Goal: Task Accomplishment & Management: Manage account settings

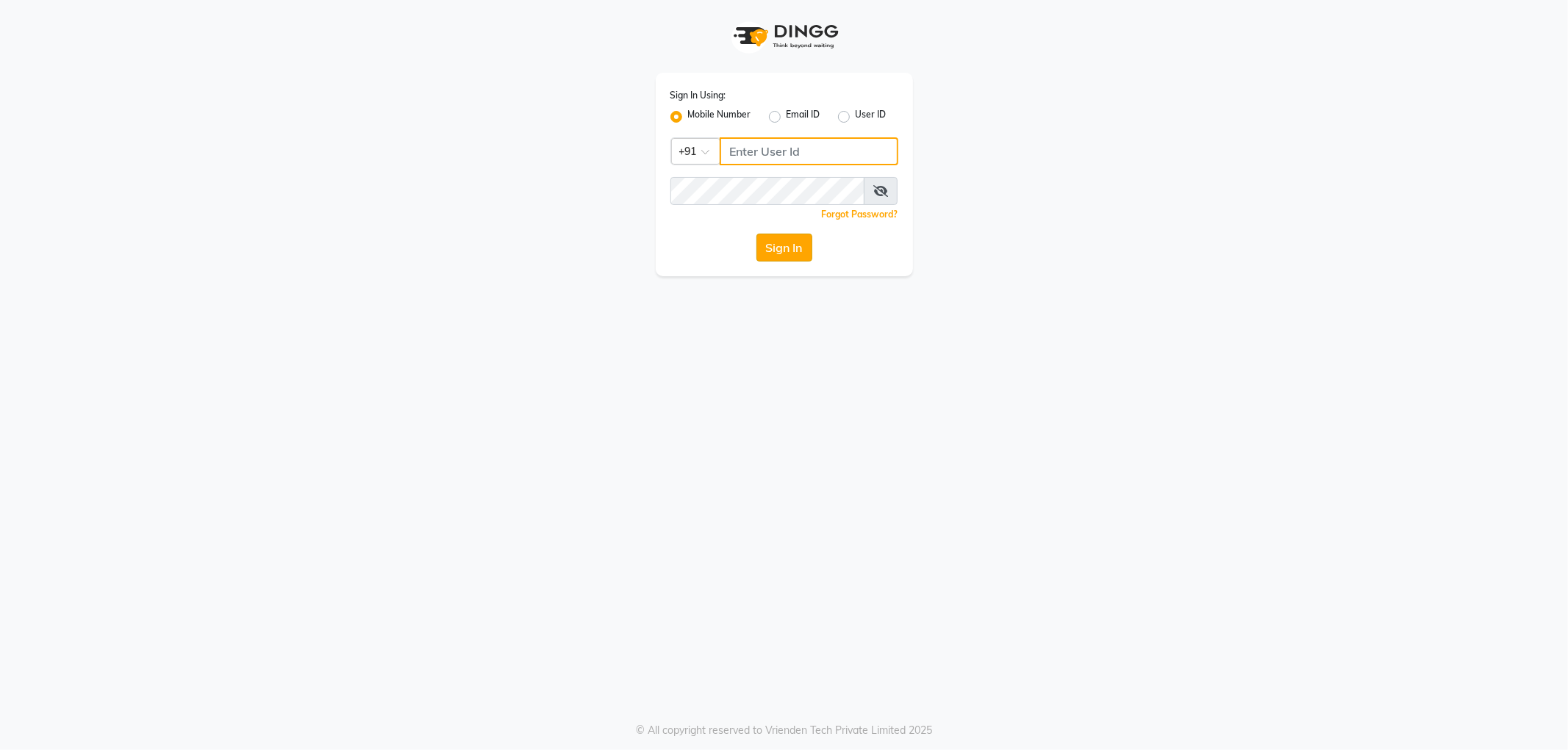
type input "8420118792"
click at [773, 246] on button "Sign In" at bounding box center [784, 248] width 56 height 28
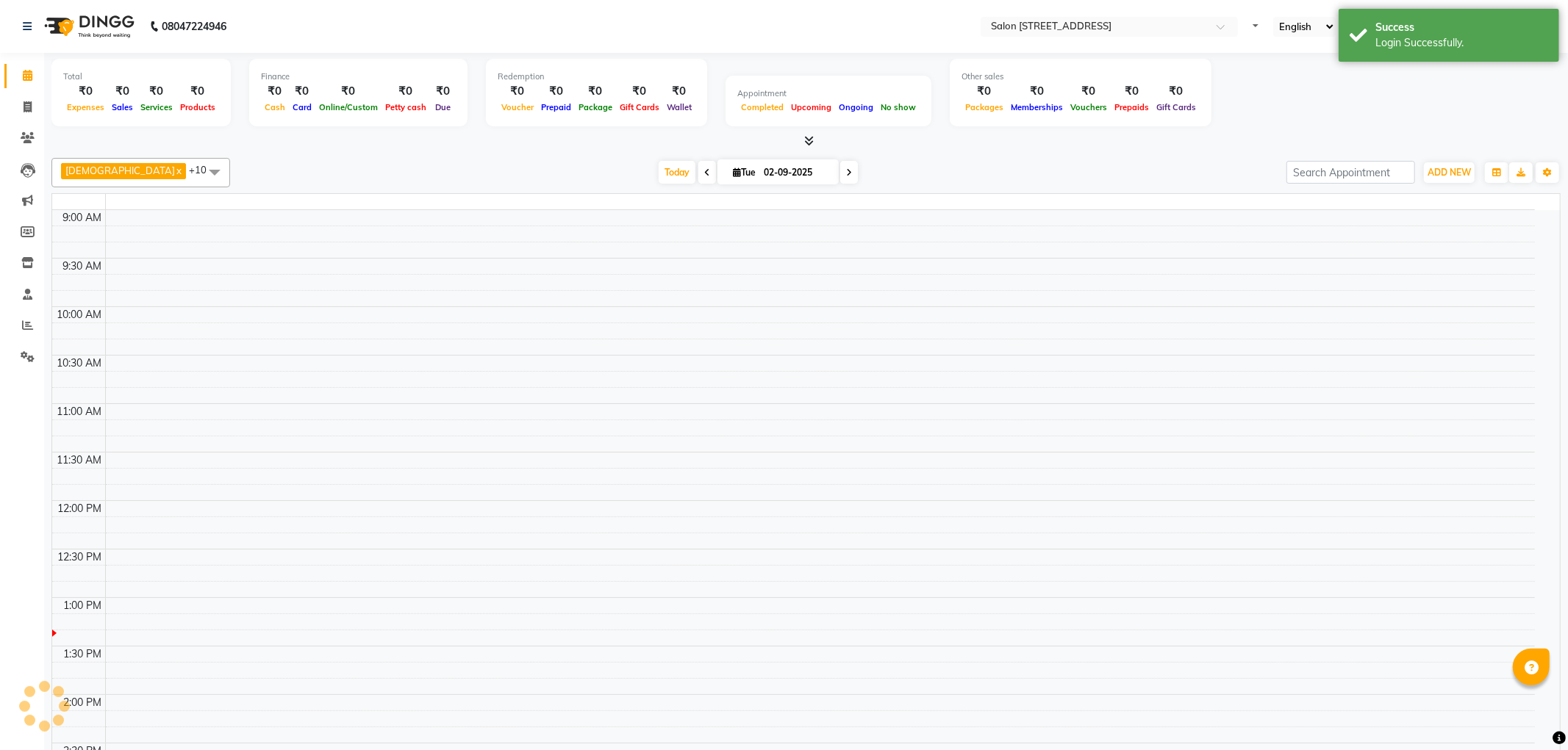
select select "en"
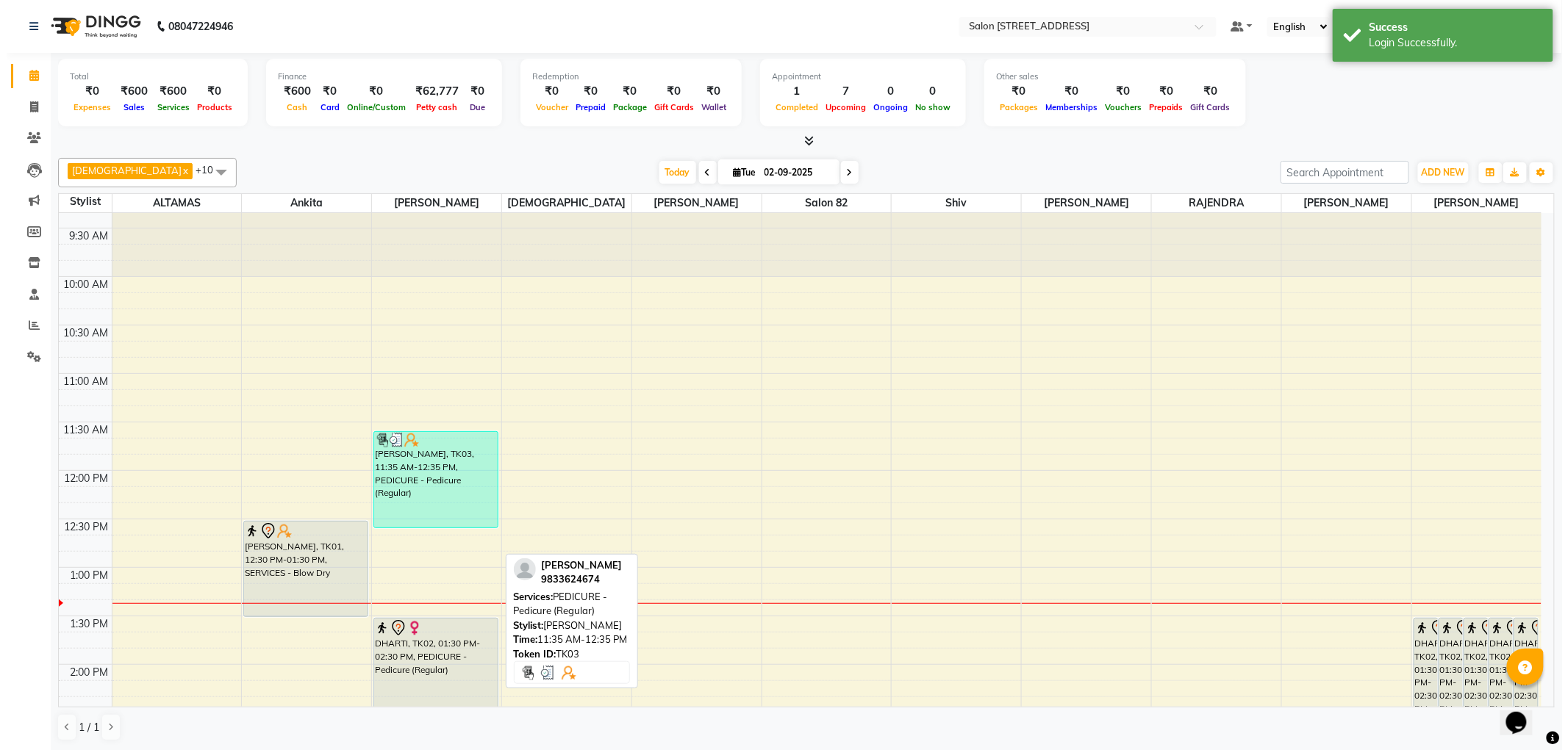
scroll to position [81, 0]
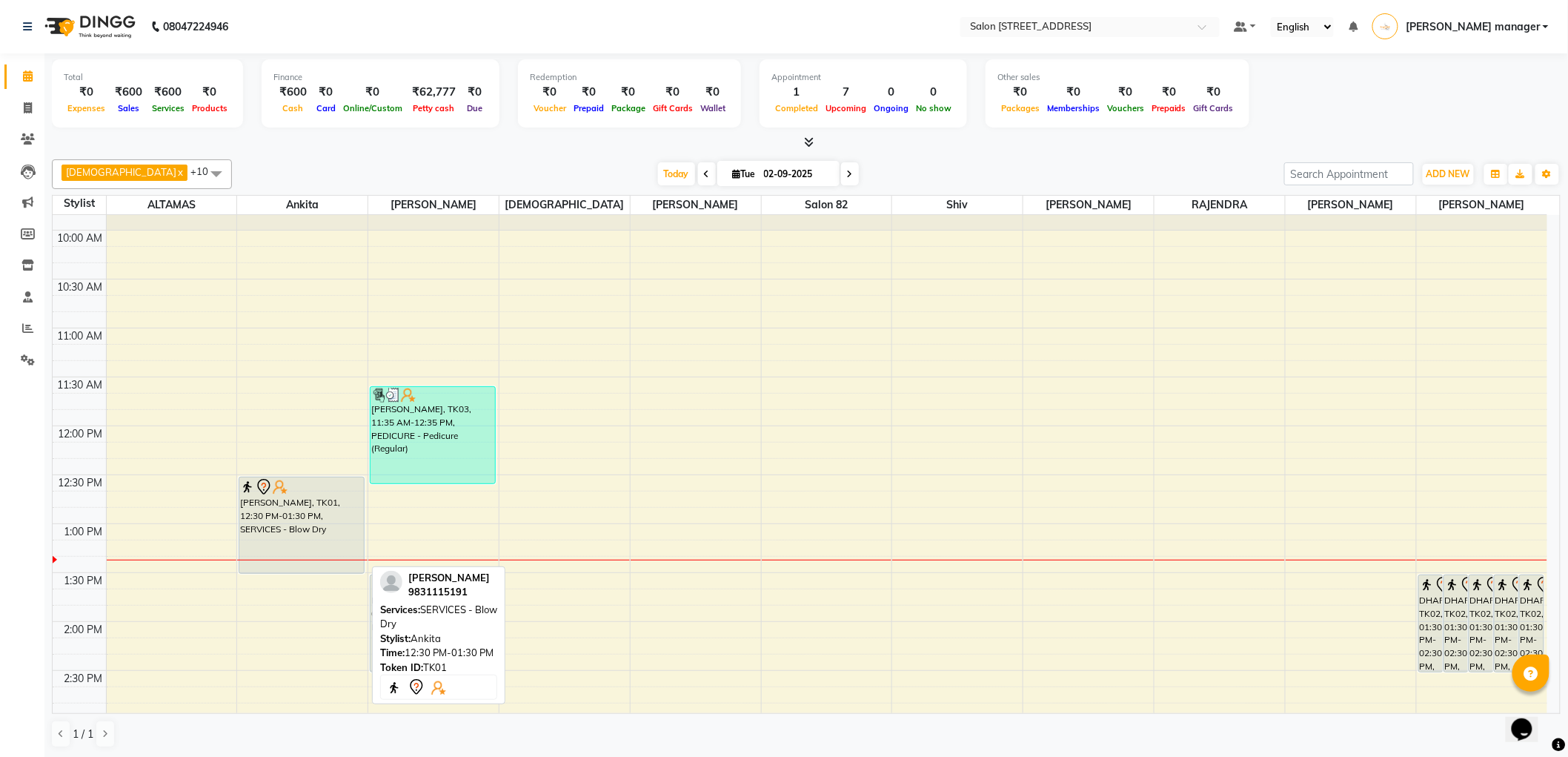
click at [272, 516] on div "[PERSON_NAME], TK01, 12:30 PM-01:30 PM, SERVICES - Blow Dry" at bounding box center [301, 525] width 124 height 95
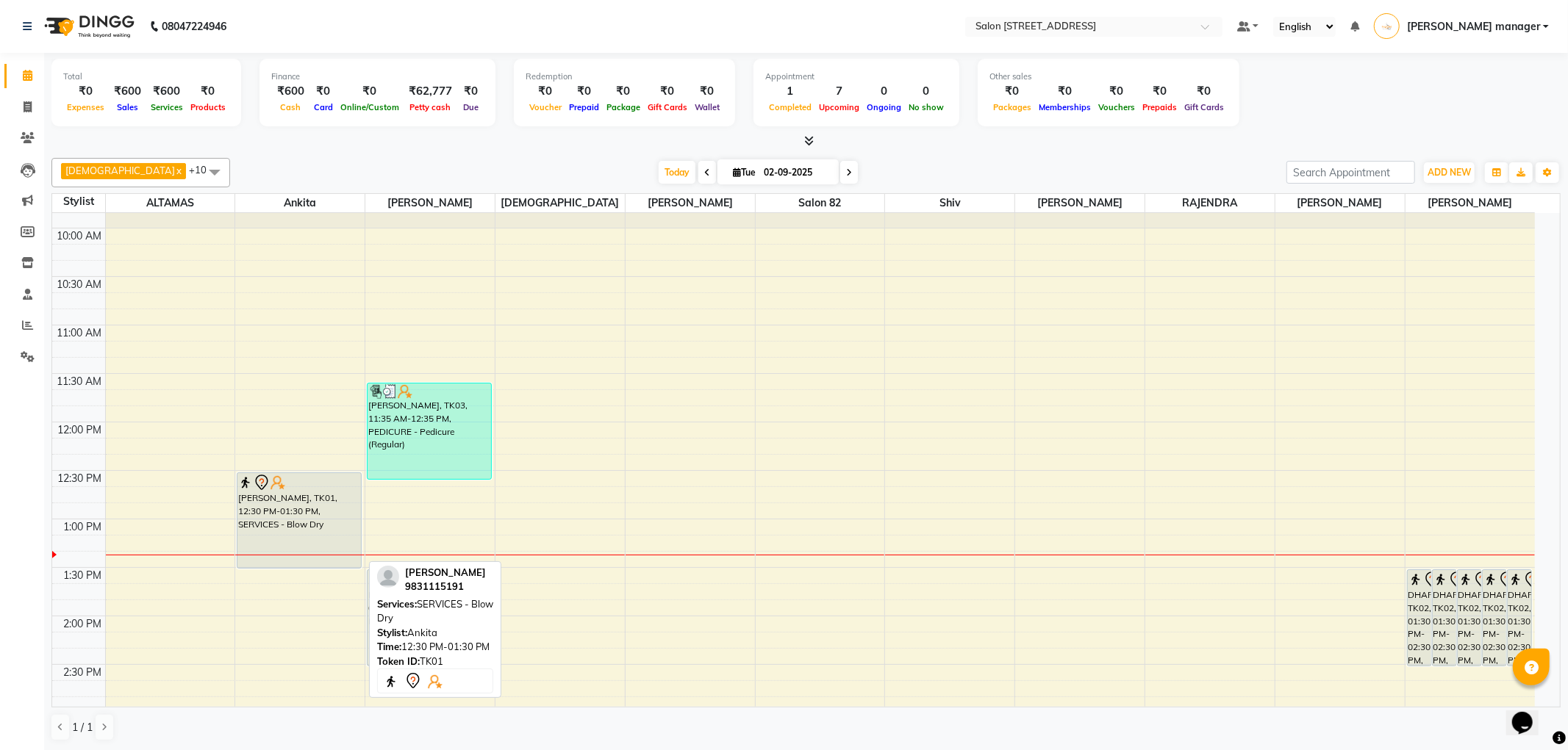
select select "7"
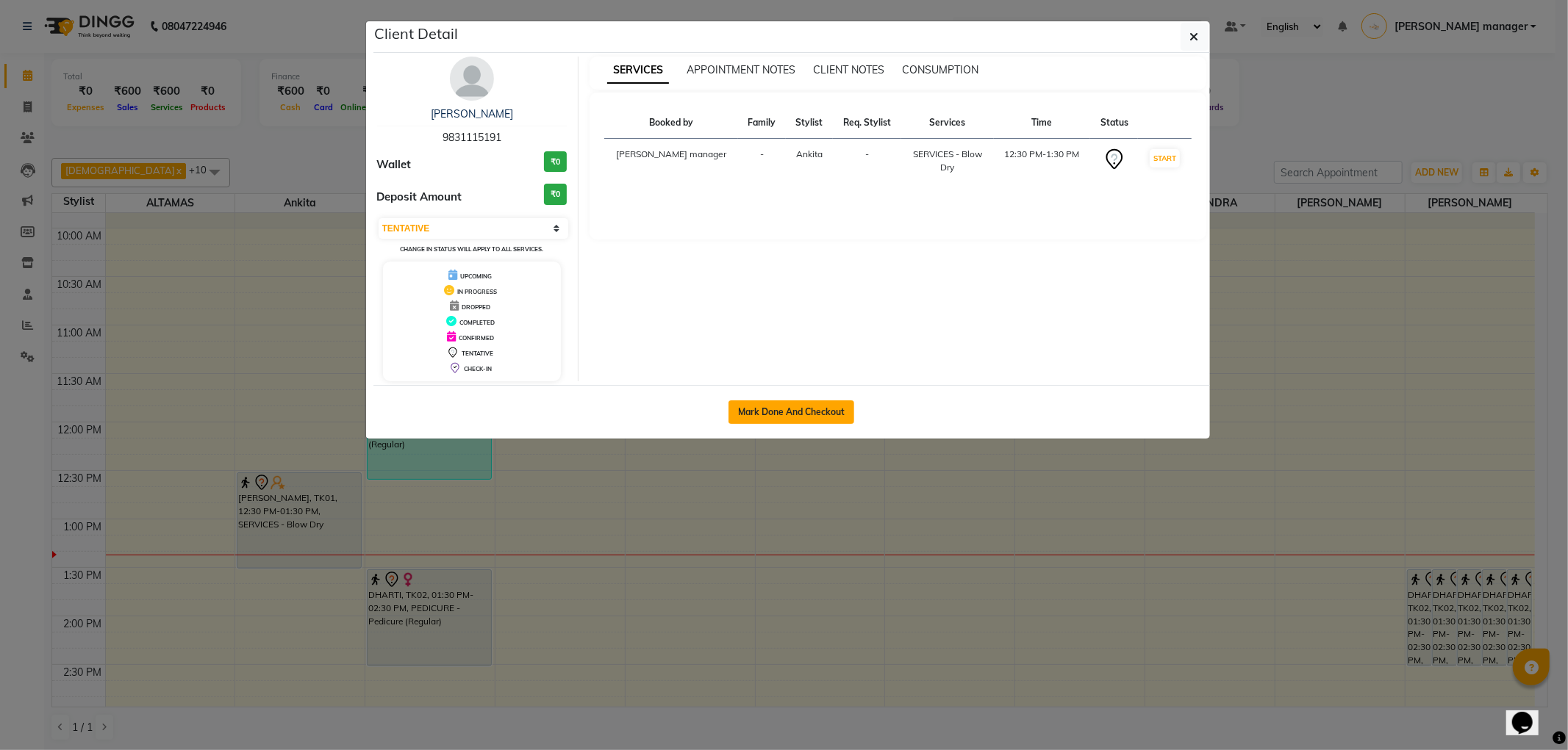
click at [743, 409] on button "Mark Done And Checkout" at bounding box center [791, 412] width 125 height 24
select select "service"
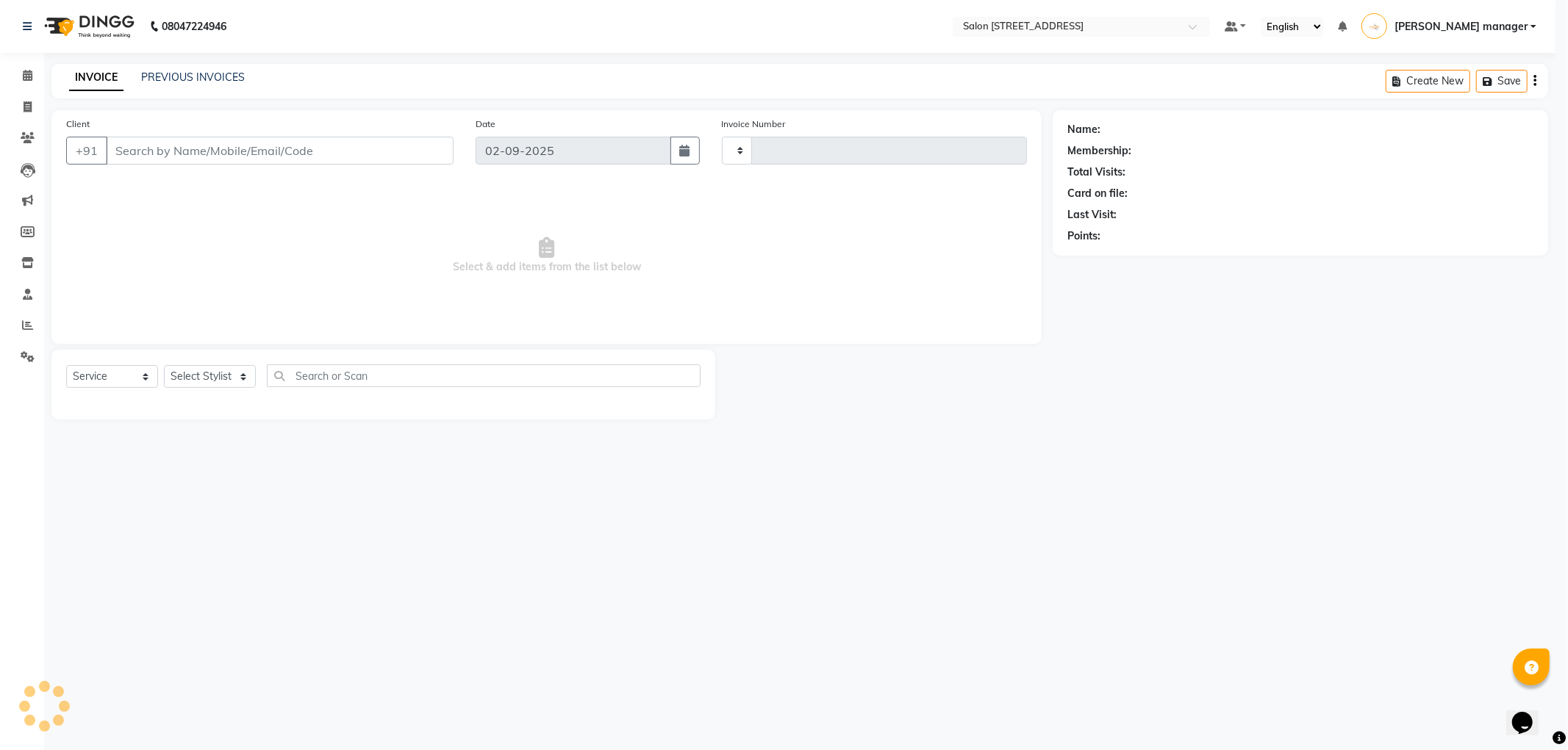
type input "2152"
select select "8704"
type input "9831115191"
select select "33695"
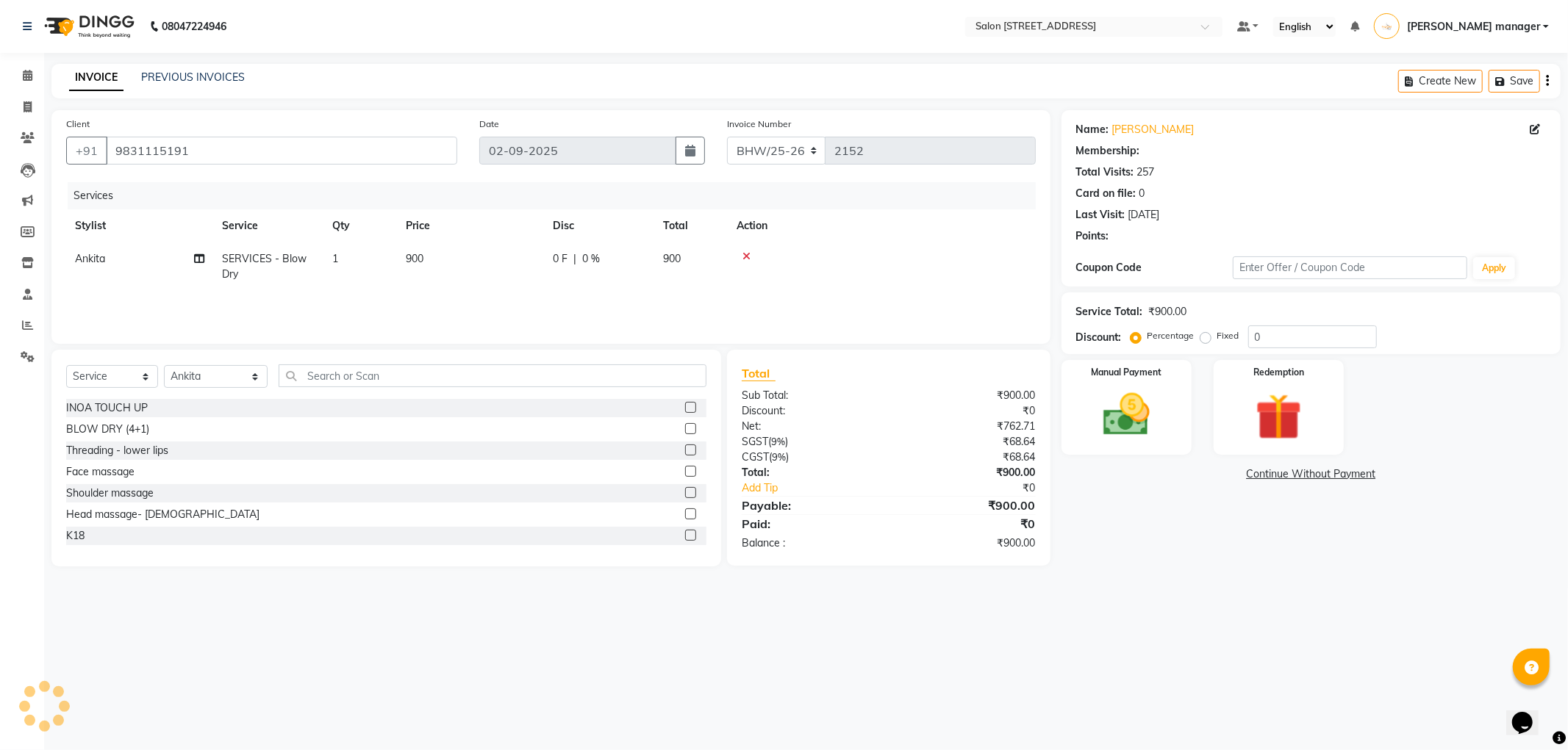
select select "1: Object"
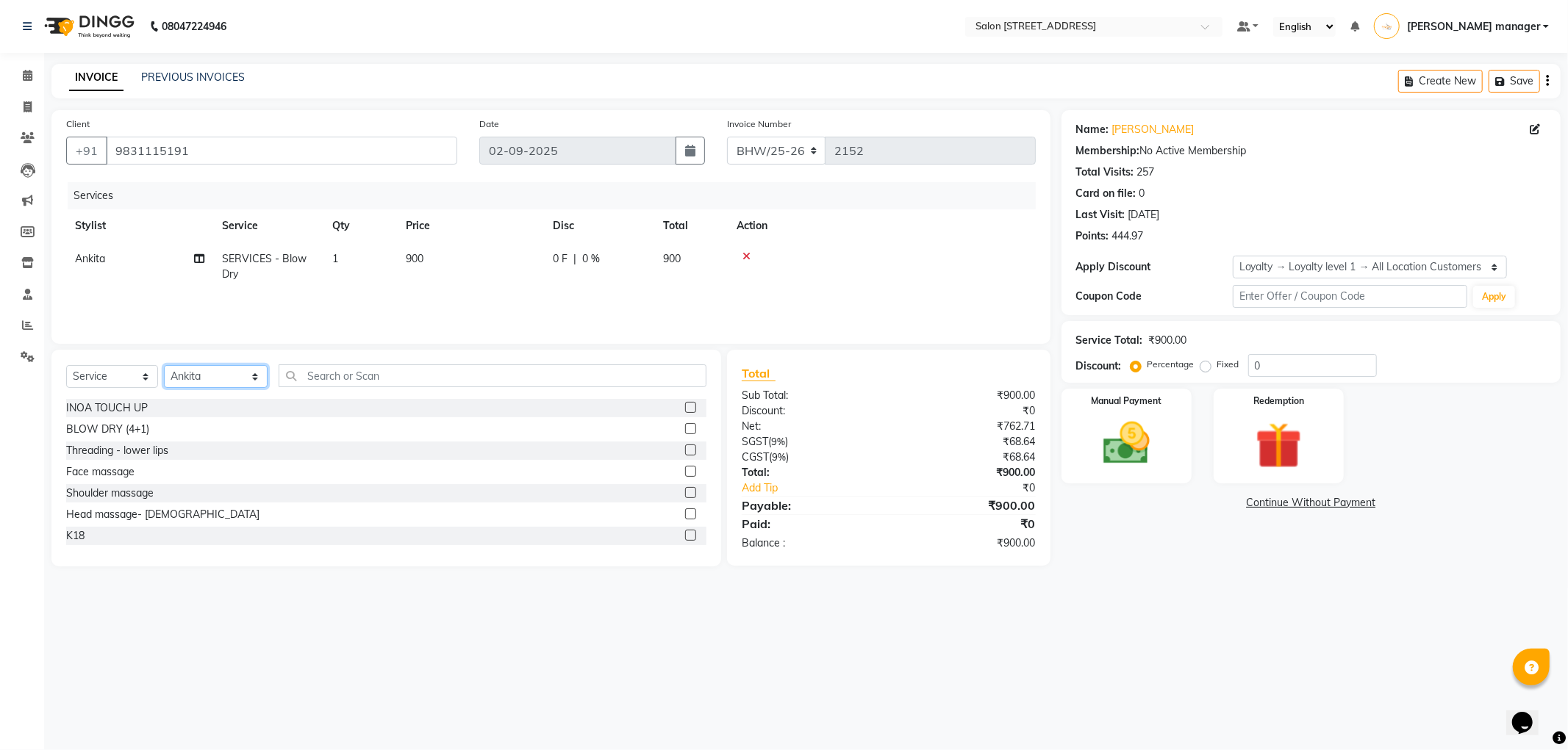
click at [214, 384] on select "Select Stylist [PERSON_NAME] [PERSON_NAME] [PERSON_NAME] BHAWANIPUR BUNNY [PERS…" at bounding box center [215, 377] width 103 height 23
click at [79, 379] on select "Select Service Product Membership Package Voucher Prepaid Gift Card" at bounding box center [112, 377] width 92 height 23
select select "product"
click at [66, 366] on select "Select Service Product Membership Package Voucher Prepaid Gift Card" at bounding box center [112, 377] width 92 height 23
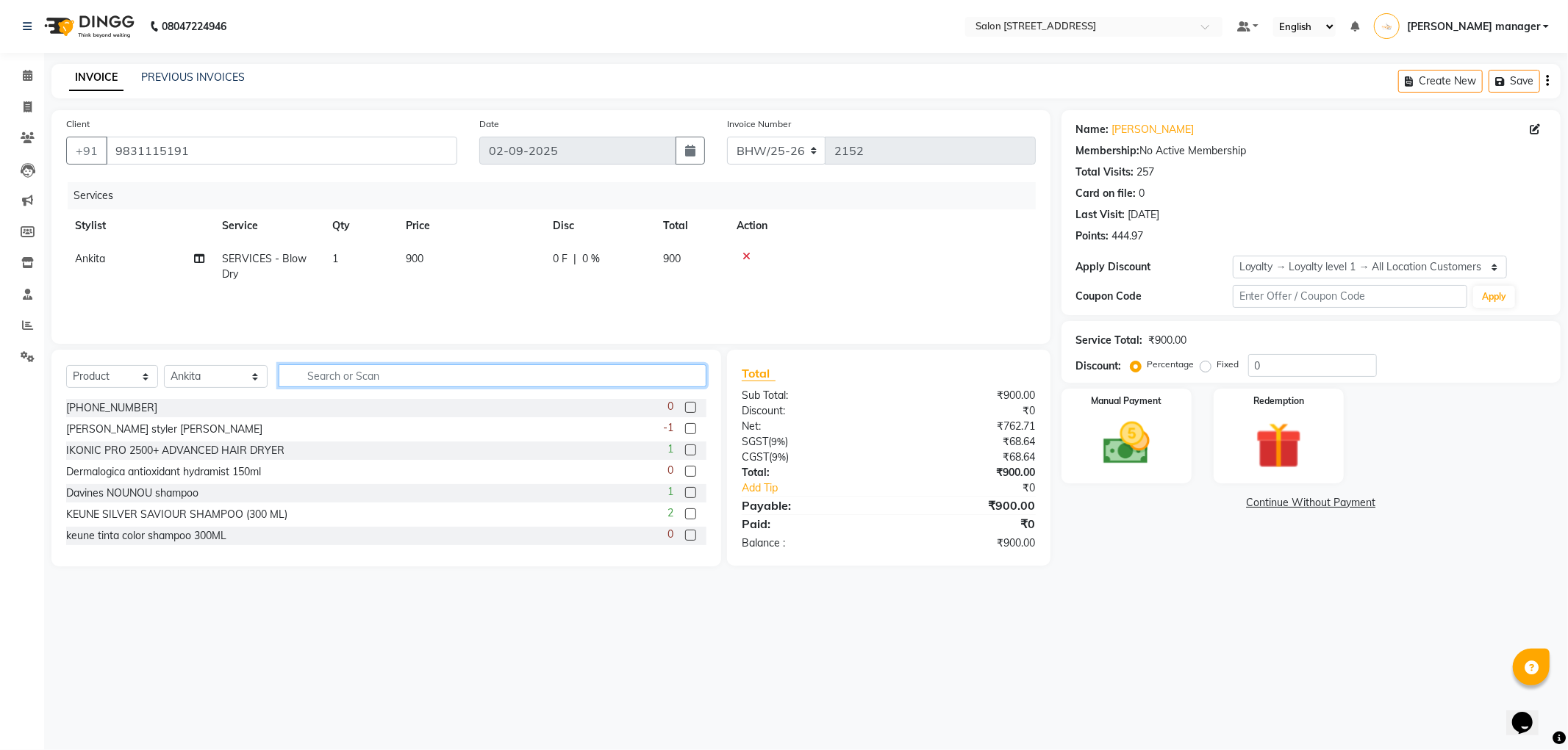
click at [360, 379] on input "text" at bounding box center [492, 376] width 427 height 23
click at [348, 379] on input "text" at bounding box center [492, 376] width 427 height 23
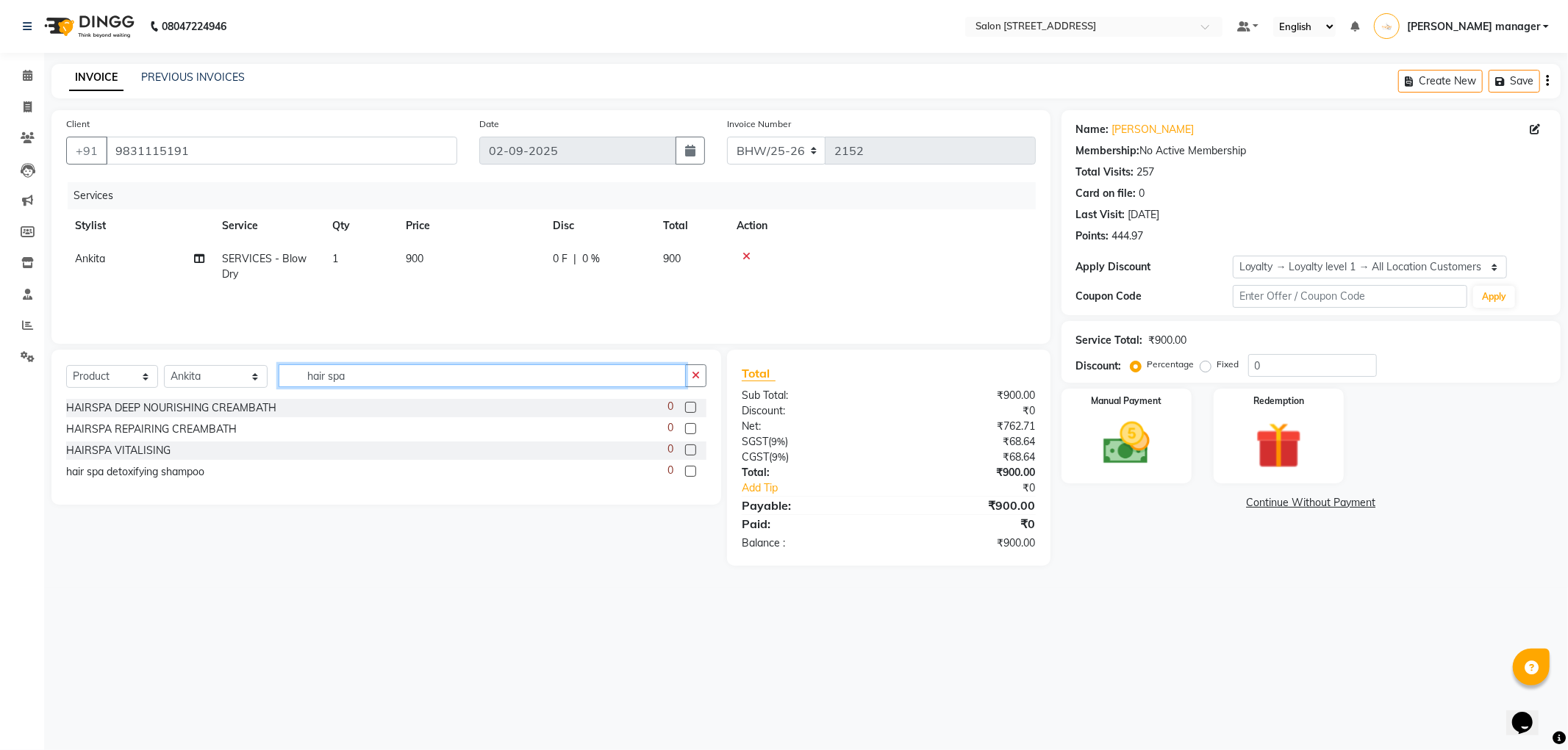
drag, startPoint x: 454, startPoint y: 364, endPoint x: 451, endPoint y: 372, distance: 8.5
click at [451, 372] on input "hair spa" at bounding box center [481, 376] width 407 height 23
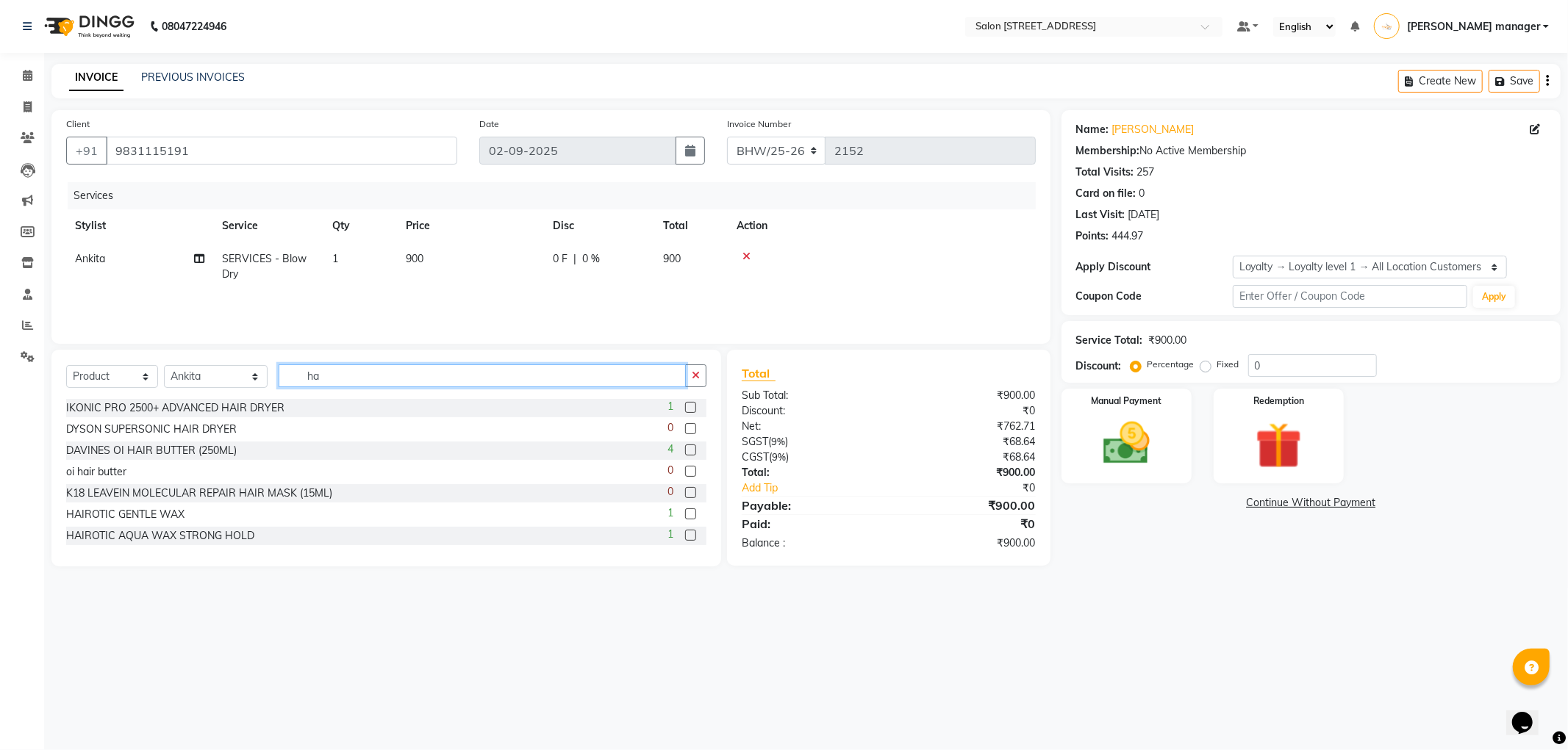
type input "h"
type input "i"
type input "c"
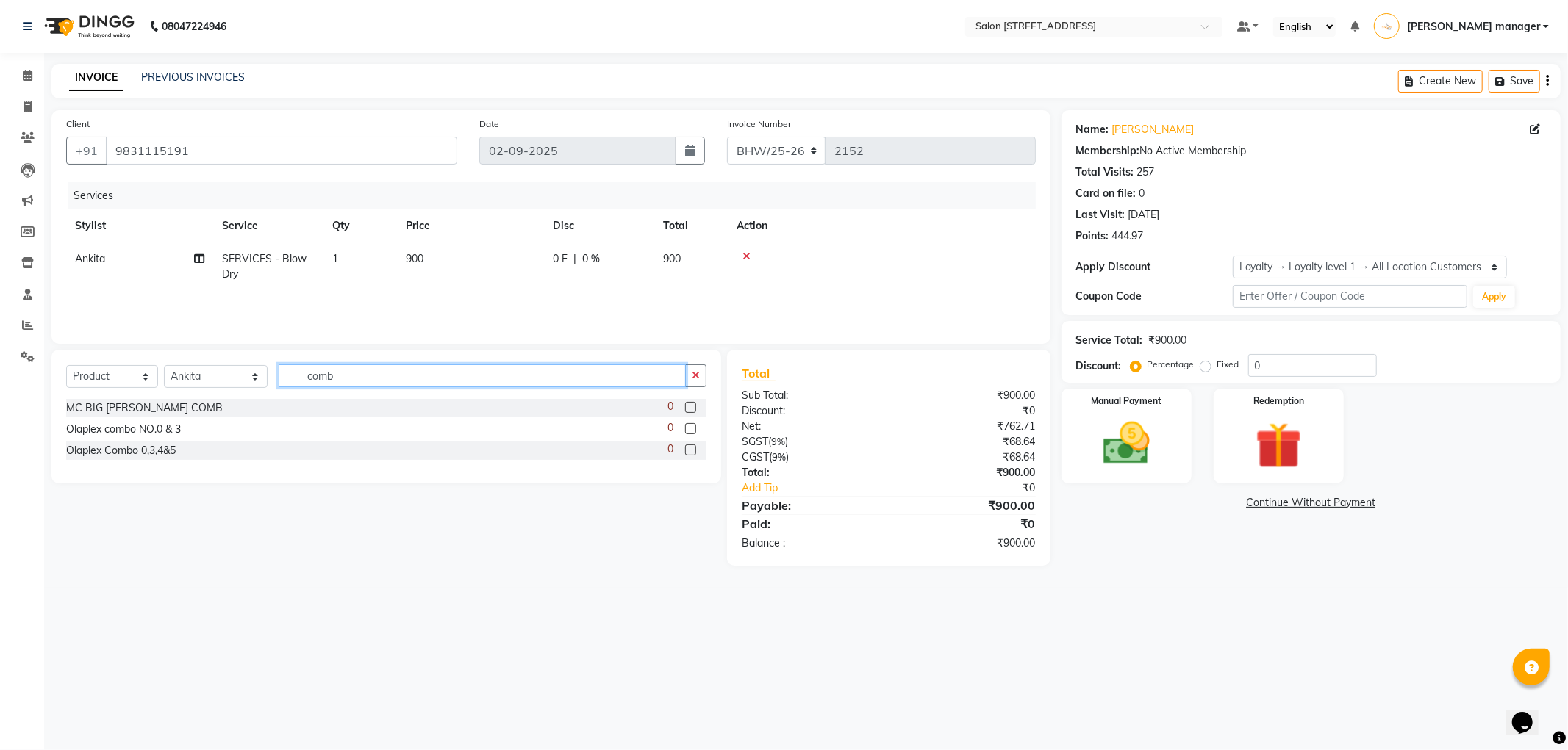
click at [283, 378] on input "comb" at bounding box center [481, 376] width 407 height 23
click at [553, 384] on input "ikonic comb" at bounding box center [481, 376] width 407 height 23
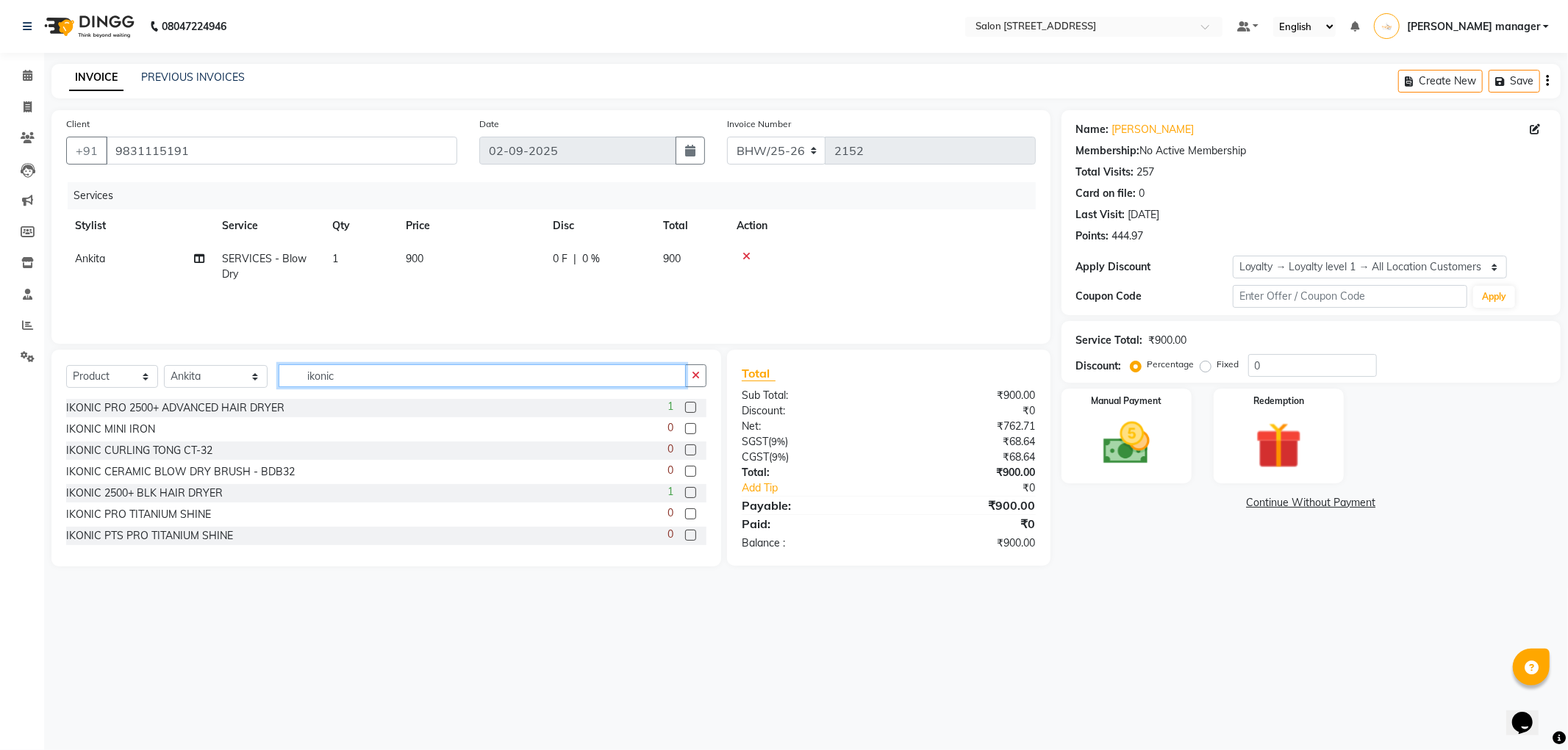
click at [388, 377] on input "ikonic" at bounding box center [481, 376] width 407 height 23
type input "ikonic"
click at [357, 372] on input "ikonic" at bounding box center [481, 376] width 407 height 23
click at [396, 371] on input "ikonic" at bounding box center [481, 376] width 407 height 23
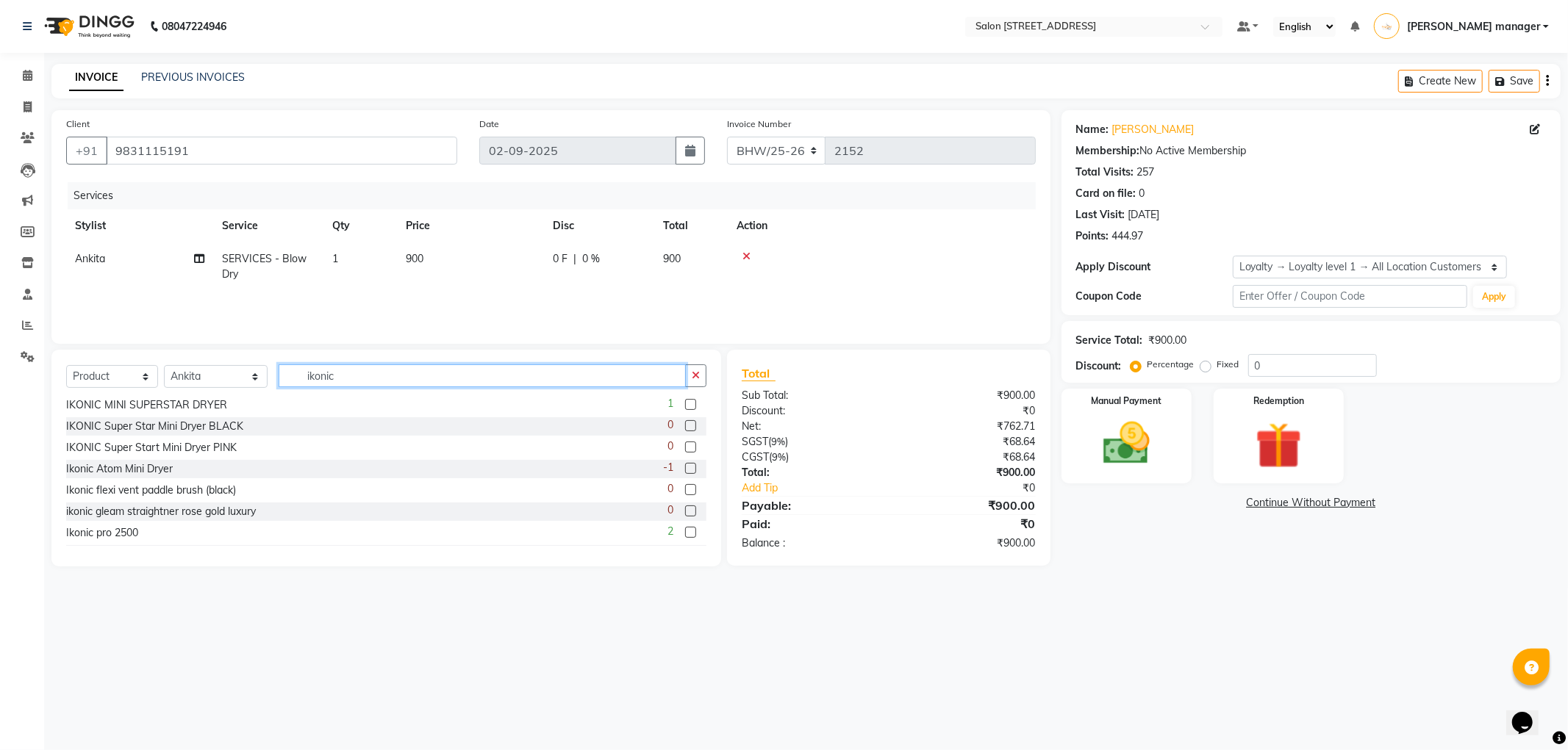
scroll to position [489, 0]
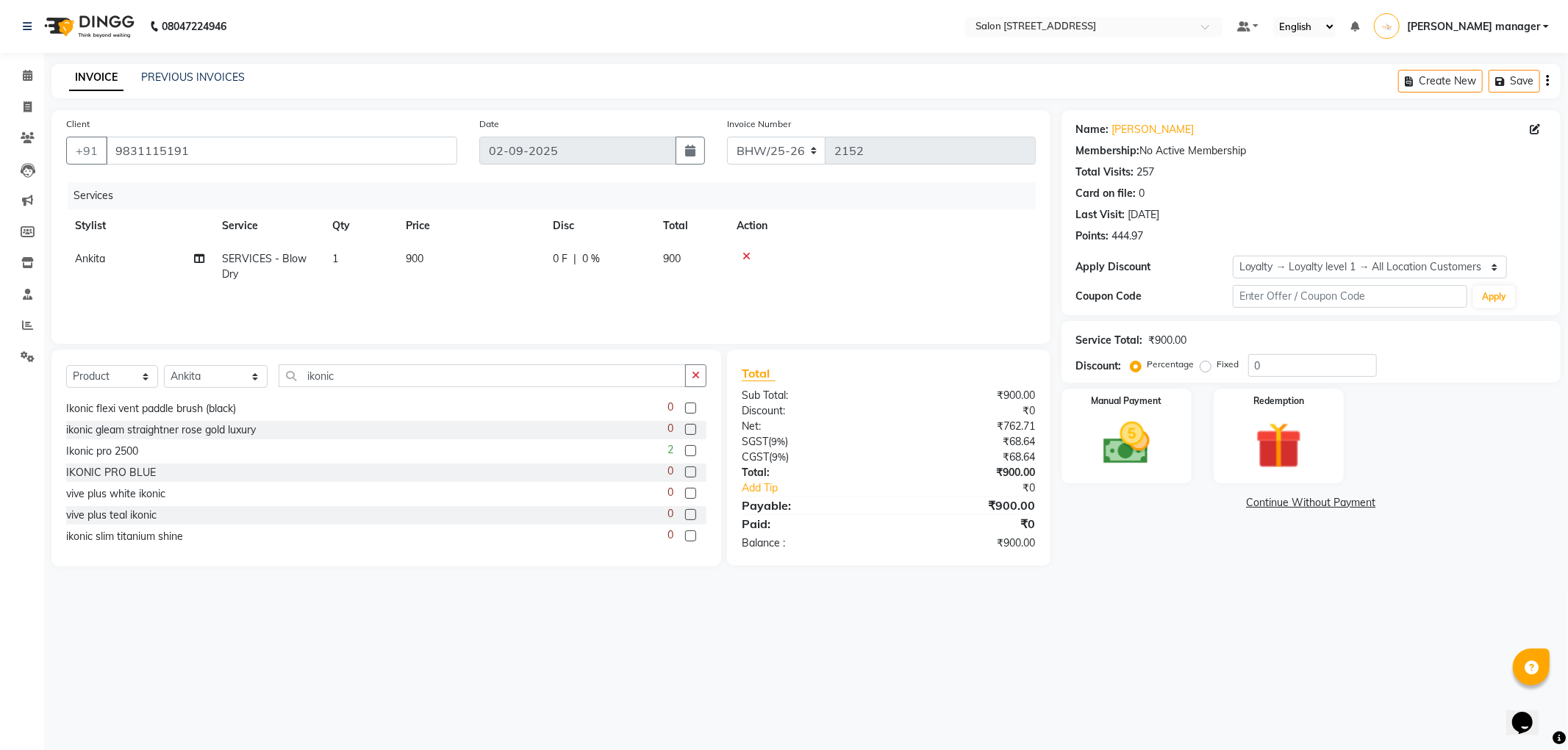
click at [685, 510] on label at bounding box center [690, 514] width 11 height 11
click at [685, 511] on input "checkbox" at bounding box center [690, 515] width 10 height 10
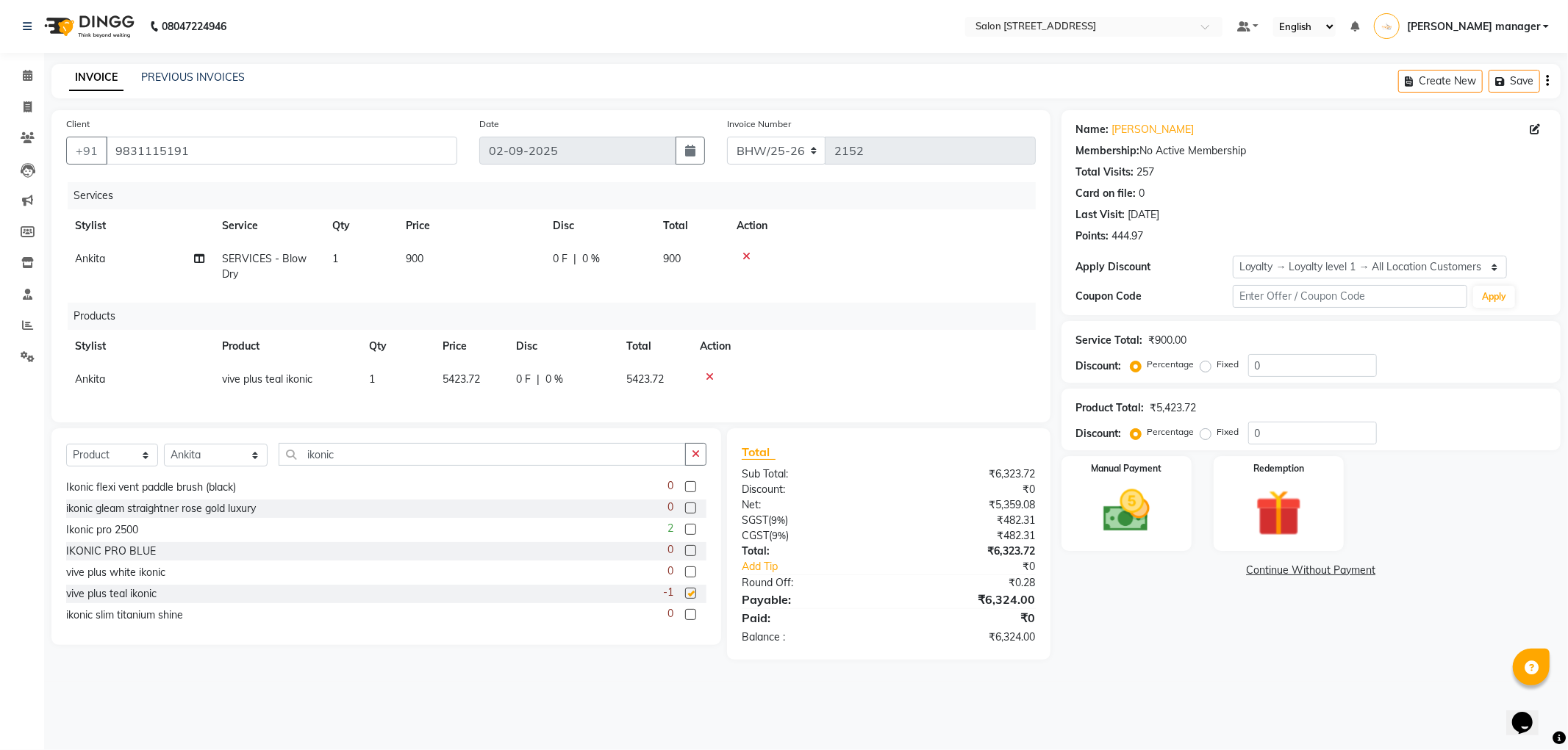
checkbox input "false"
click at [711, 375] on icon at bounding box center [709, 377] width 8 height 11
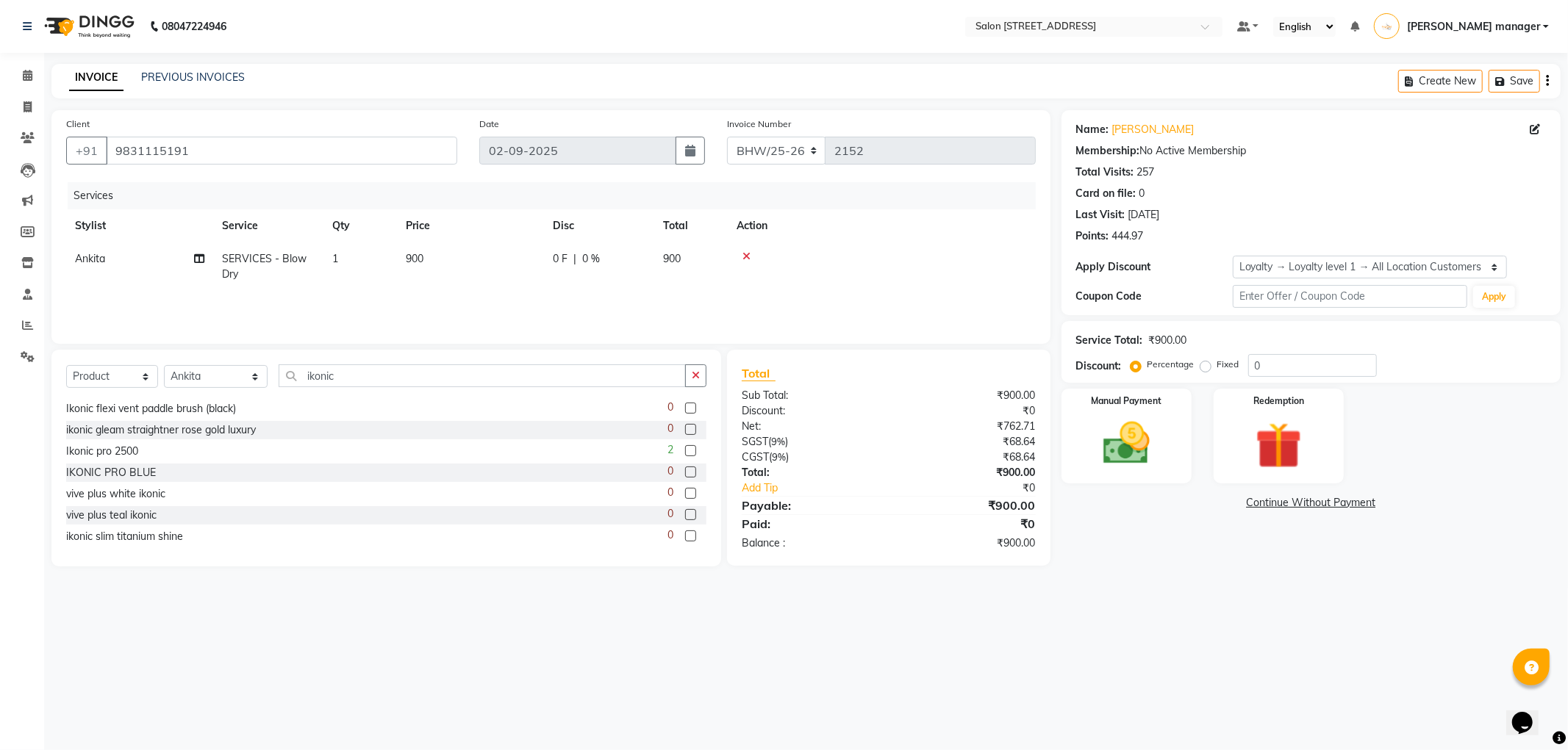
scroll to position [555, 0]
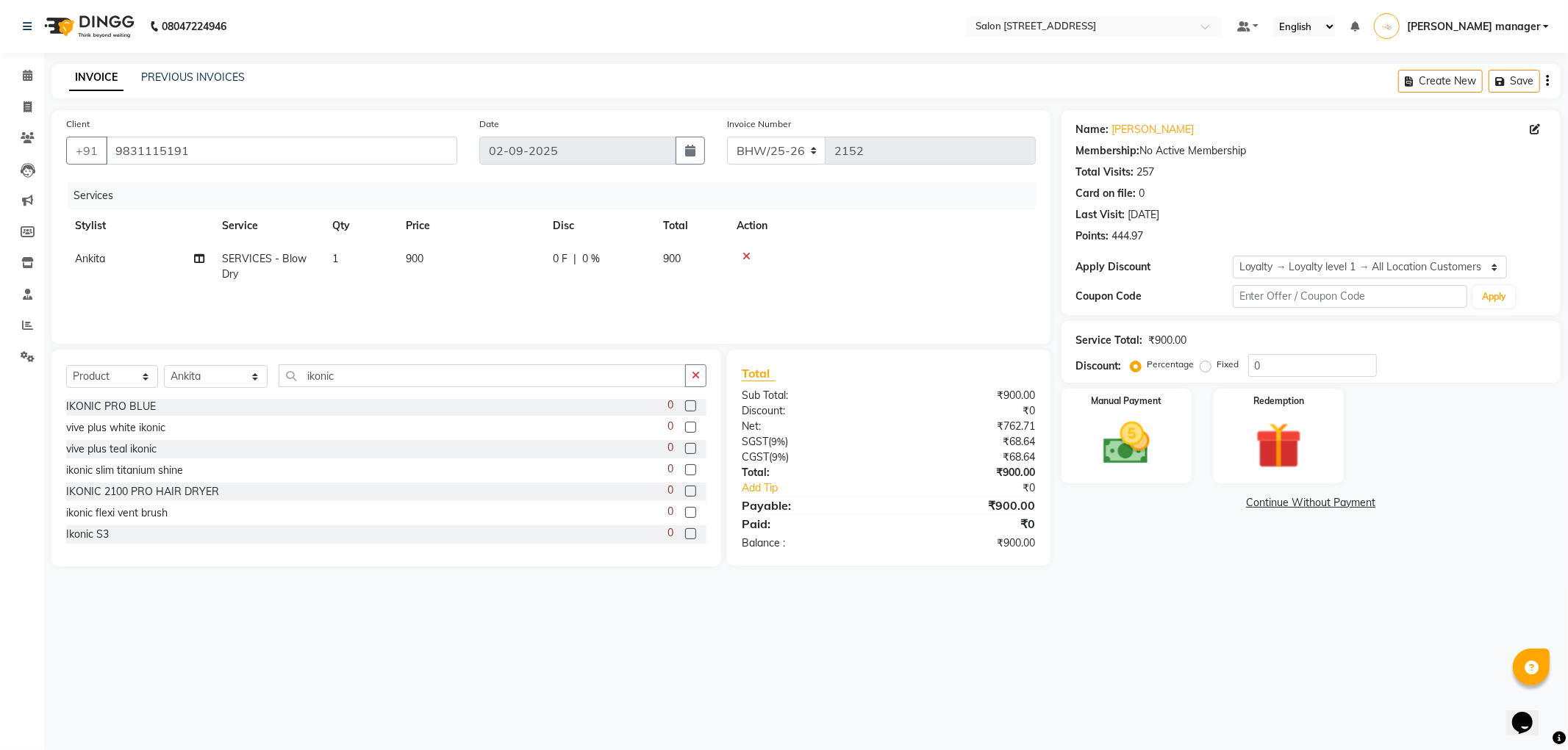
click at [685, 529] on label at bounding box center [690, 533] width 11 height 11
click at [685, 529] on input "checkbox" at bounding box center [690, 534] width 10 height 10
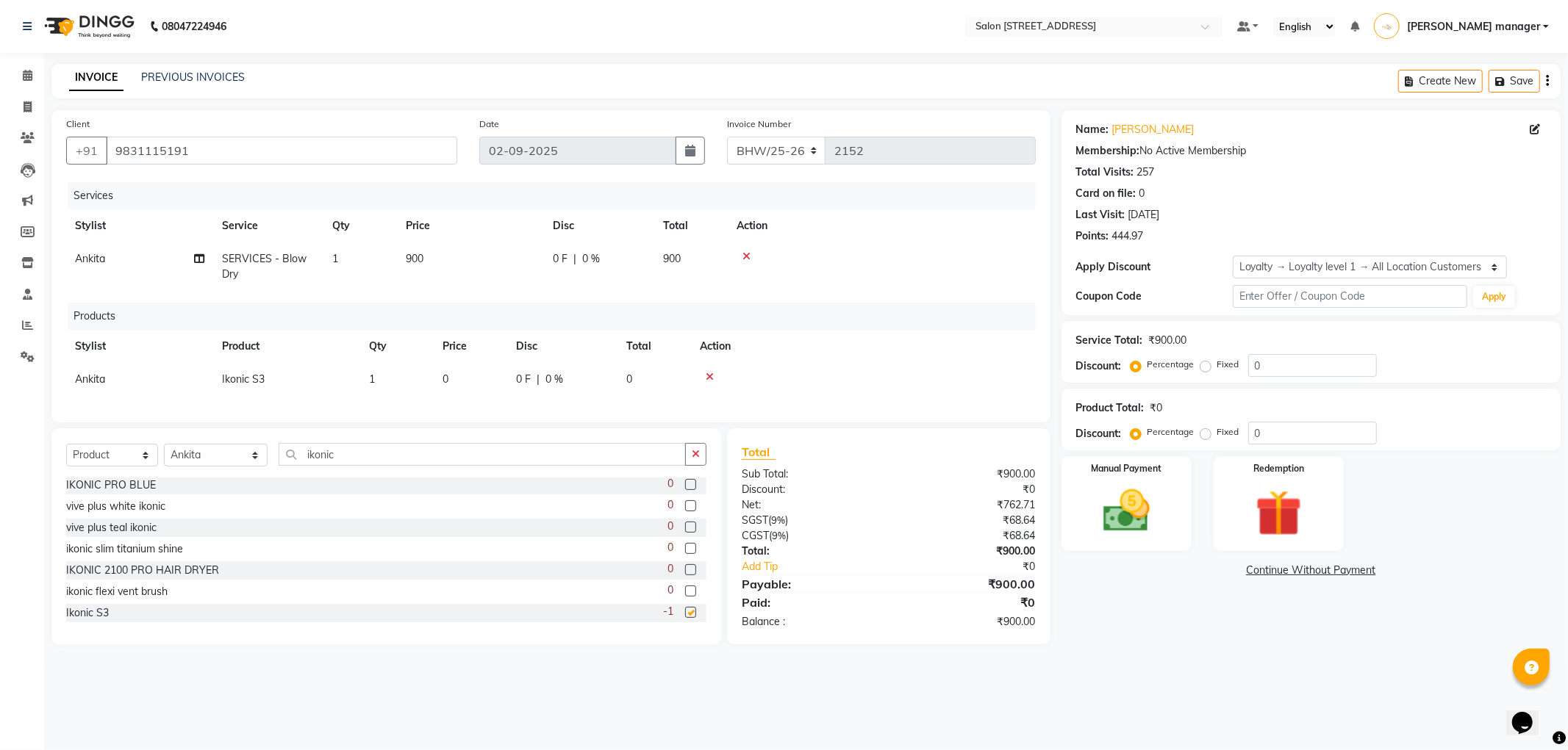
checkbox input "false"
click at [714, 378] on div at bounding box center [863, 377] width 327 height 11
click at [712, 376] on icon at bounding box center [709, 377] width 8 height 11
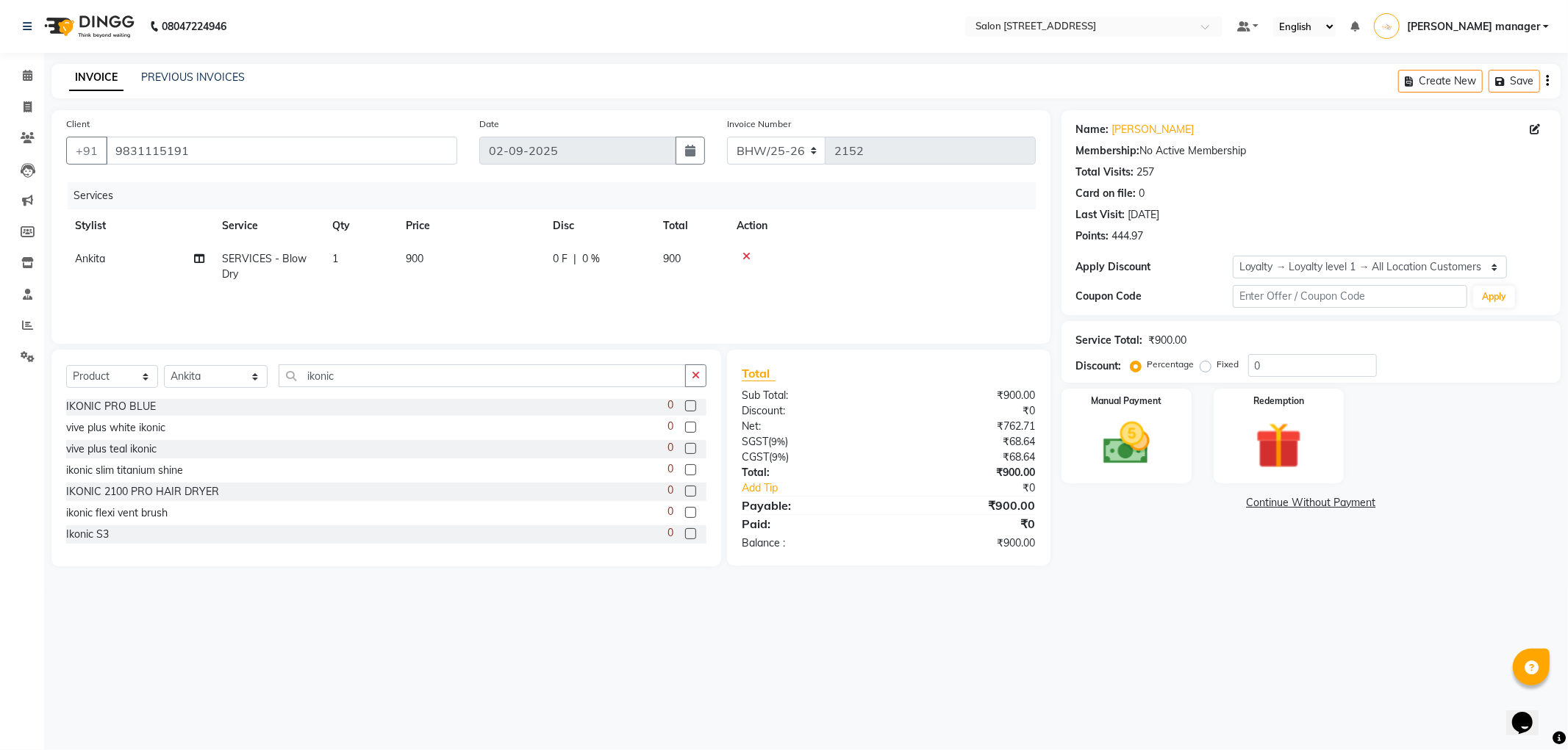
click at [685, 446] on label at bounding box center [690, 448] width 11 height 11
click at [685, 446] on input "checkbox" at bounding box center [690, 449] width 10 height 10
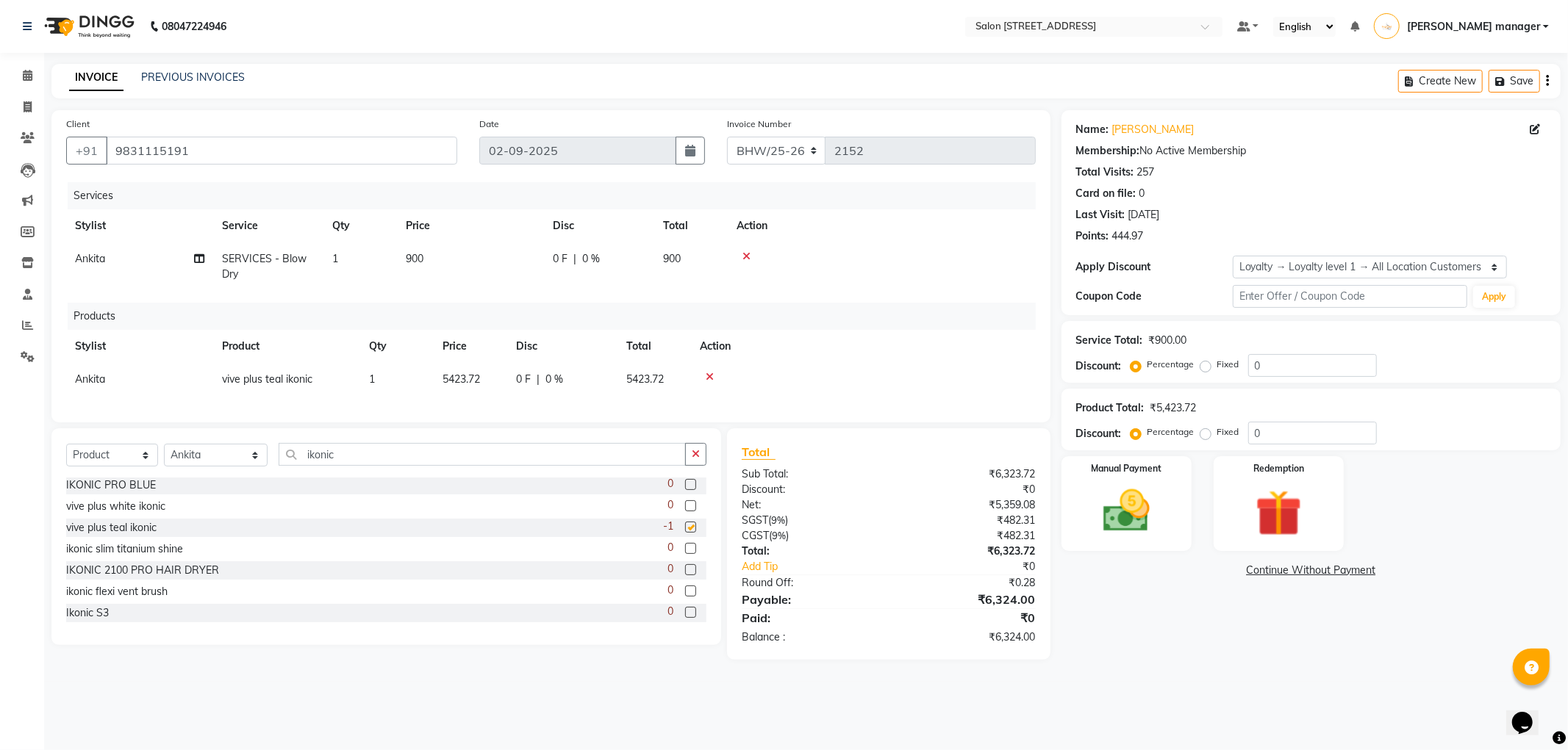
checkbox input "false"
click at [685, 511] on label at bounding box center [690, 506] width 11 height 11
click at [685, 511] on input "checkbox" at bounding box center [690, 506] width 10 height 10
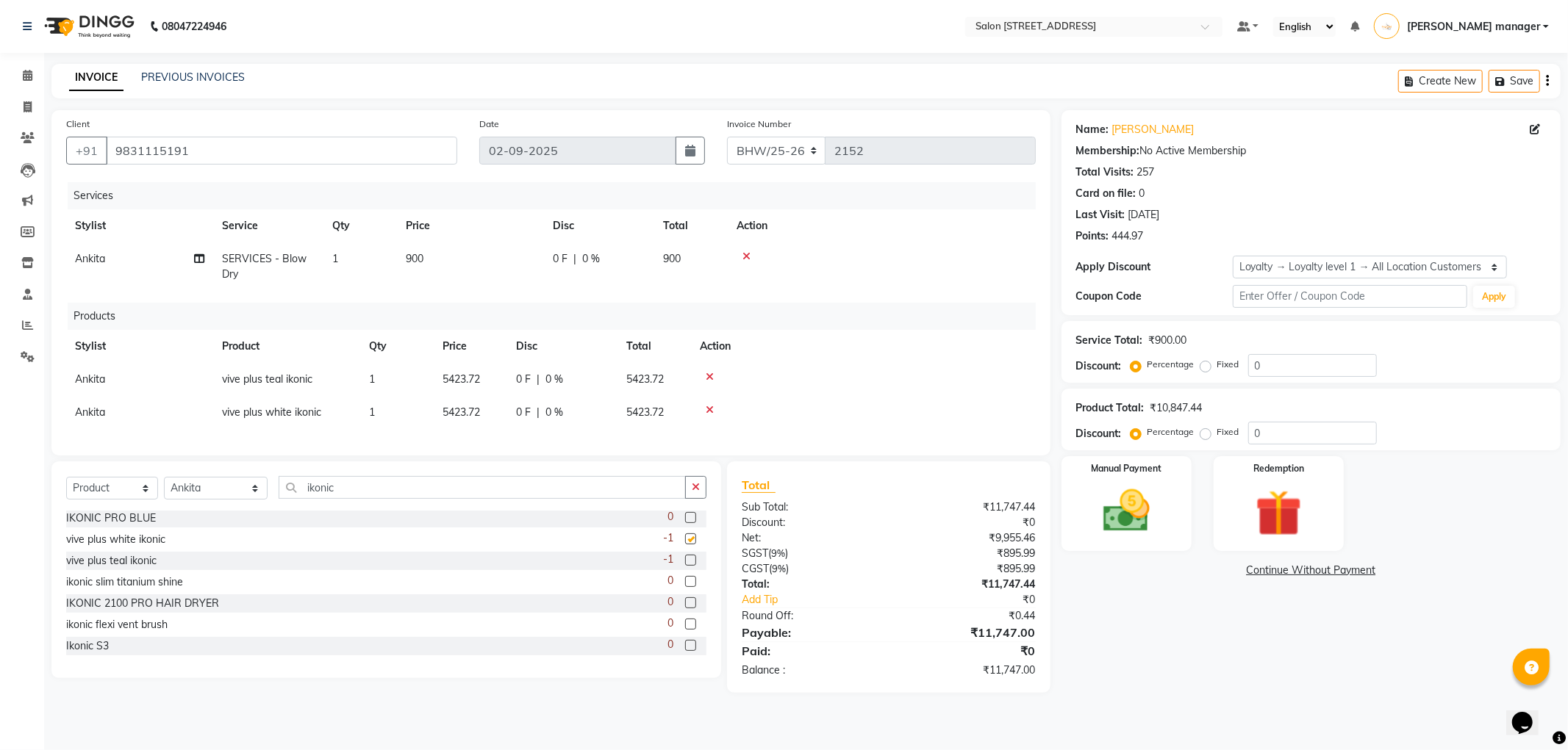
checkbox input "false"
click at [712, 409] on icon at bounding box center [709, 410] width 8 height 11
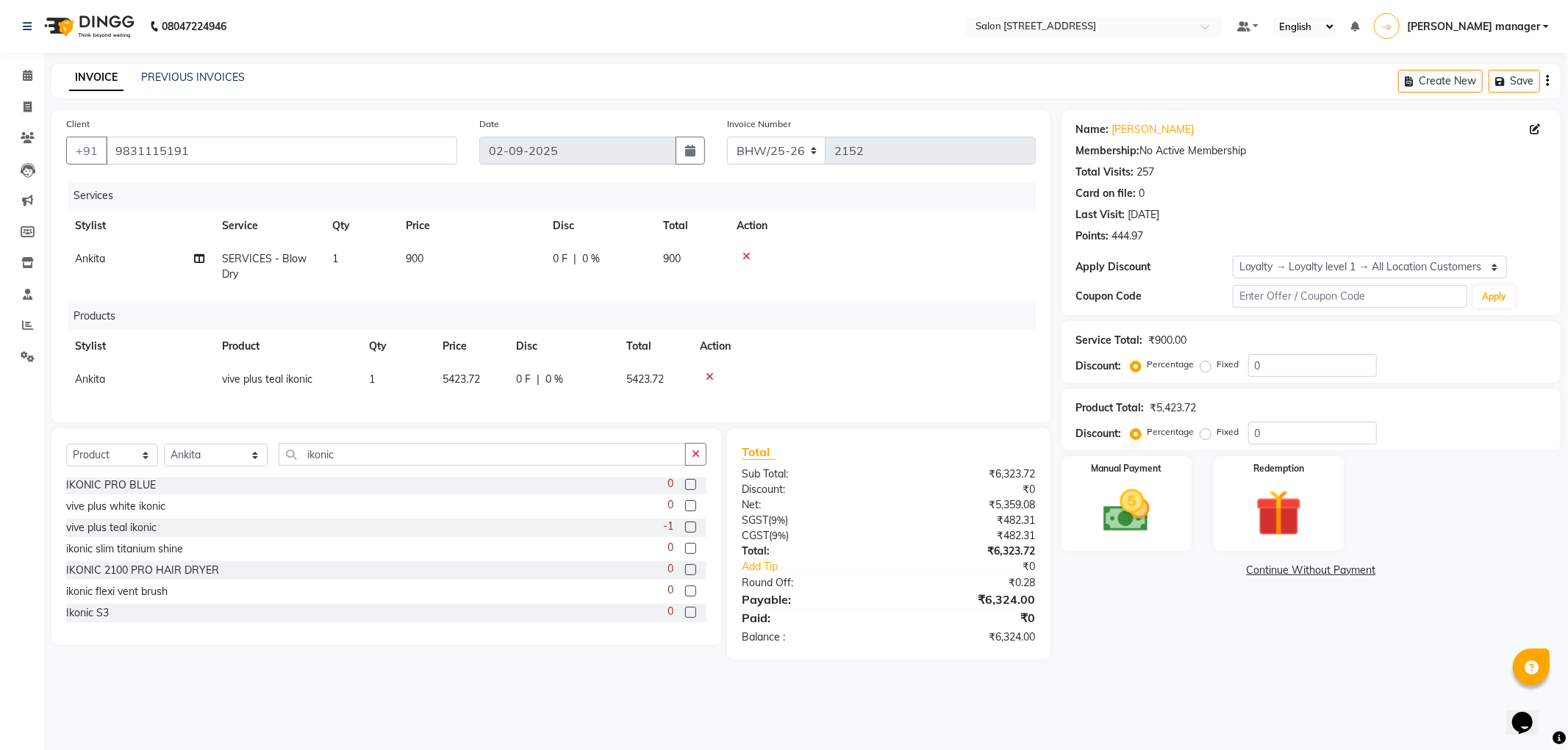
click at [709, 379] on icon at bounding box center [709, 377] width 8 height 11
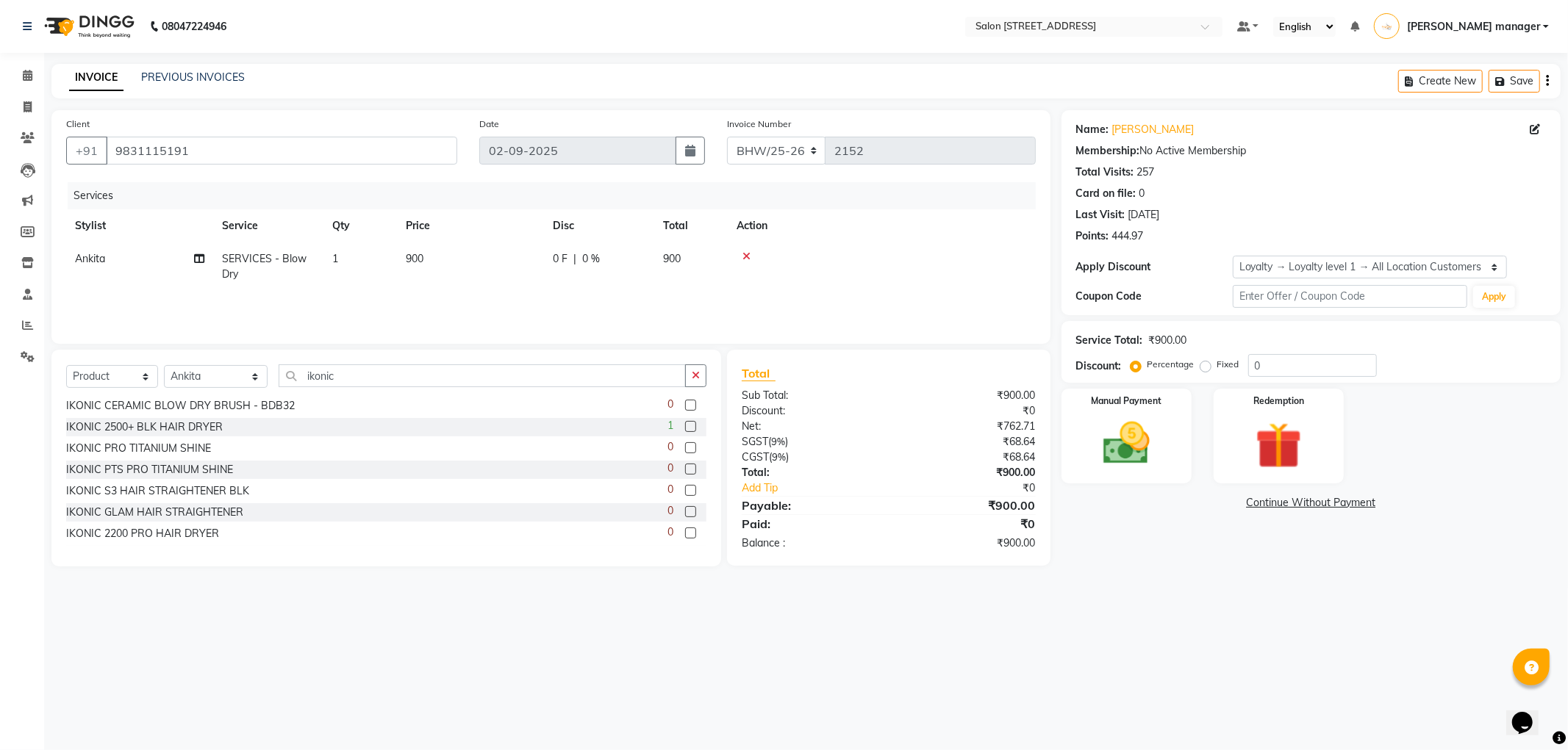
scroll to position [0, 0]
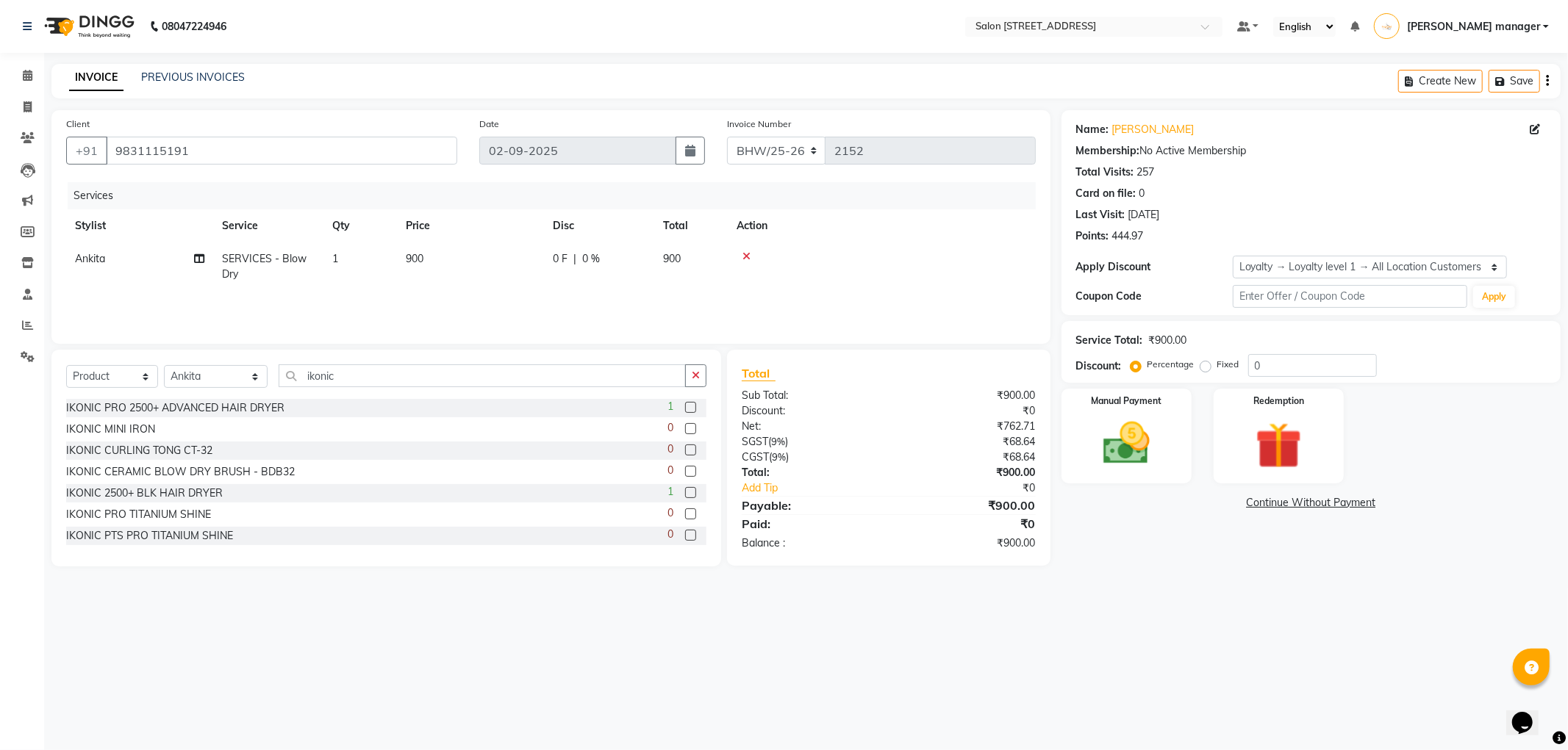
click at [685, 430] on label at bounding box center [690, 428] width 11 height 11
click at [685, 430] on input "checkbox" at bounding box center [690, 429] width 10 height 10
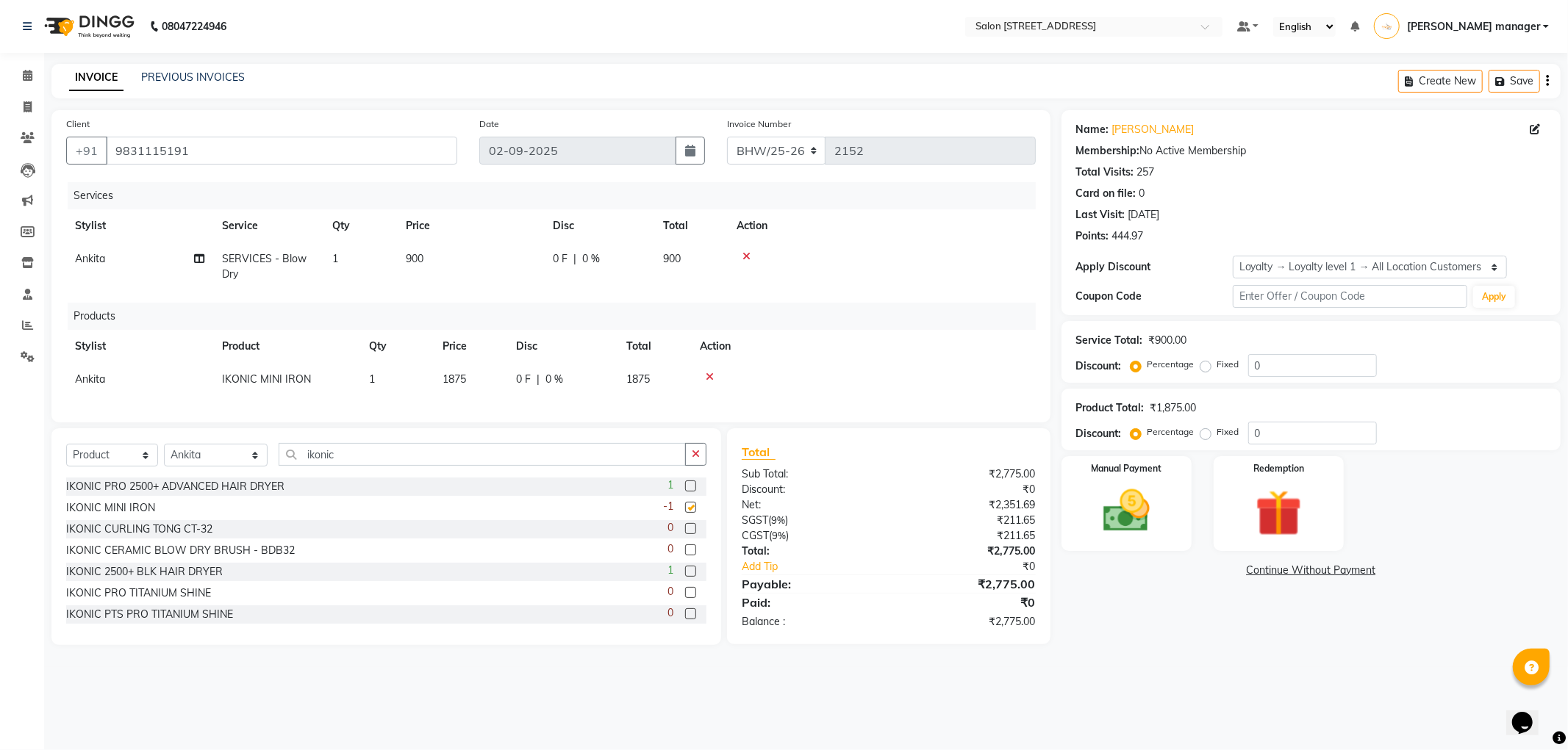
checkbox input "false"
click at [712, 376] on icon at bounding box center [709, 377] width 8 height 11
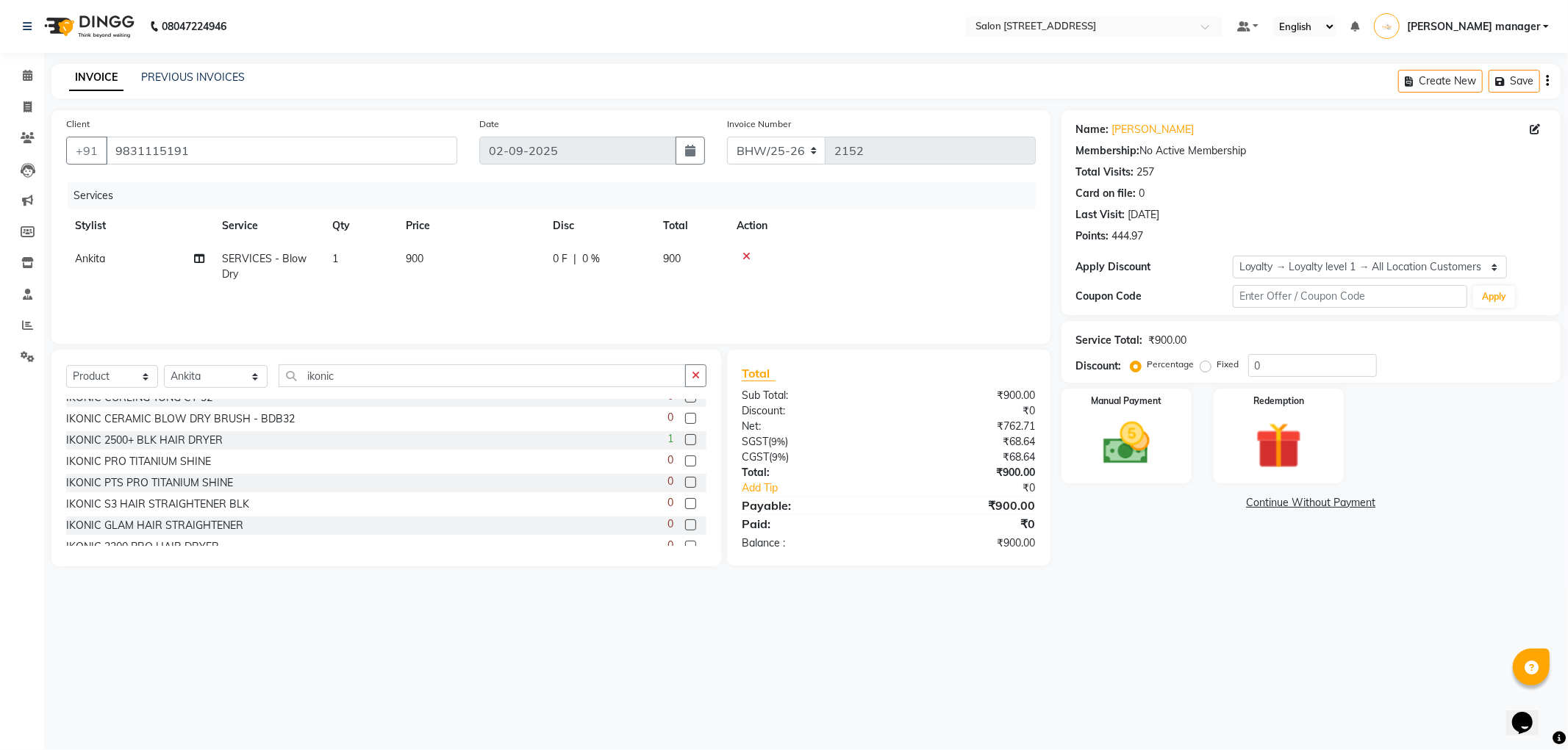
scroll to position [81, 0]
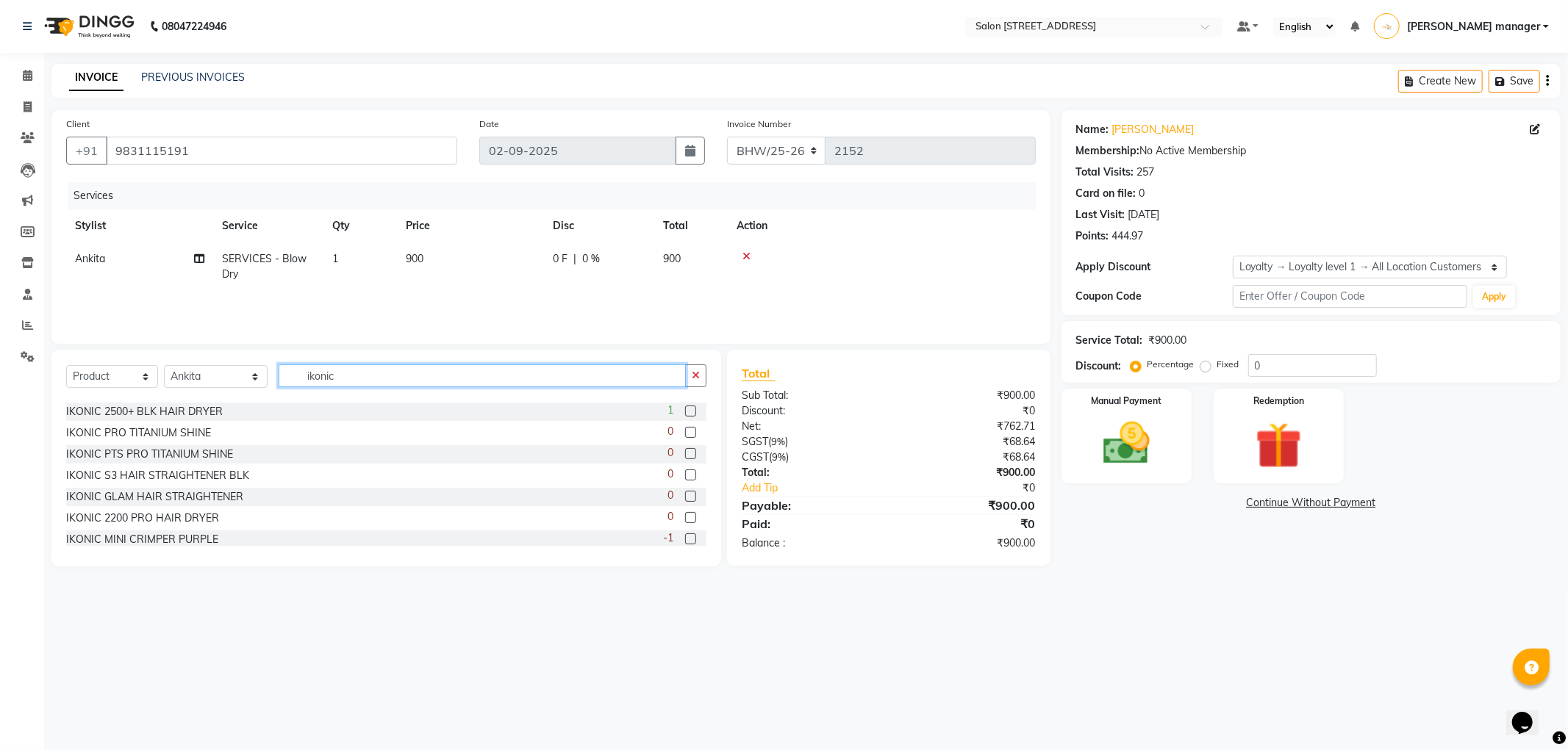
click at [358, 375] on input "ikonic" at bounding box center [481, 376] width 407 height 23
click at [458, 371] on input "ikonic" at bounding box center [481, 376] width 407 height 23
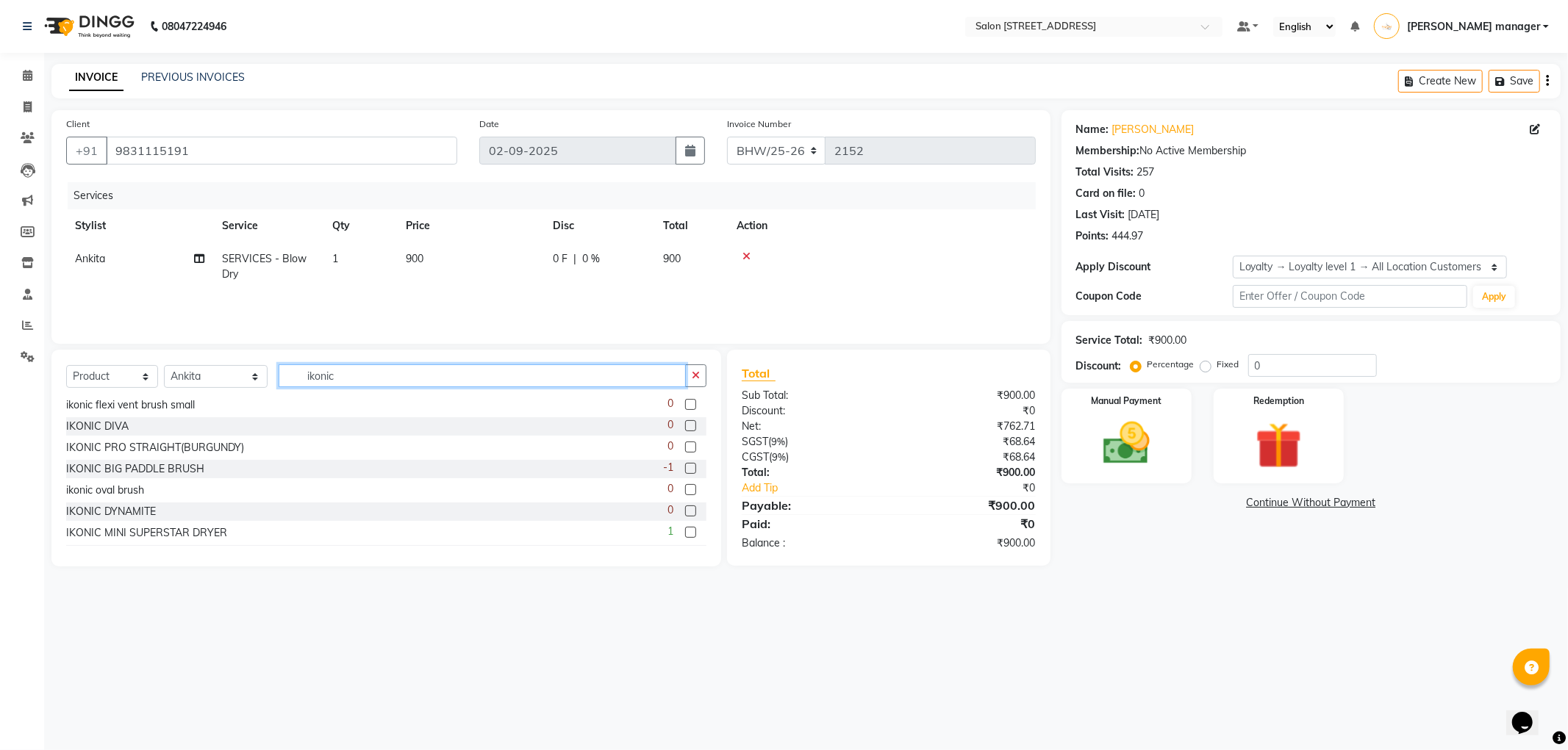
scroll to position [326, 0]
click at [443, 370] on input "ikonic" at bounding box center [481, 376] width 407 height 23
type input "i"
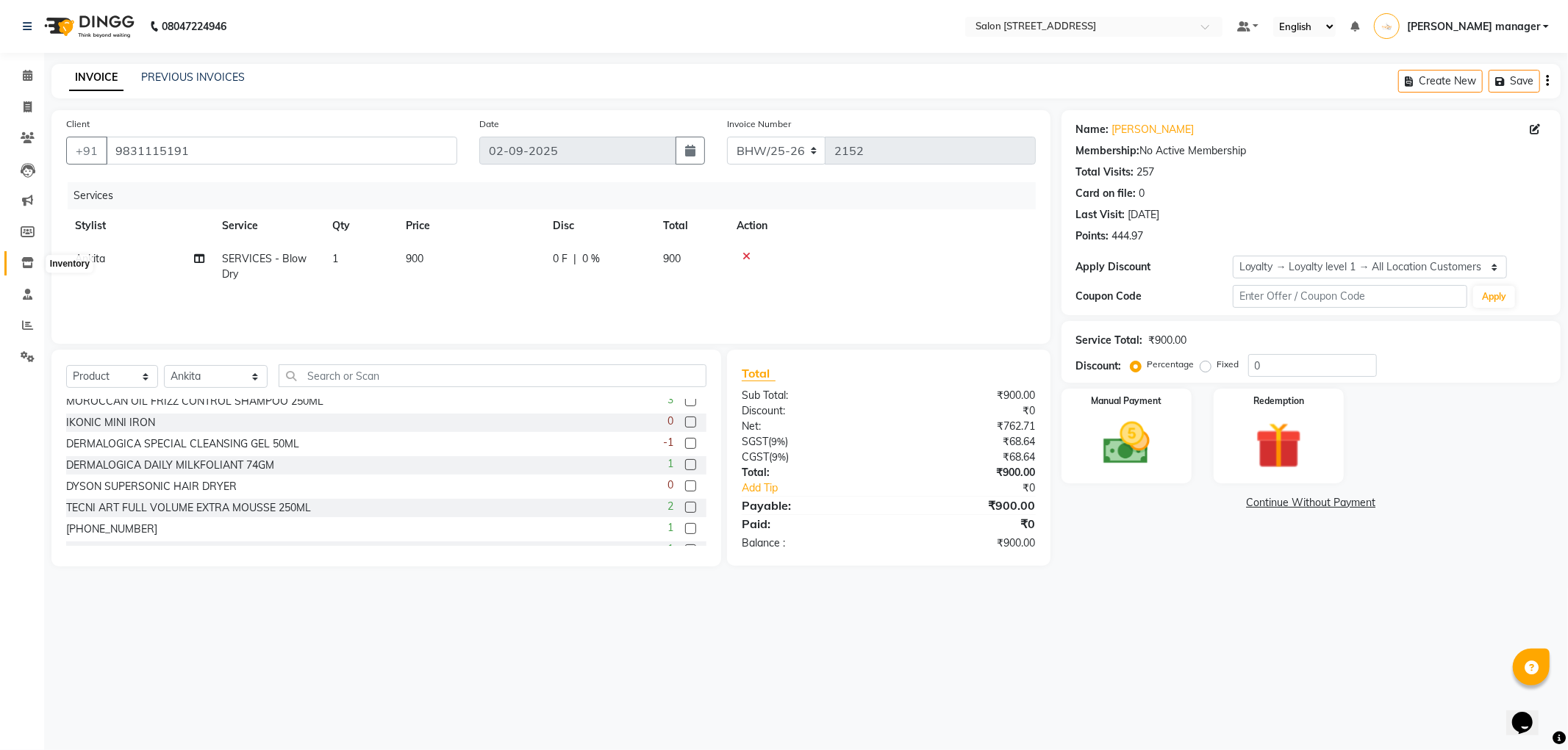
click at [30, 266] on icon at bounding box center [27, 262] width 12 height 11
click at [354, 364] on input "text" at bounding box center [492, 376] width 427 height 23
click at [1135, 417] on img at bounding box center [1126, 443] width 79 height 56
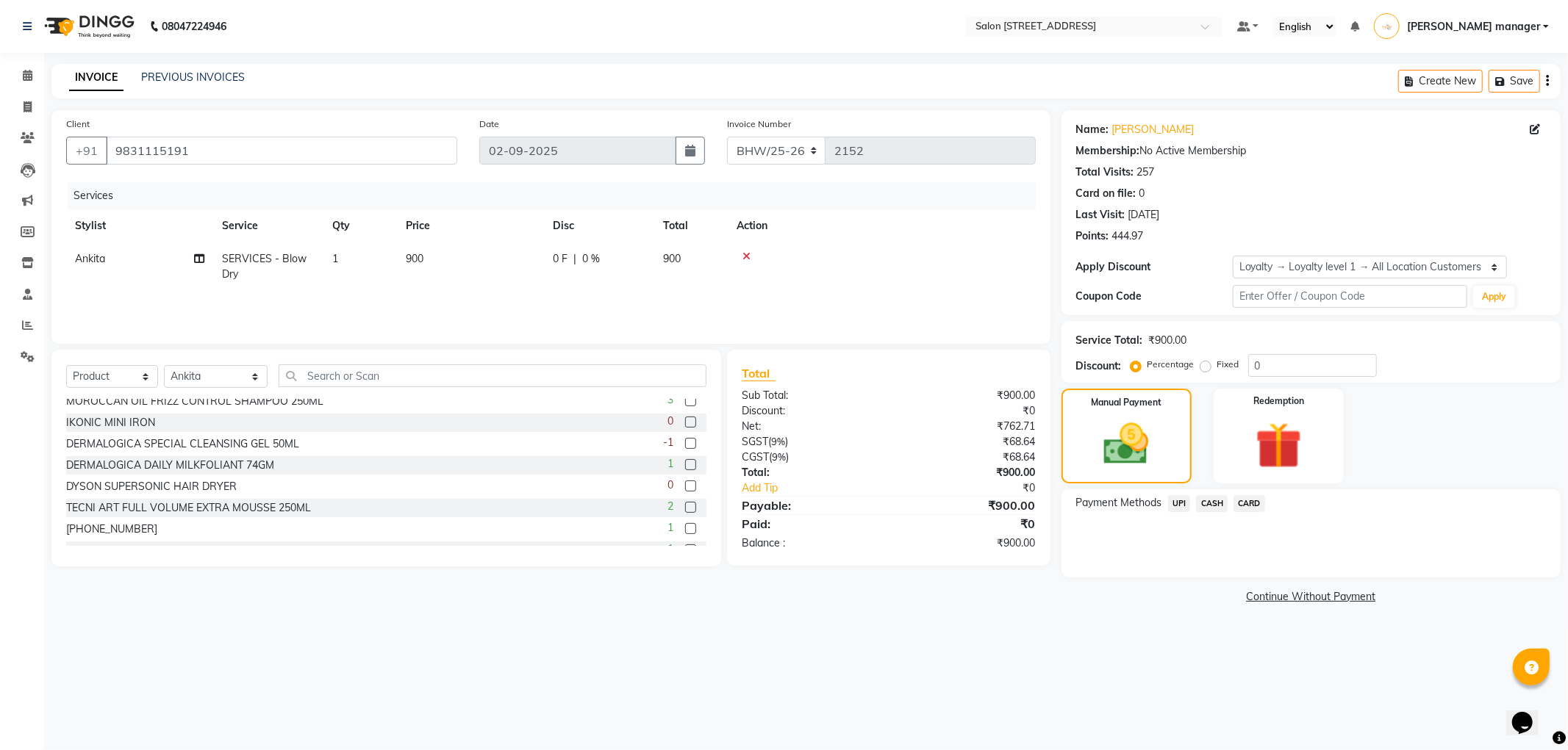
click at [1221, 500] on span "CASH" at bounding box center [1211, 503] width 32 height 17
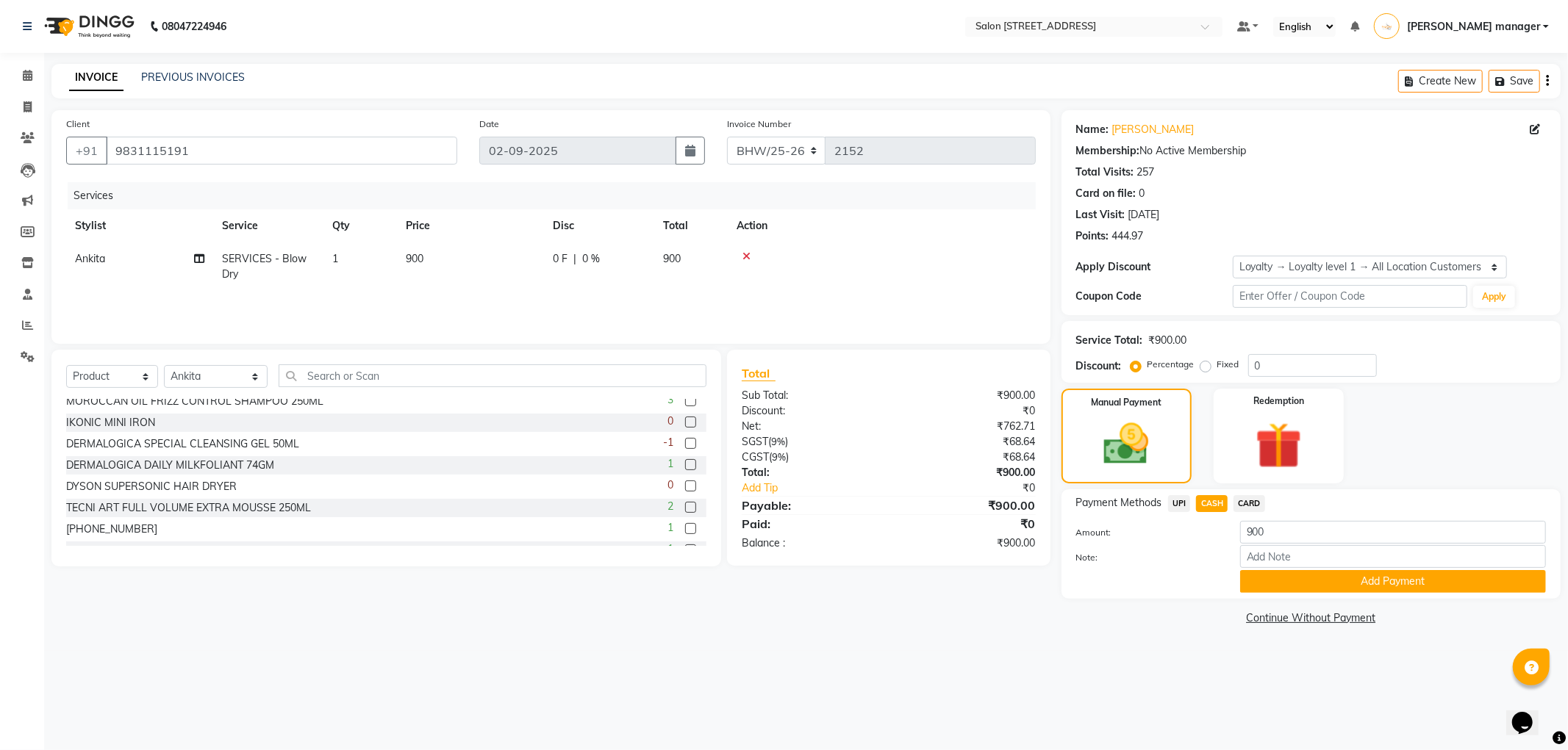
click at [1185, 503] on span "UPI" at bounding box center [1180, 503] width 23 height 17
click at [1220, 502] on span "CASH" at bounding box center [1211, 503] width 32 height 17
click at [1182, 500] on span "UPI" at bounding box center [1180, 503] width 23 height 17
click at [1216, 499] on span "CASH" at bounding box center [1211, 503] width 32 height 17
click at [1182, 502] on span "UPI" at bounding box center [1180, 503] width 23 height 17
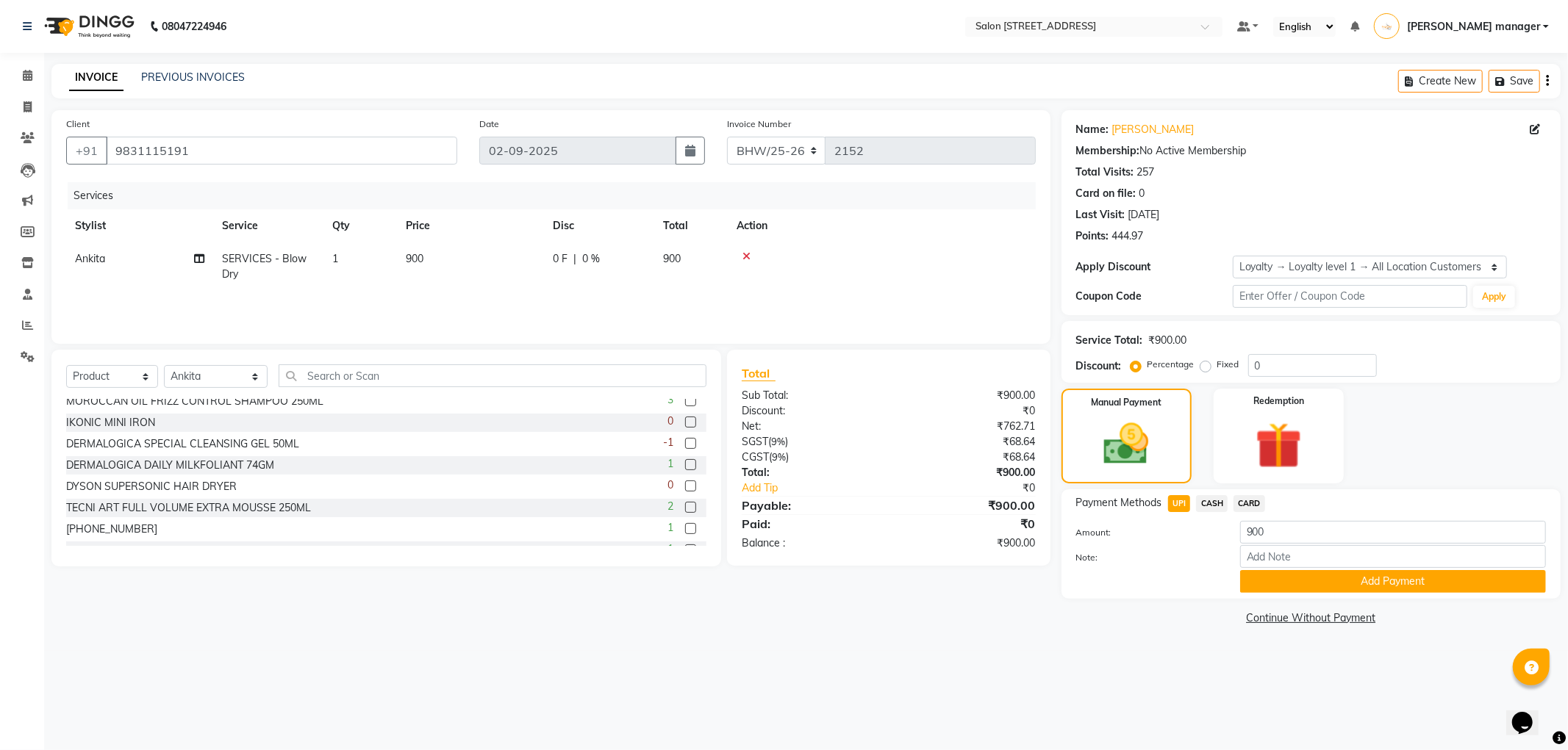
click at [1222, 501] on span "CASH" at bounding box center [1211, 503] width 32 height 17
click at [1240, 430] on img at bounding box center [1278, 446] width 79 height 60
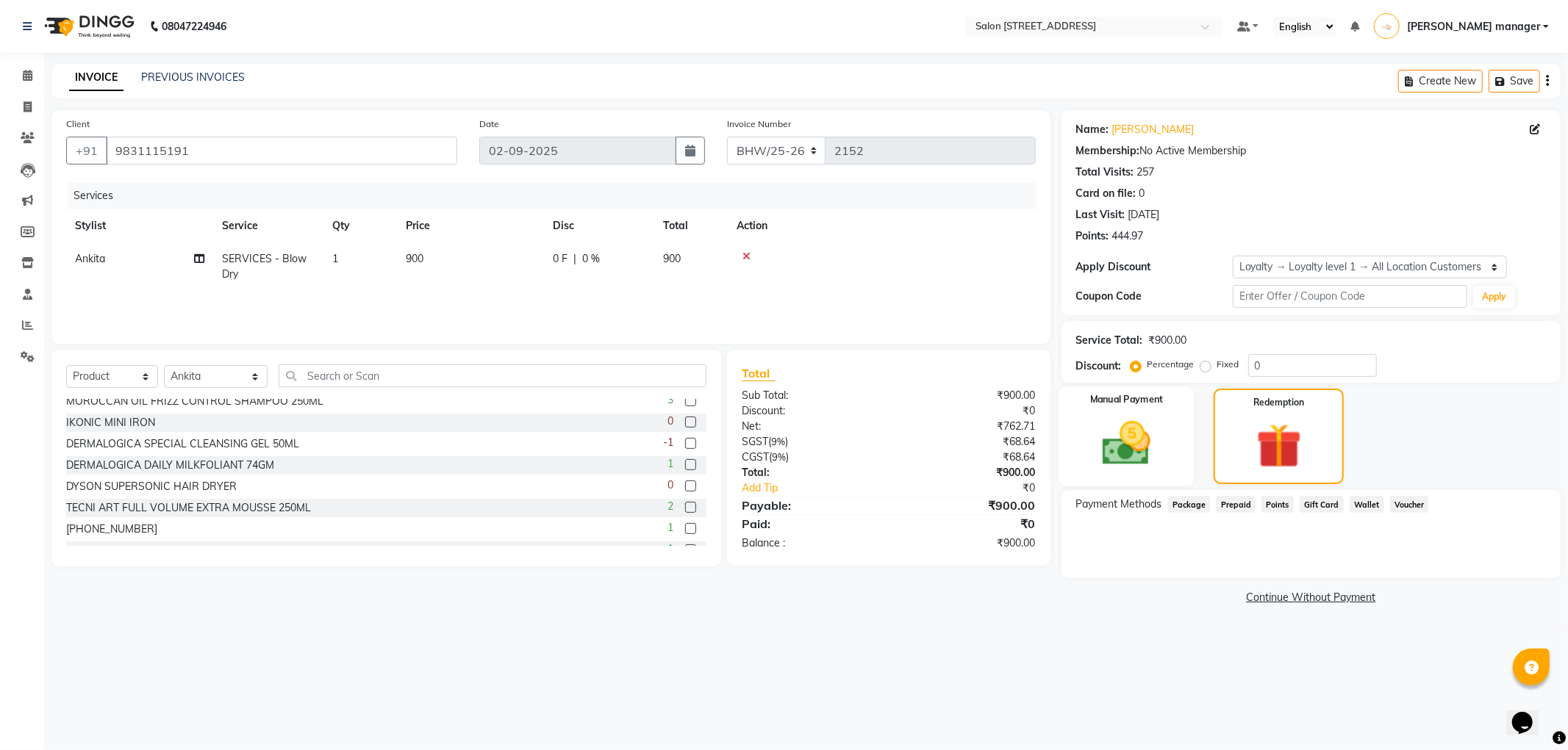
click at [1106, 430] on img at bounding box center [1126, 443] width 79 height 56
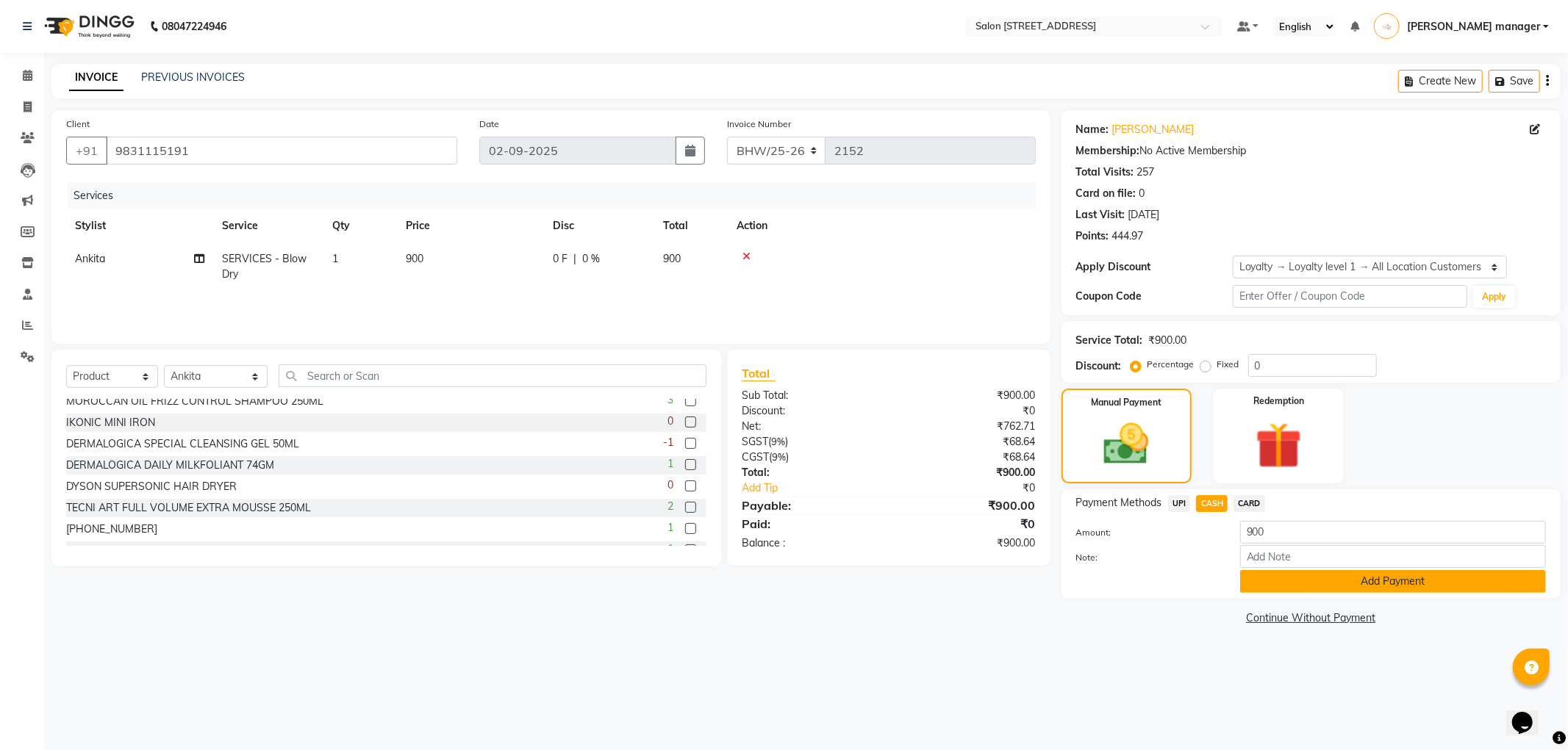
click at [1287, 578] on button "Add Payment" at bounding box center [1392, 581] width 305 height 23
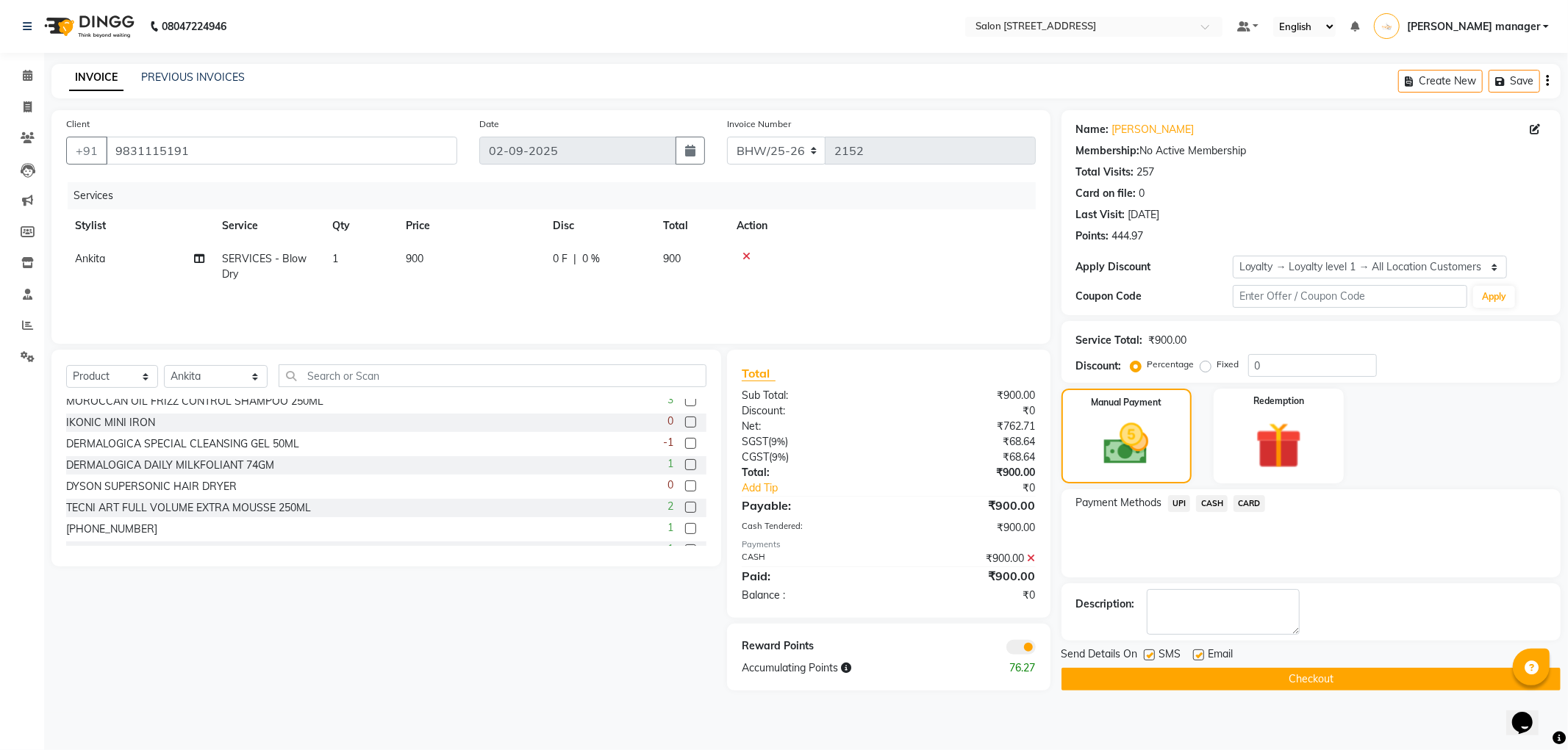
drag, startPoint x: 1194, startPoint y: 670, endPoint x: 1408, endPoint y: 529, distance: 256.3
click at [1408, 529] on div "Name: [PERSON_NAME] Membership: No Active Membership Total Visits: 257 Card on …" at bounding box center [1316, 401] width 510 height 581
click at [1335, 668] on button "Checkout" at bounding box center [1310, 679] width 499 height 23
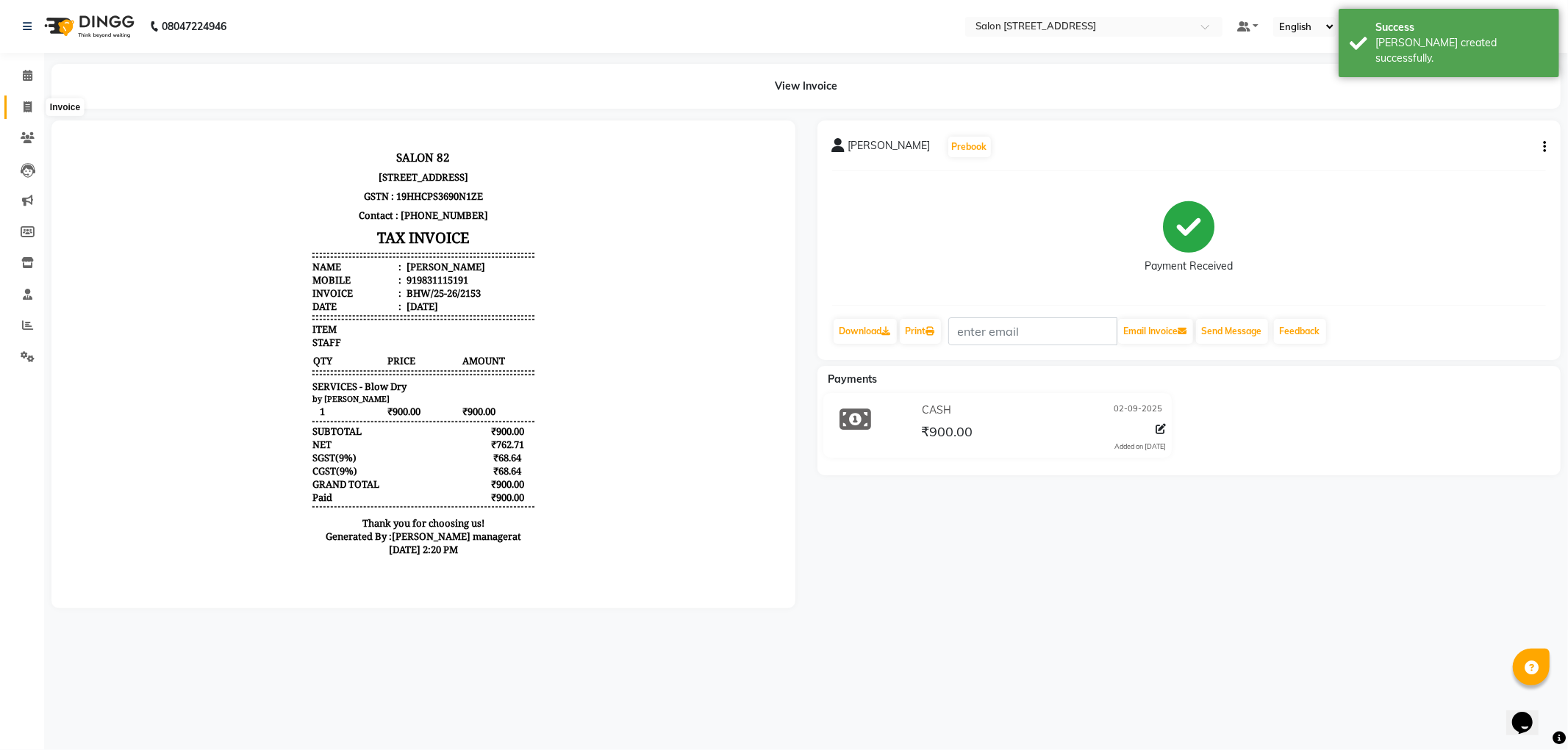
click at [24, 100] on span at bounding box center [27, 107] width 26 height 17
select select "service"
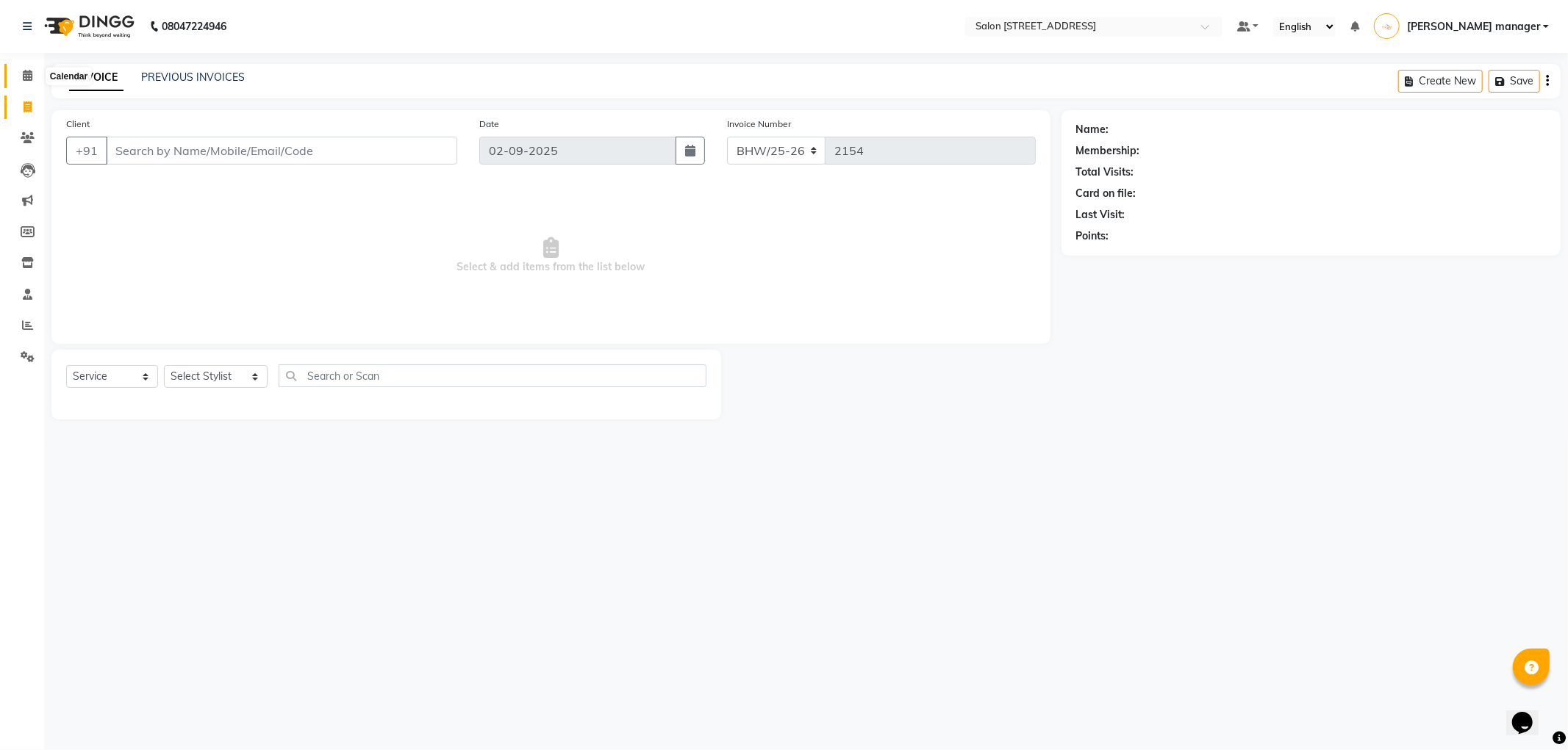
click at [26, 69] on span at bounding box center [27, 76] width 26 height 17
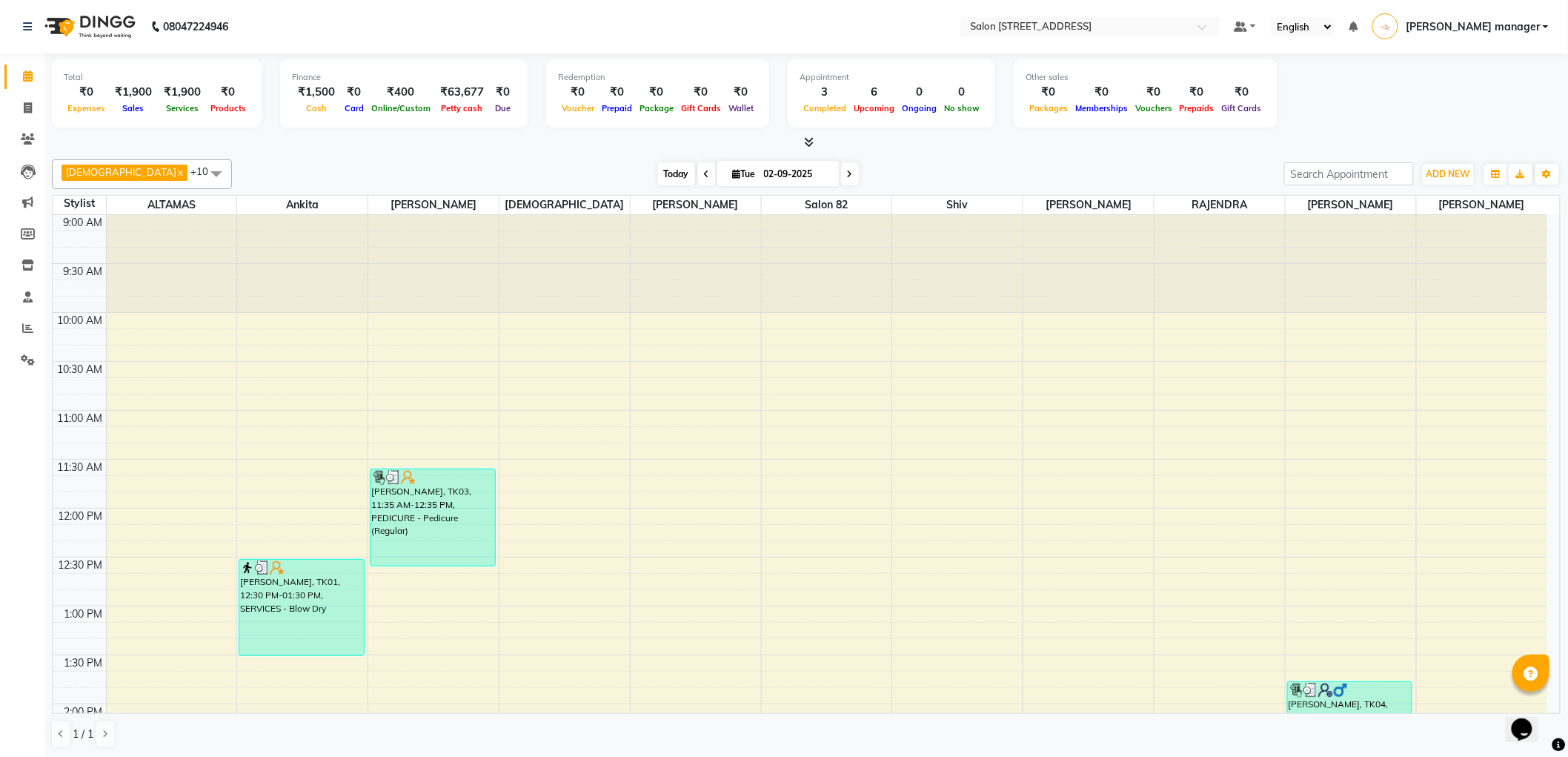
click at [658, 171] on span "Today" at bounding box center [677, 174] width 37 height 23
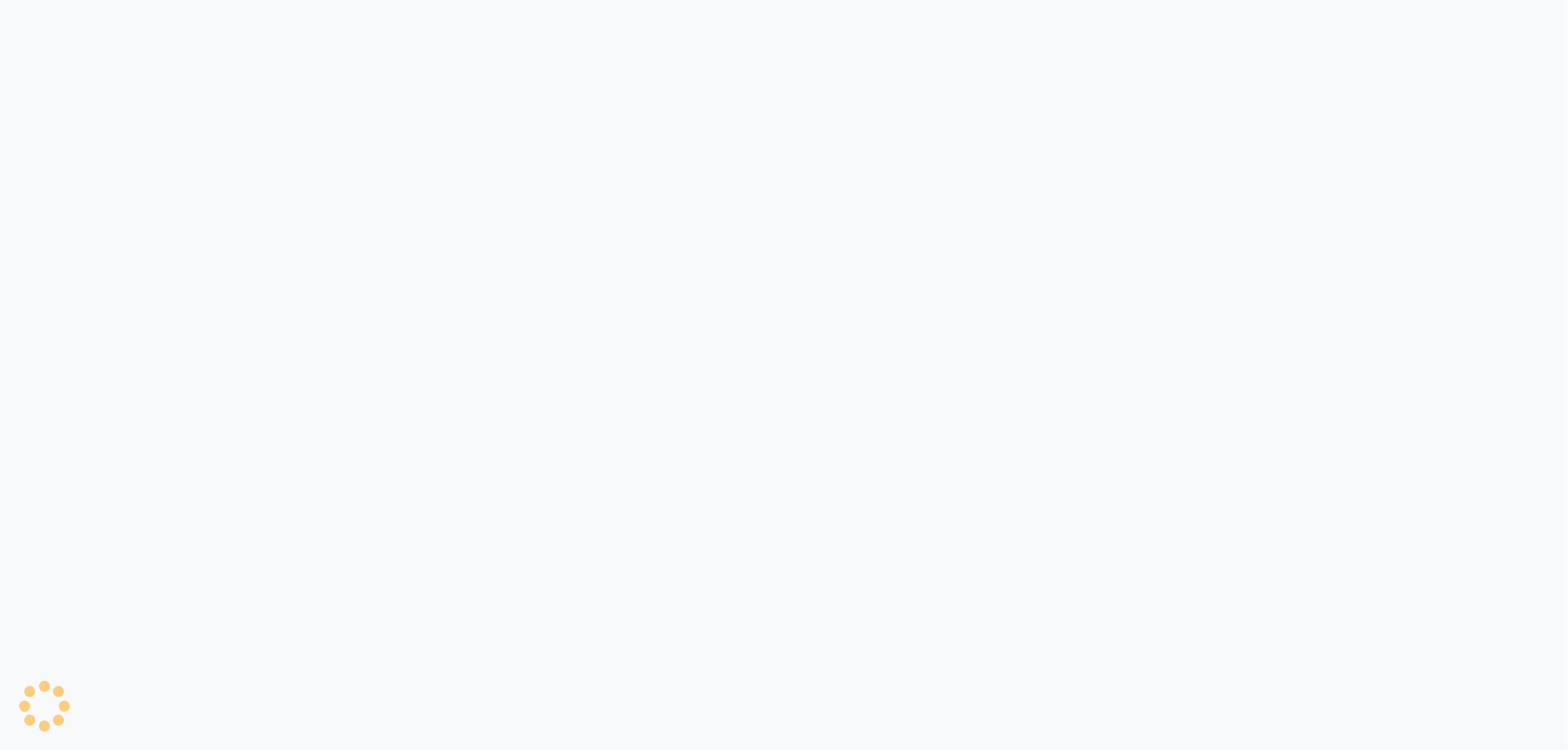
select select "service"
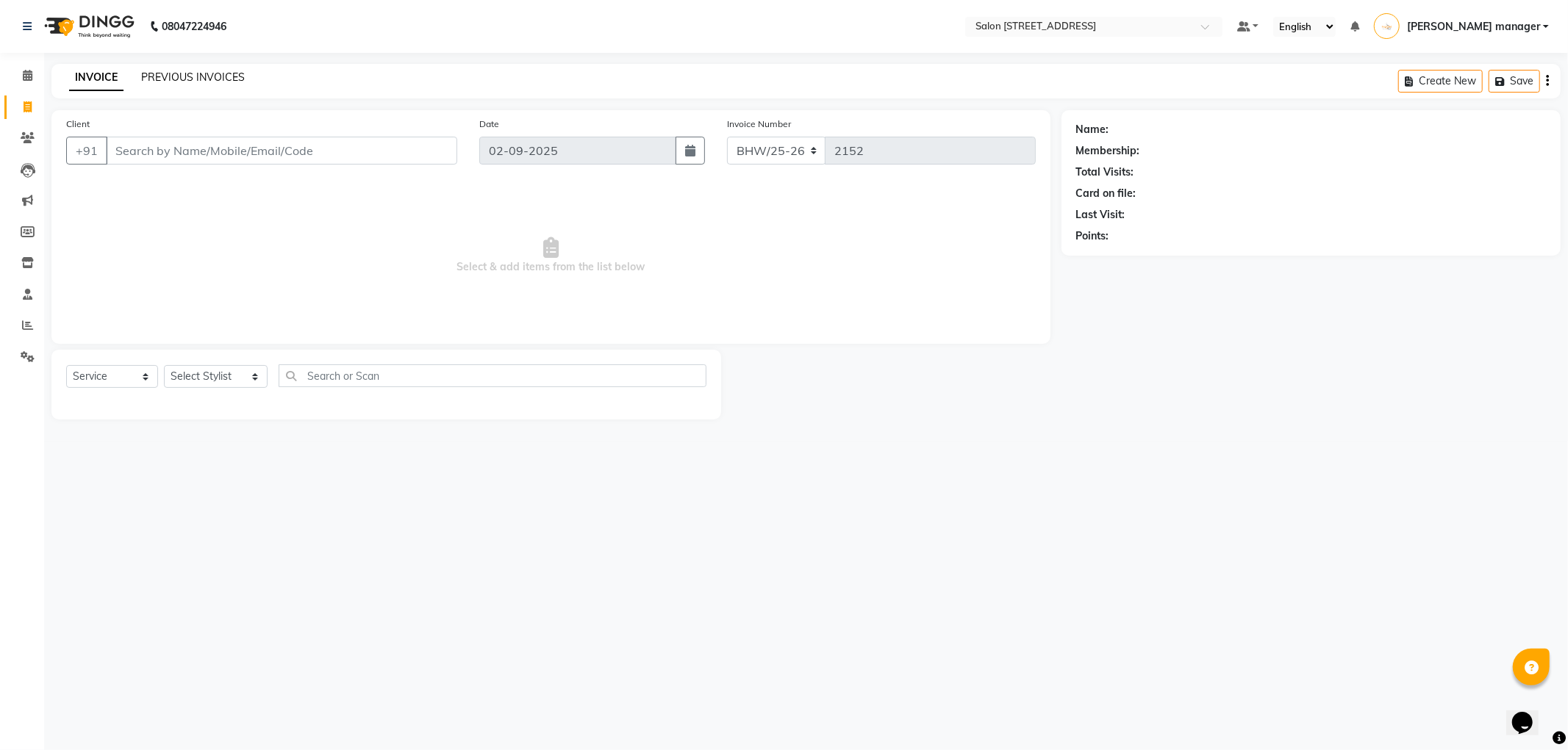
click at [199, 79] on link "PREVIOUS INVOICES" at bounding box center [192, 77] width 103 height 13
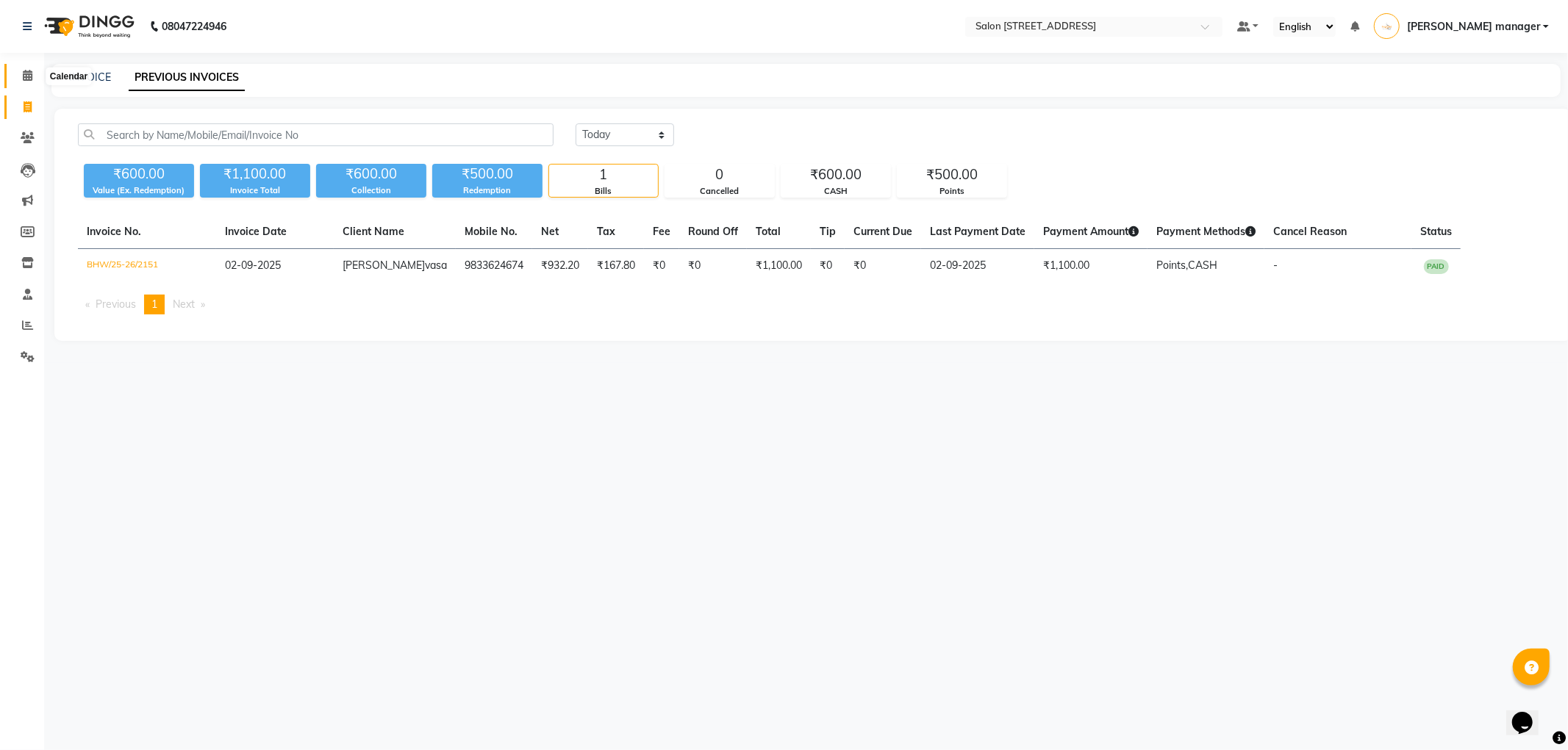
click at [28, 77] on icon at bounding box center [27, 75] width 10 height 11
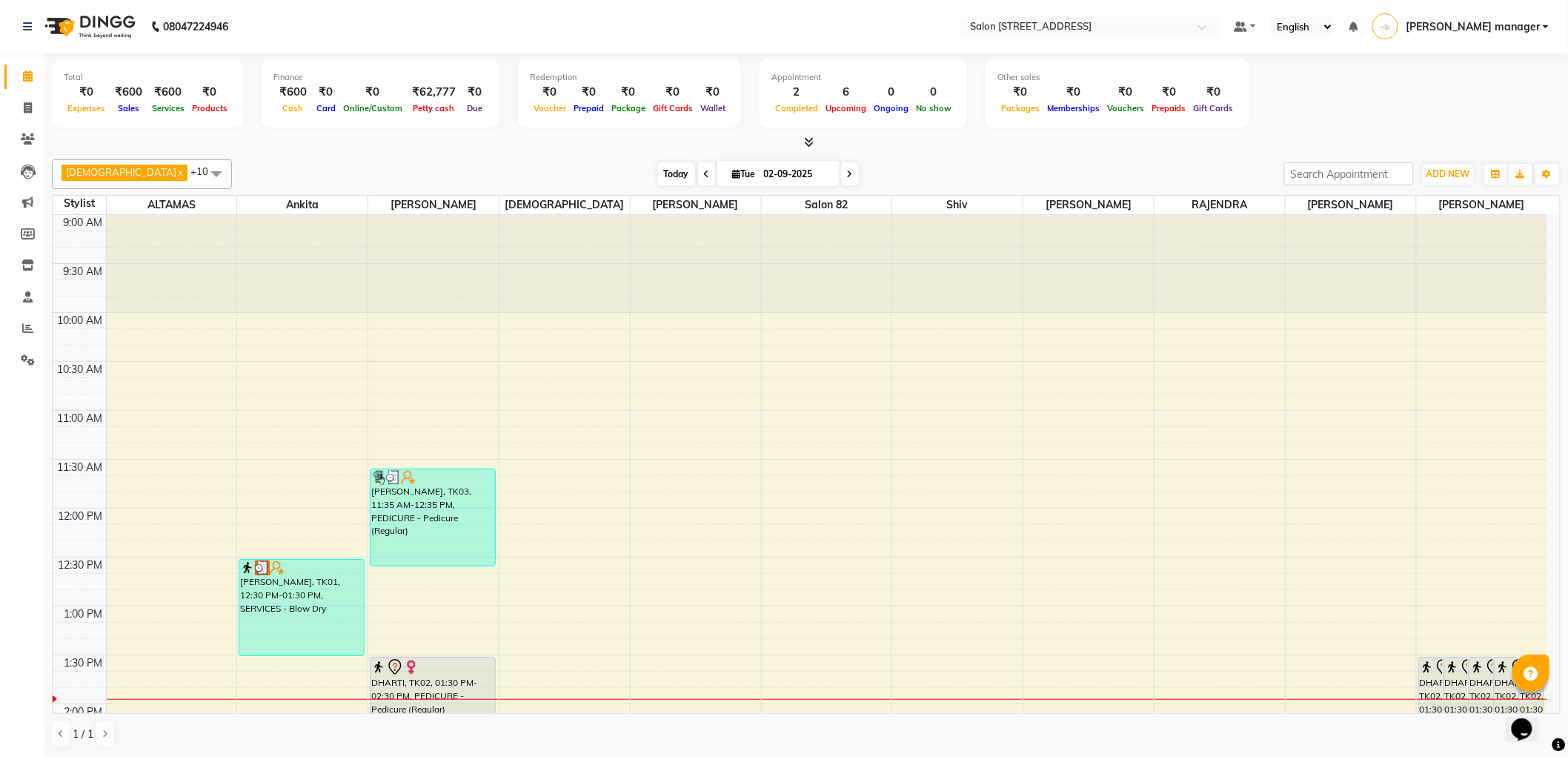
click at [658, 168] on span "Today" at bounding box center [677, 174] width 37 height 23
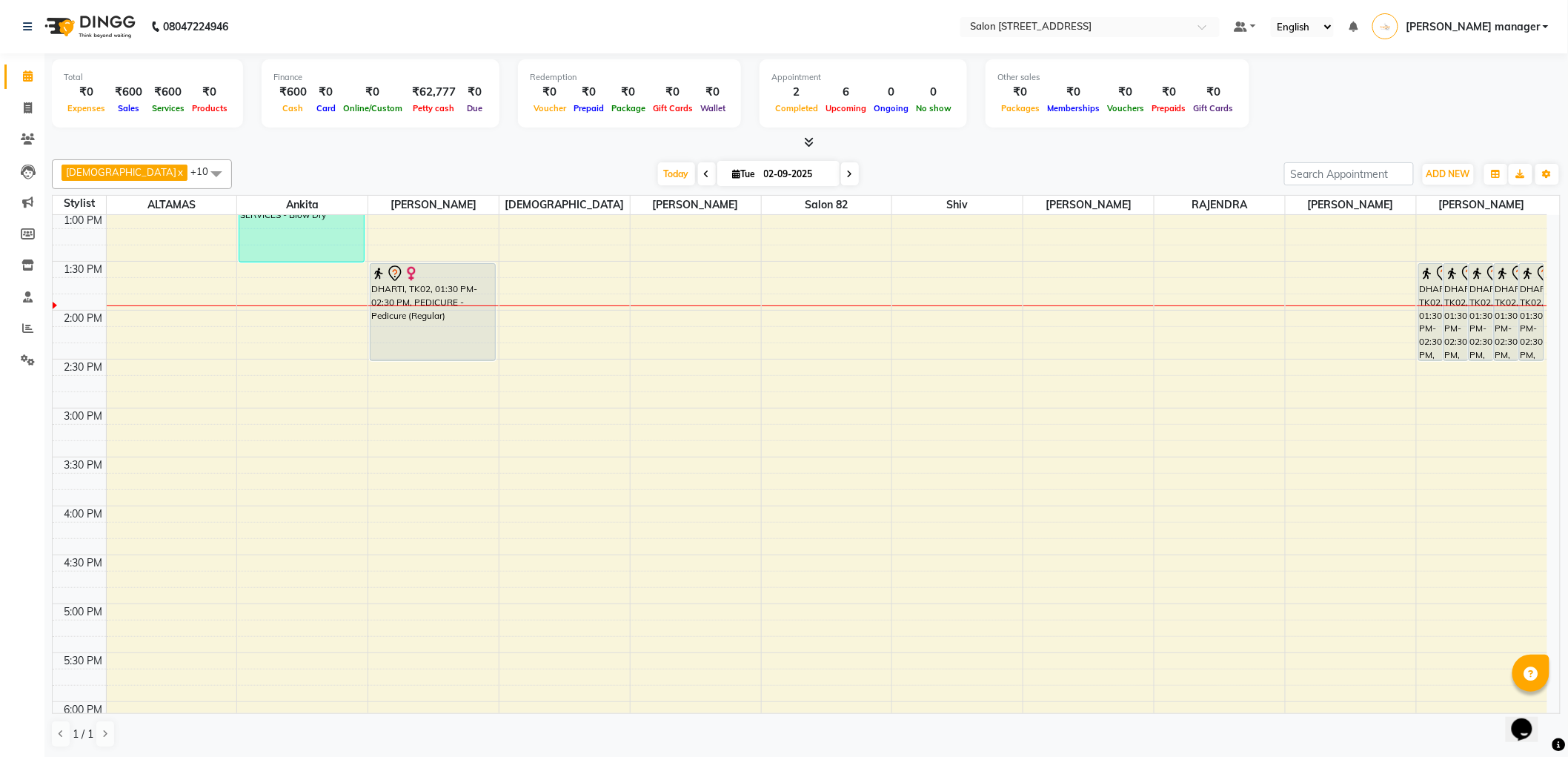
scroll to position [228, 0]
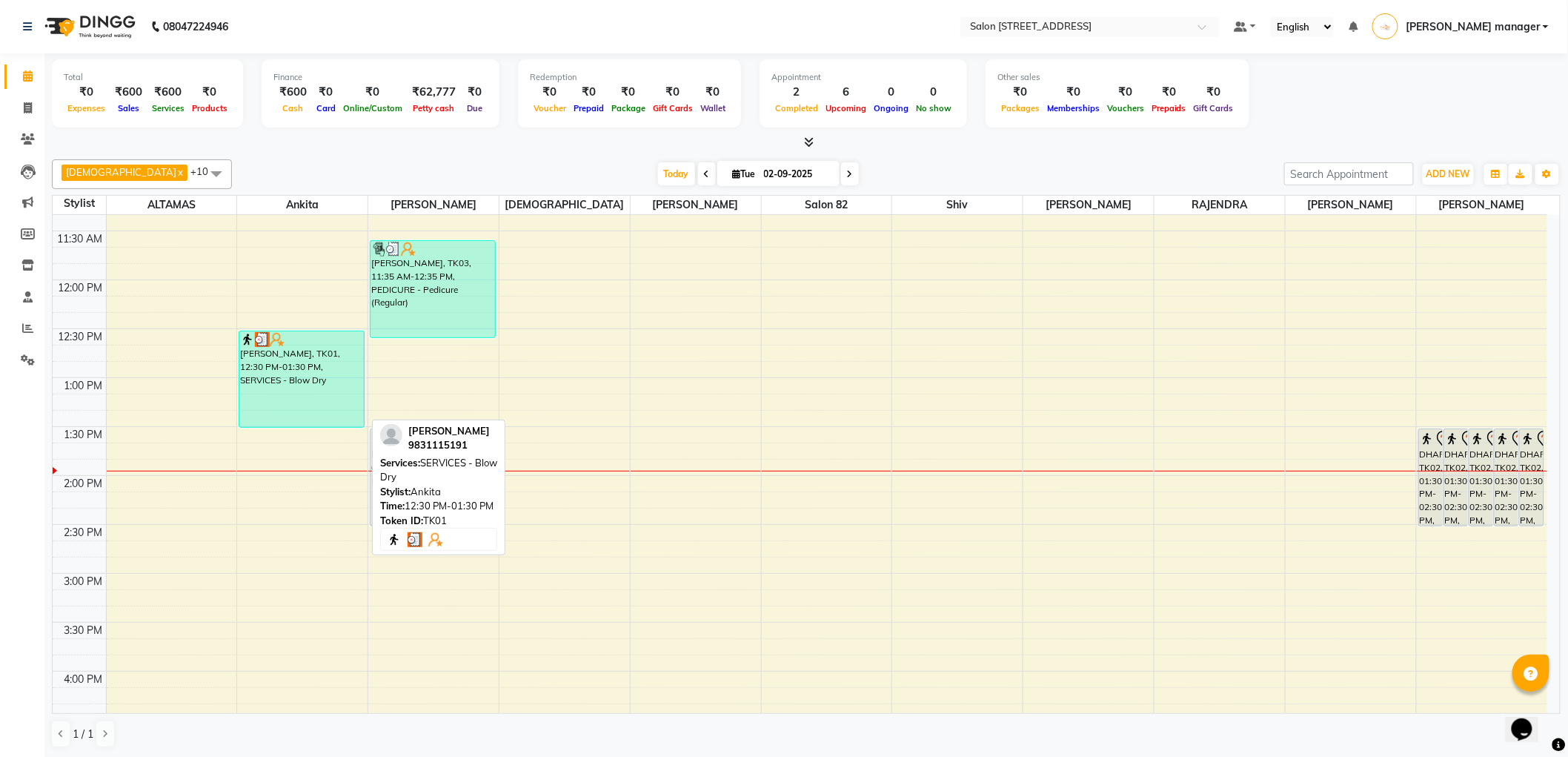
click at [307, 373] on div "[PERSON_NAME], TK01, 12:30 PM-01:30 PM, SERVICES - Blow Dry" at bounding box center [301, 378] width 124 height 95
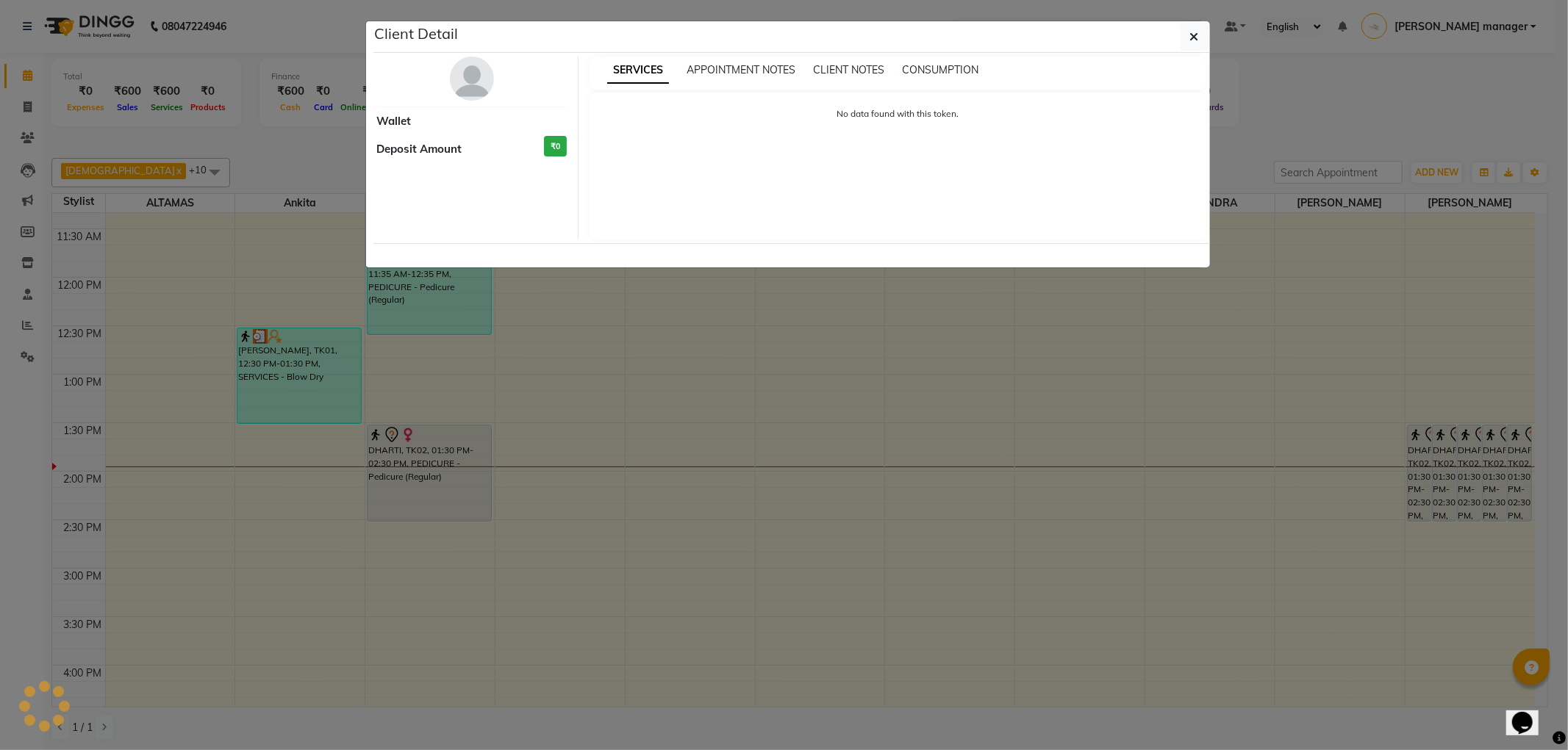
select select "3"
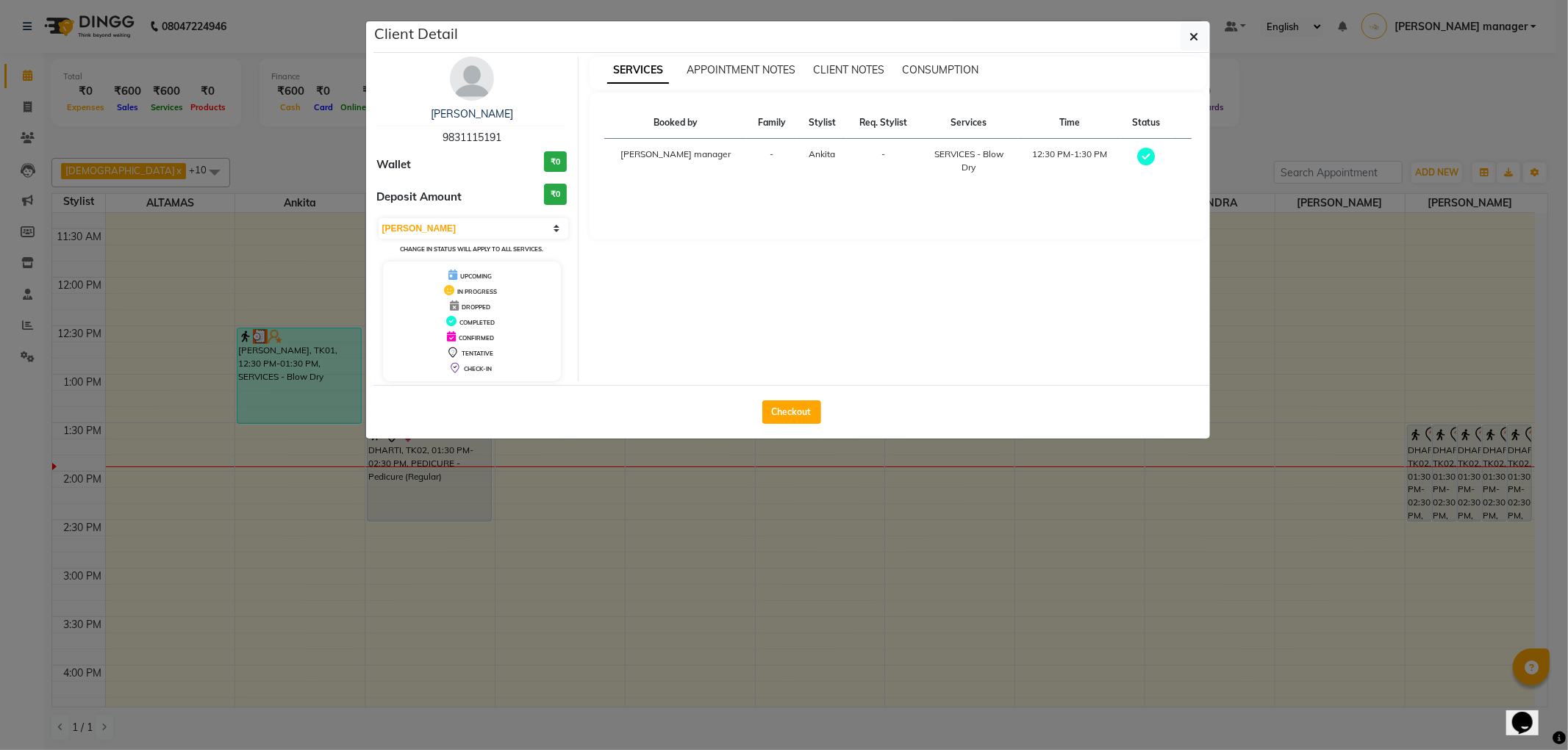
click at [641, 705] on ngb-modal-window "Client Detail pramita malick 9831115191 Wallet ₹0 Deposit Amount ₹0 Select MARK…" at bounding box center [784, 375] width 1568 height 750
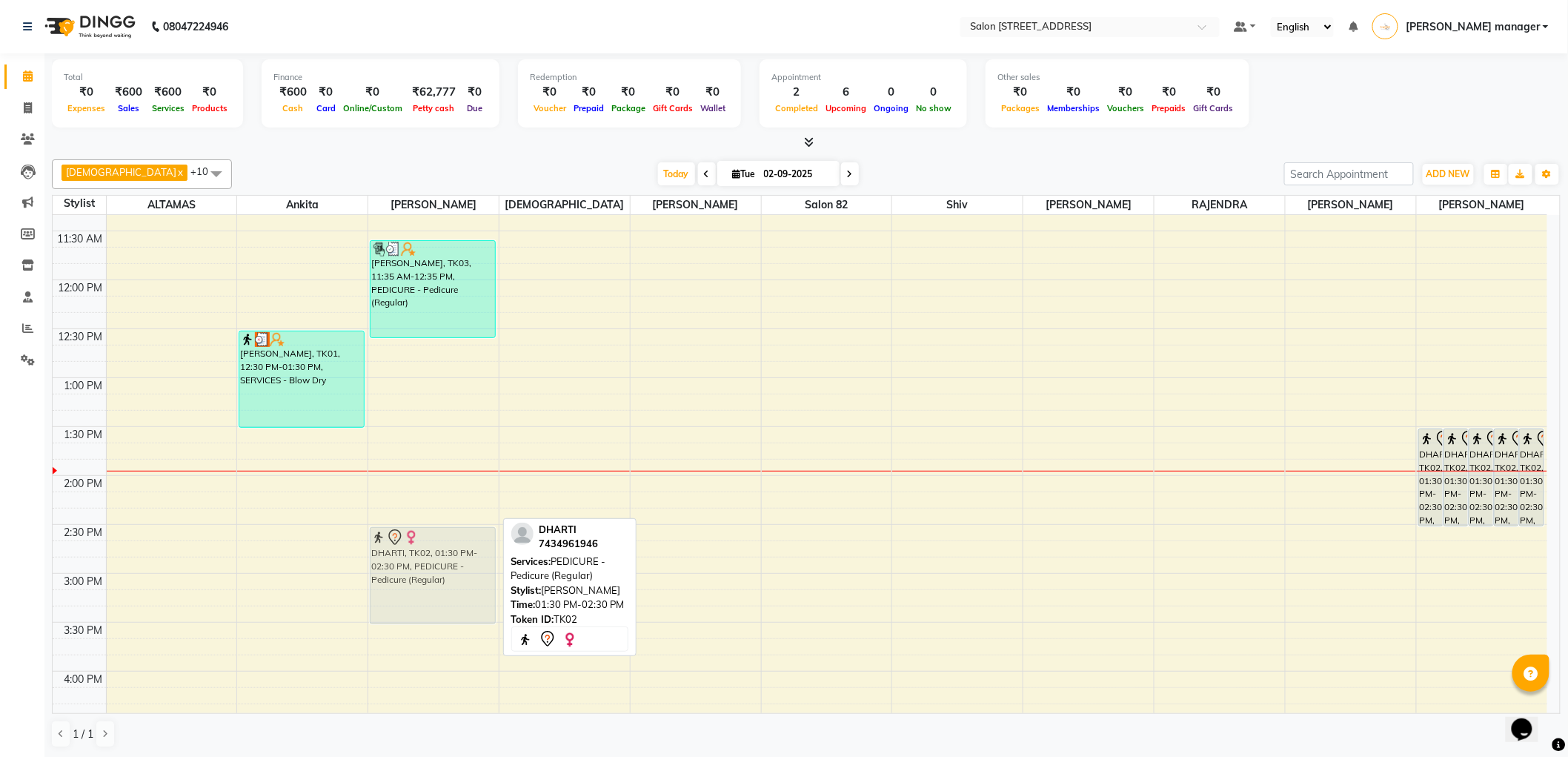
drag, startPoint x: 413, startPoint y: 484, endPoint x: 412, endPoint y: 577, distance: 93.0
click at [412, 577] on div "devangi vasa, TK03, 11:35 AM-12:35 PM, PEDICURE - Pedicure (Regular) DHARTI, TK…" at bounding box center [434, 623] width 131 height 1272
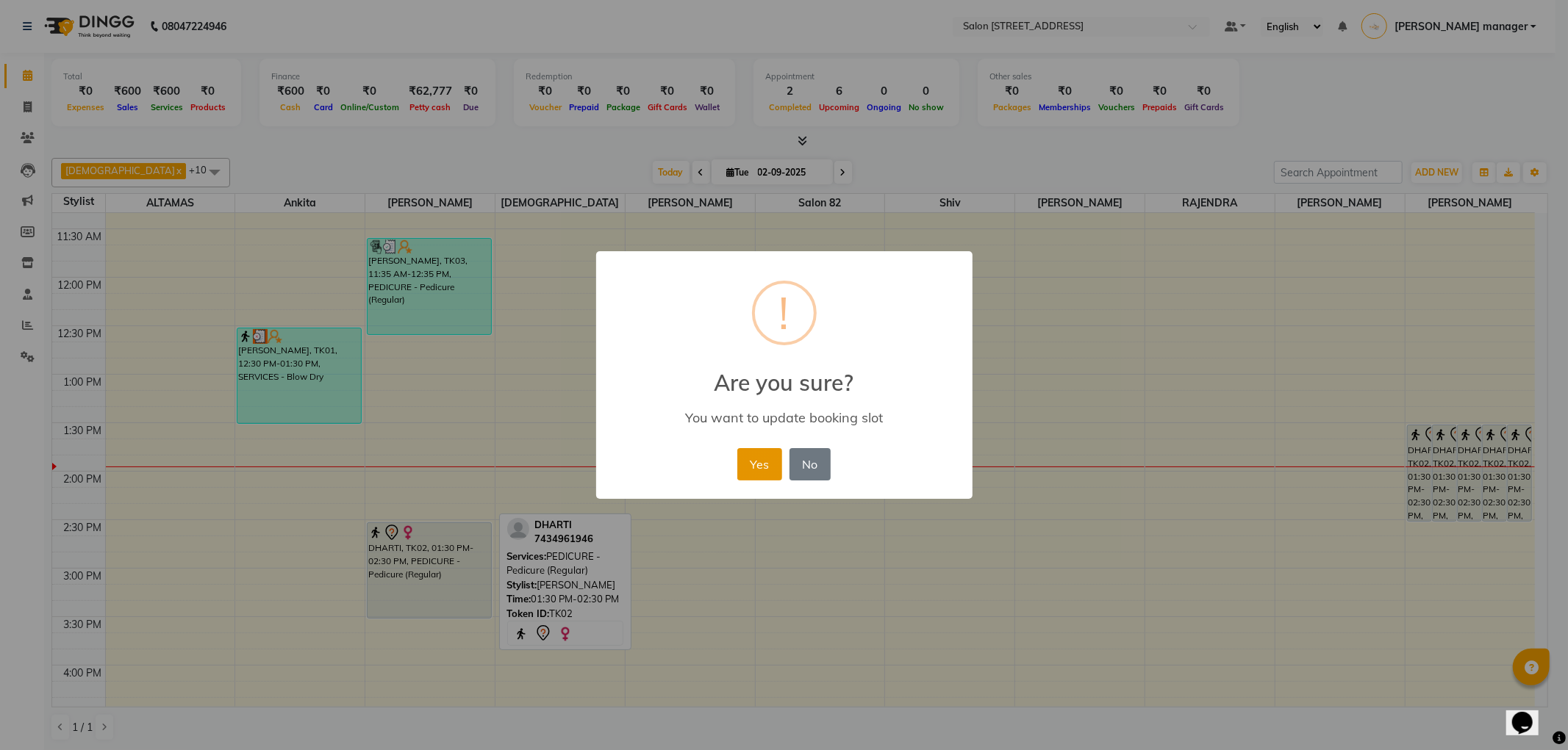
click at [754, 456] on button "Yes" at bounding box center [759, 464] width 45 height 33
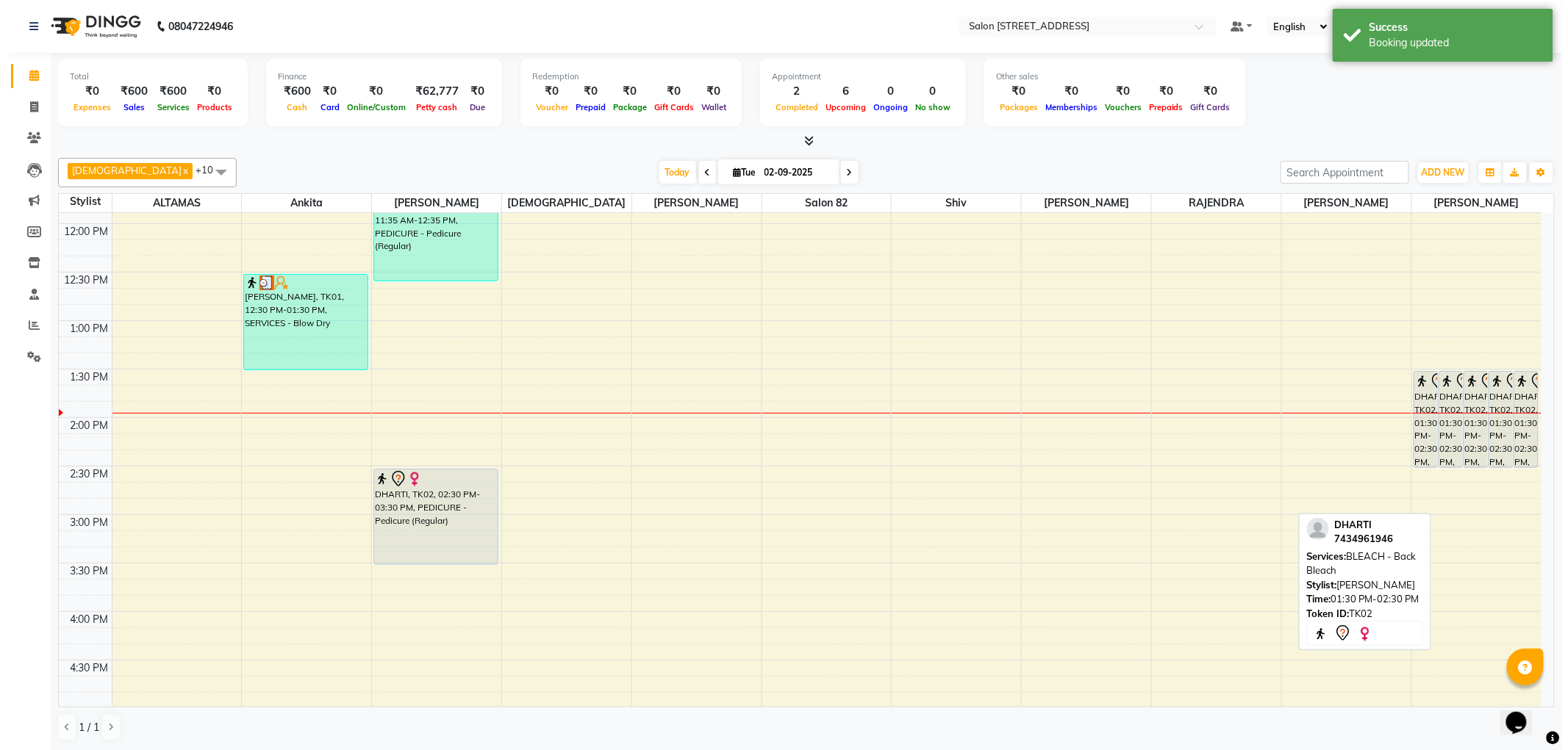
scroll to position [309, 0]
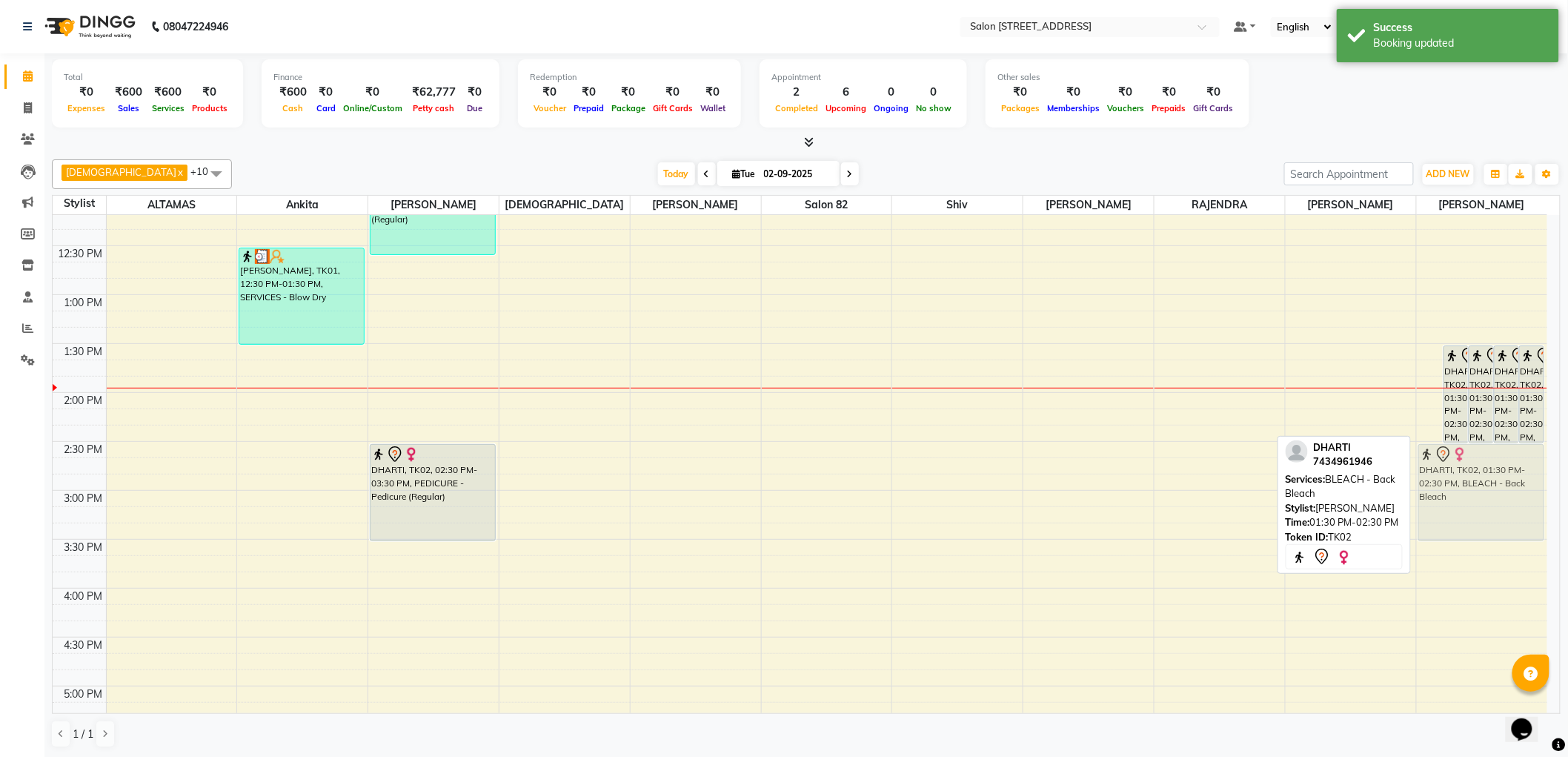
drag, startPoint x: 1435, startPoint y: 409, endPoint x: 1449, endPoint y: 508, distance: 100.0
click at [1449, 508] on div "DHARTI, TK02, 01:30 PM-02:30 PM, BLEACH - Back Bleach DHARTI, TK02, 01:30 PM-02…" at bounding box center [1483, 540] width 131 height 1272
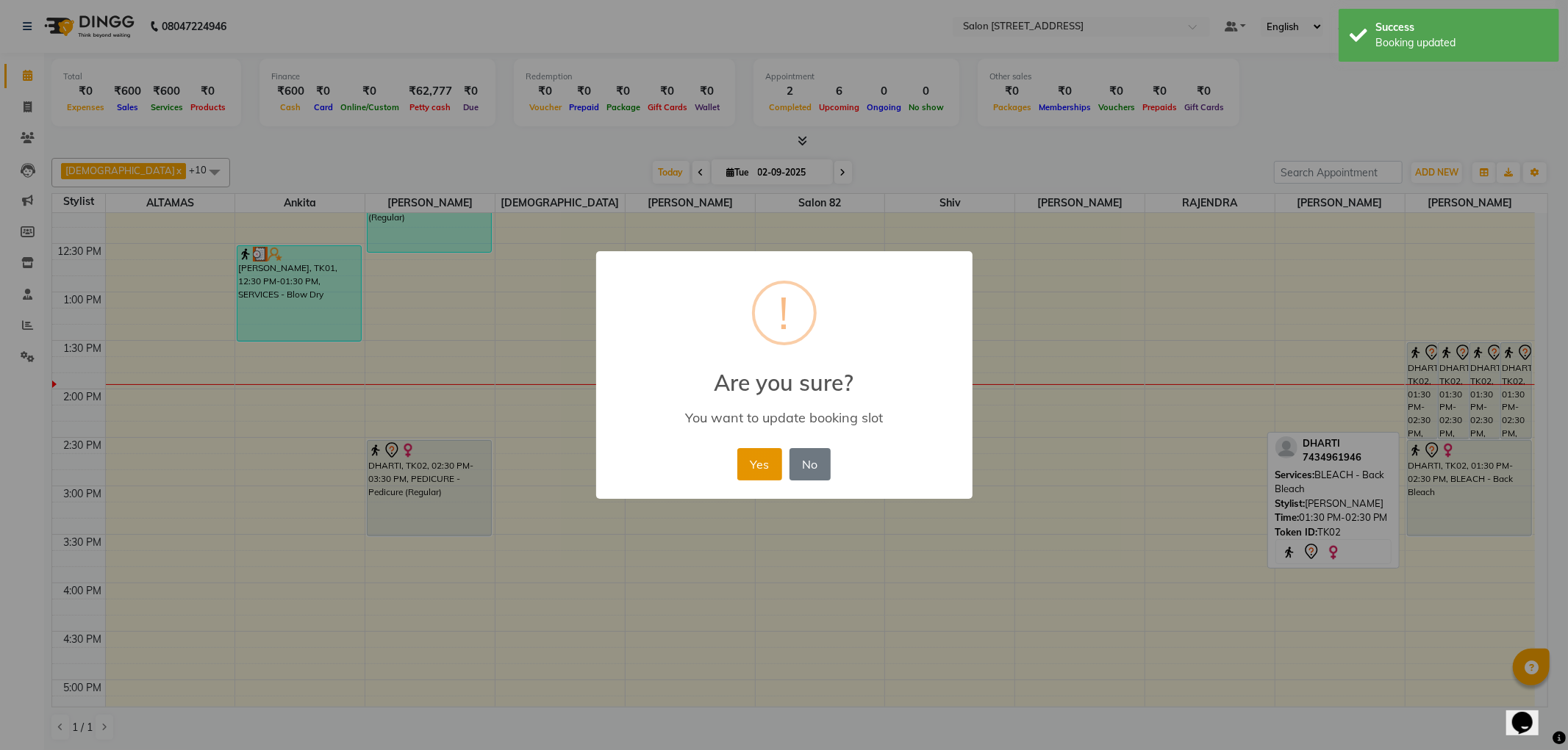
drag, startPoint x: 751, startPoint y: 468, endPoint x: 778, endPoint y: 467, distance: 27.0
click at [753, 468] on button "Yes" at bounding box center [759, 464] width 45 height 33
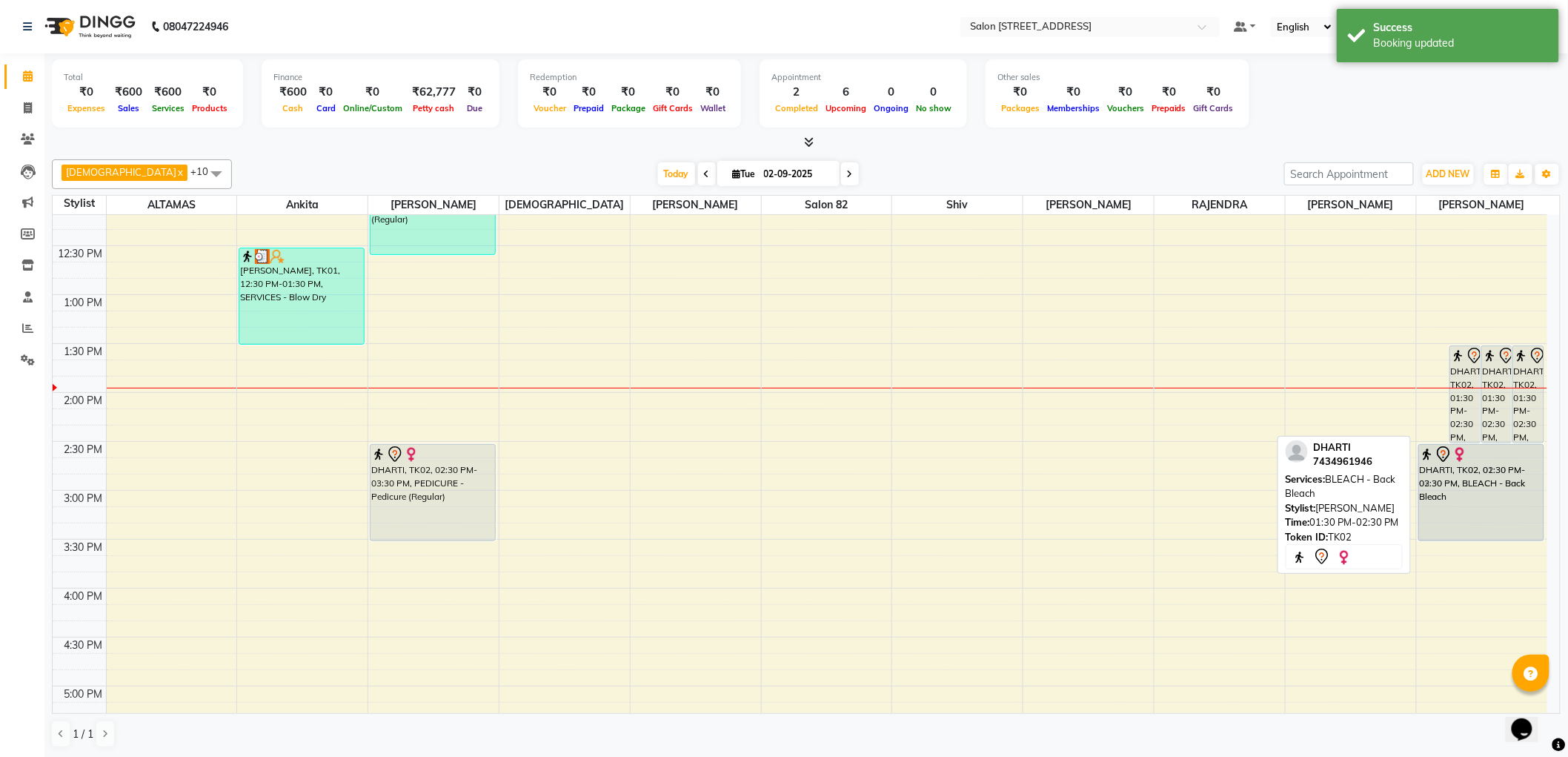
drag, startPoint x: 1439, startPoint y: 400, endPoint x: 1444, endPoint y: 499, distance: 99.1
click at [1446, 501] on div "DHARTI, TK02, 01:30 PM-02:30 PM, BLEACH - Back Bleach DHARTI, TK02, 01:30 PM-02…" at bounding box center [1483, 540] width 131 height 1272
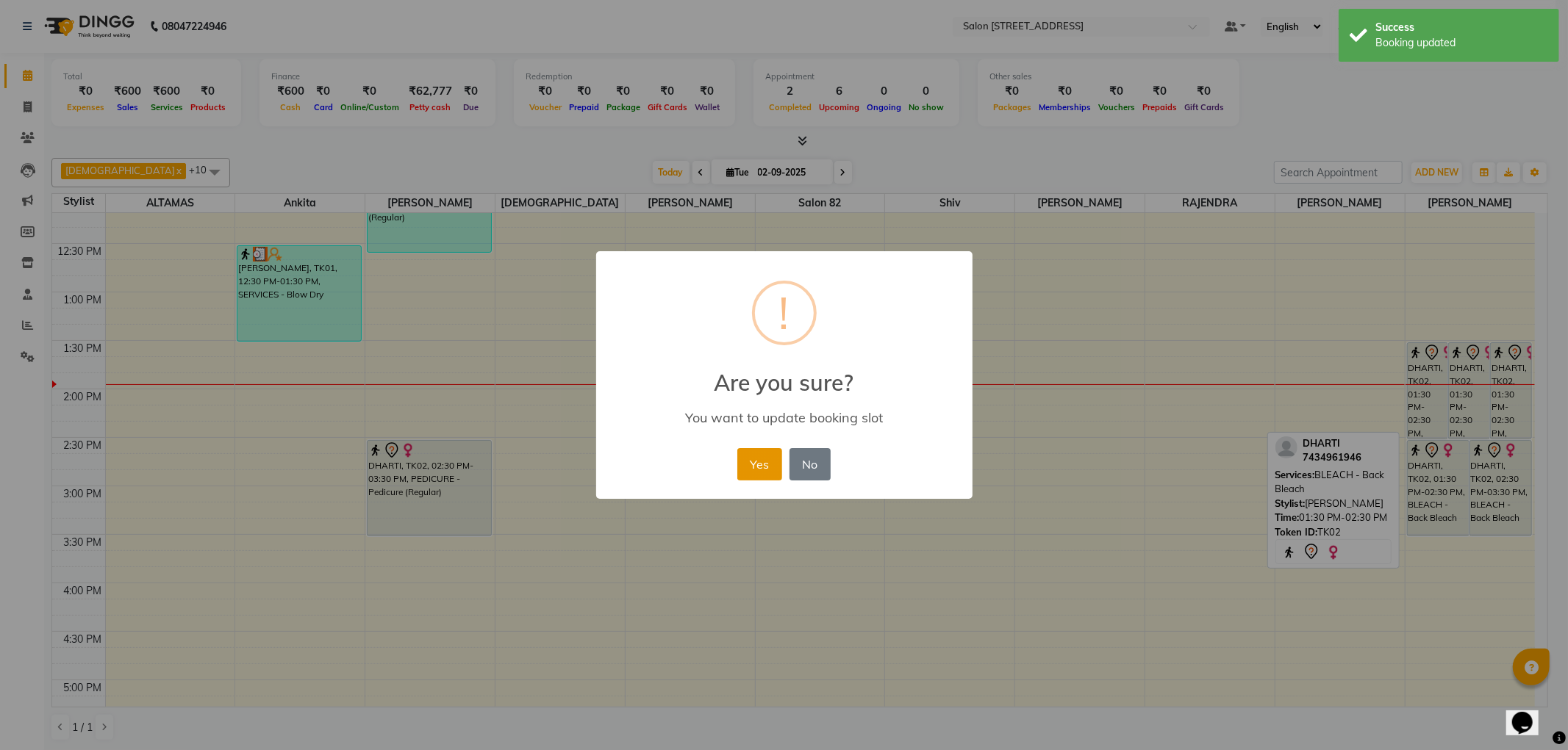
click at [767, 462] on button "Yes" at bounding box center [759, 464] width 45 height 33
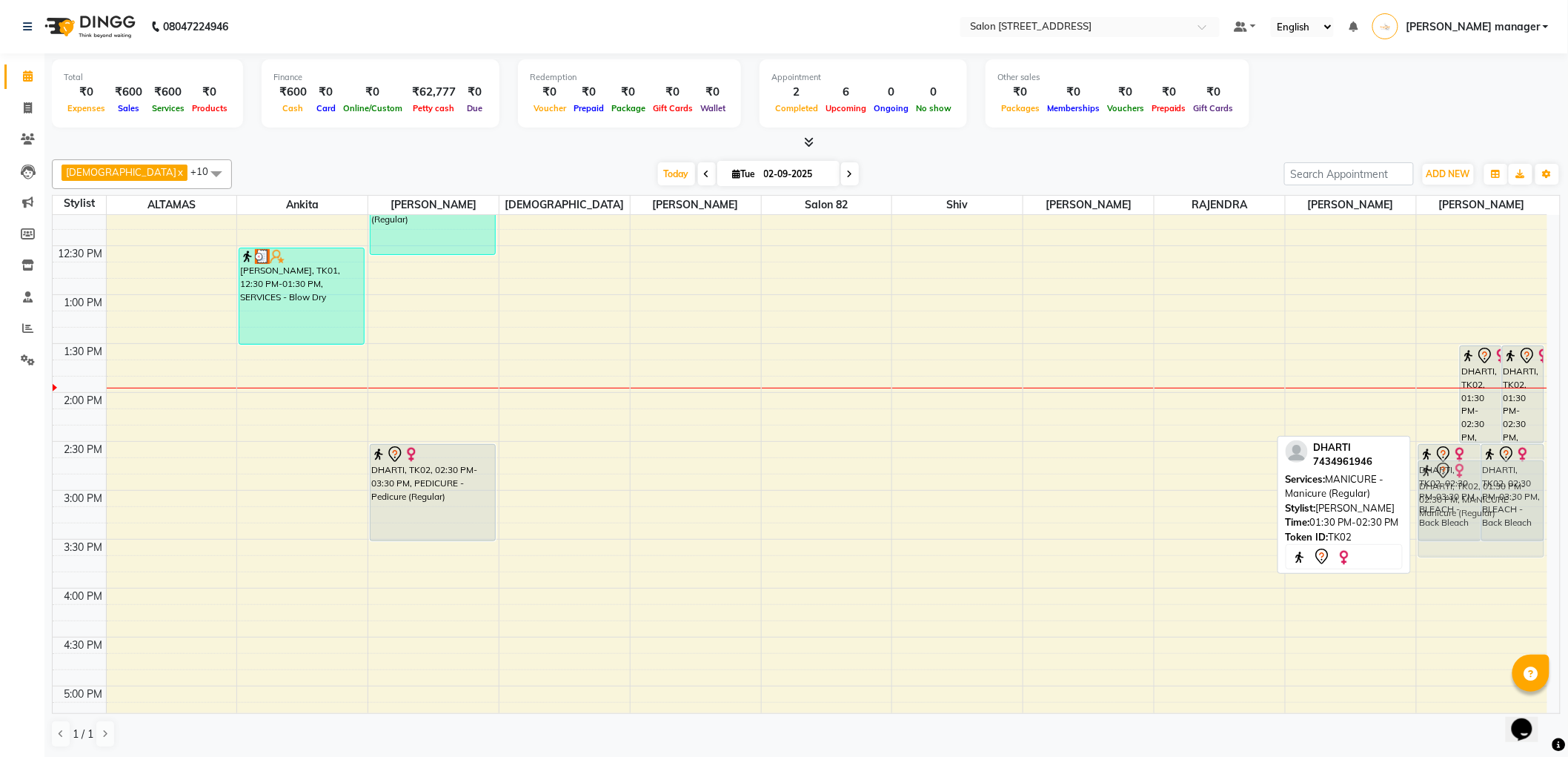
drag, startPoint x: 1428, startPoint y: 376, endPoint x: 1448, endPoint y: 483, distance: 108.9
click at [1448, 483] on div "DHARTI, TK02, 01:30 PM-02:30 PM, MANICURE - Manicure (Regular) DHARTI, TK02, 01…" at bounding box center [1483, 540] width 131 height 1272
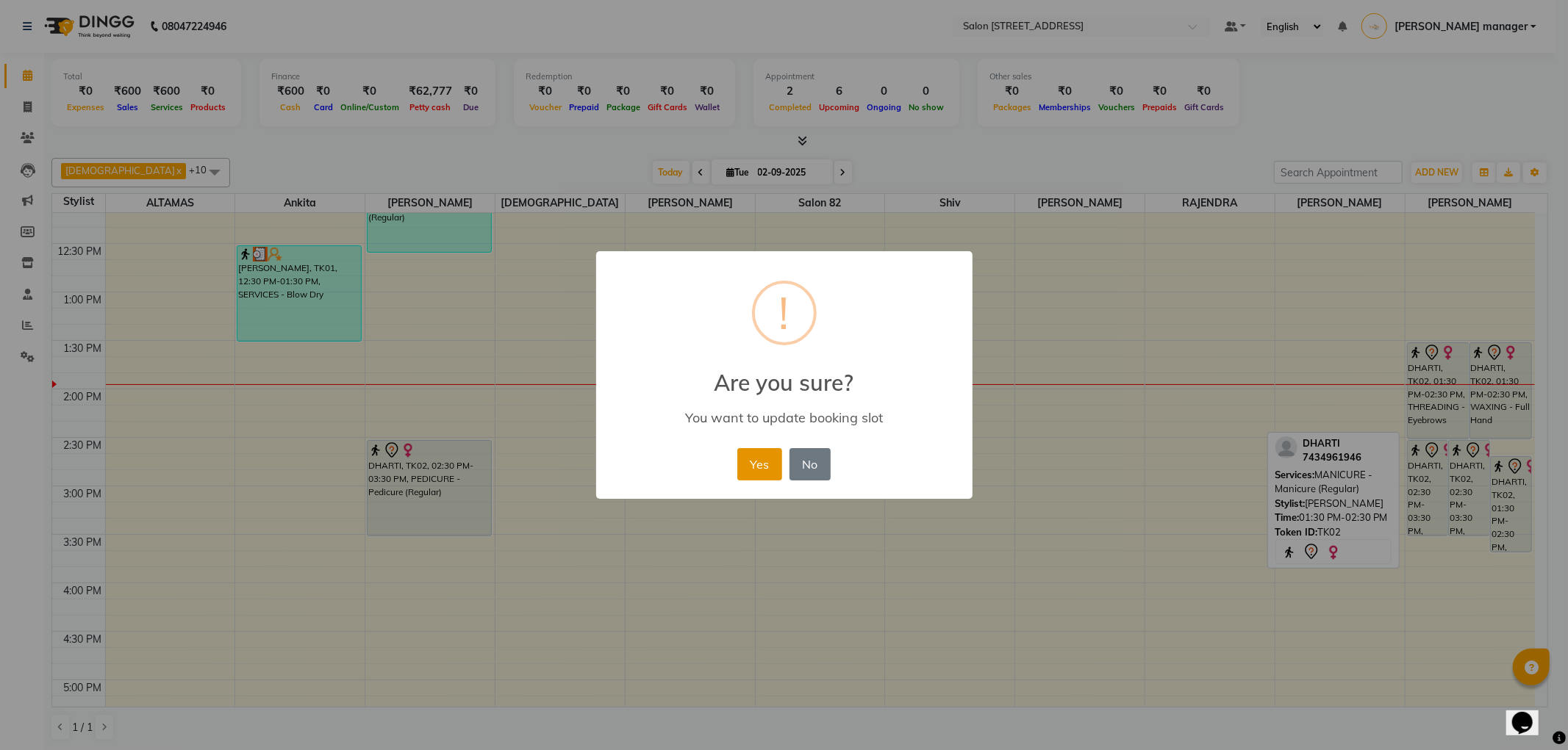
click at [747, 458] on button "Yes" at bounding box center [759, 464] width 45 height 33
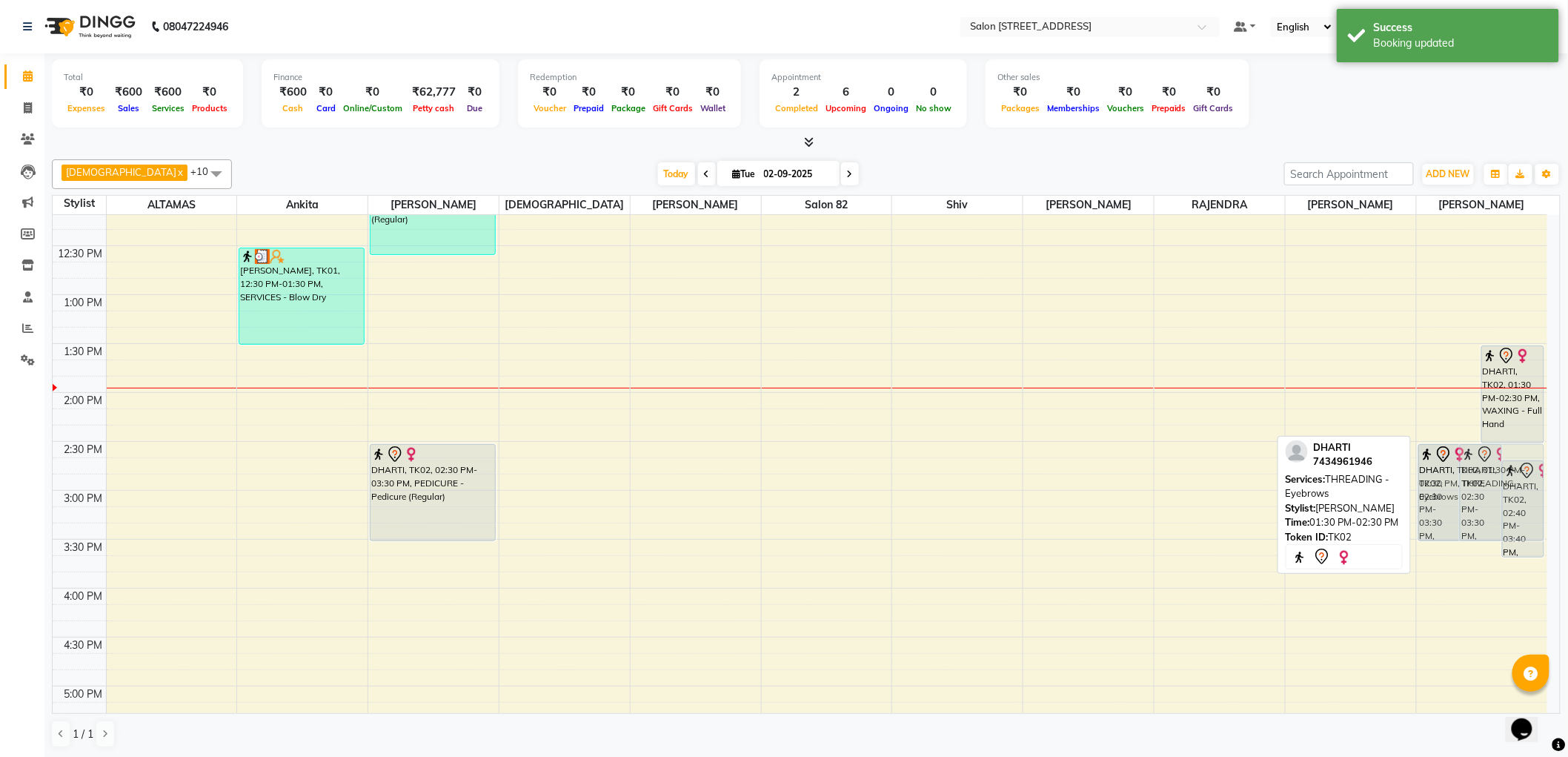
drag, startPoint x: 1440, startPoint y: 371, endPoint x: 1447, endPoint y: 464, distance: 93.3
click at [1449, 468] on div "DHARTI, TK02, 02:30 PM-03:30 PM, BLEACH - Back Bleach DHARTI, TK02, 02:30 PM-03…" at bounding box center [1483, 540] width 131 height 1272
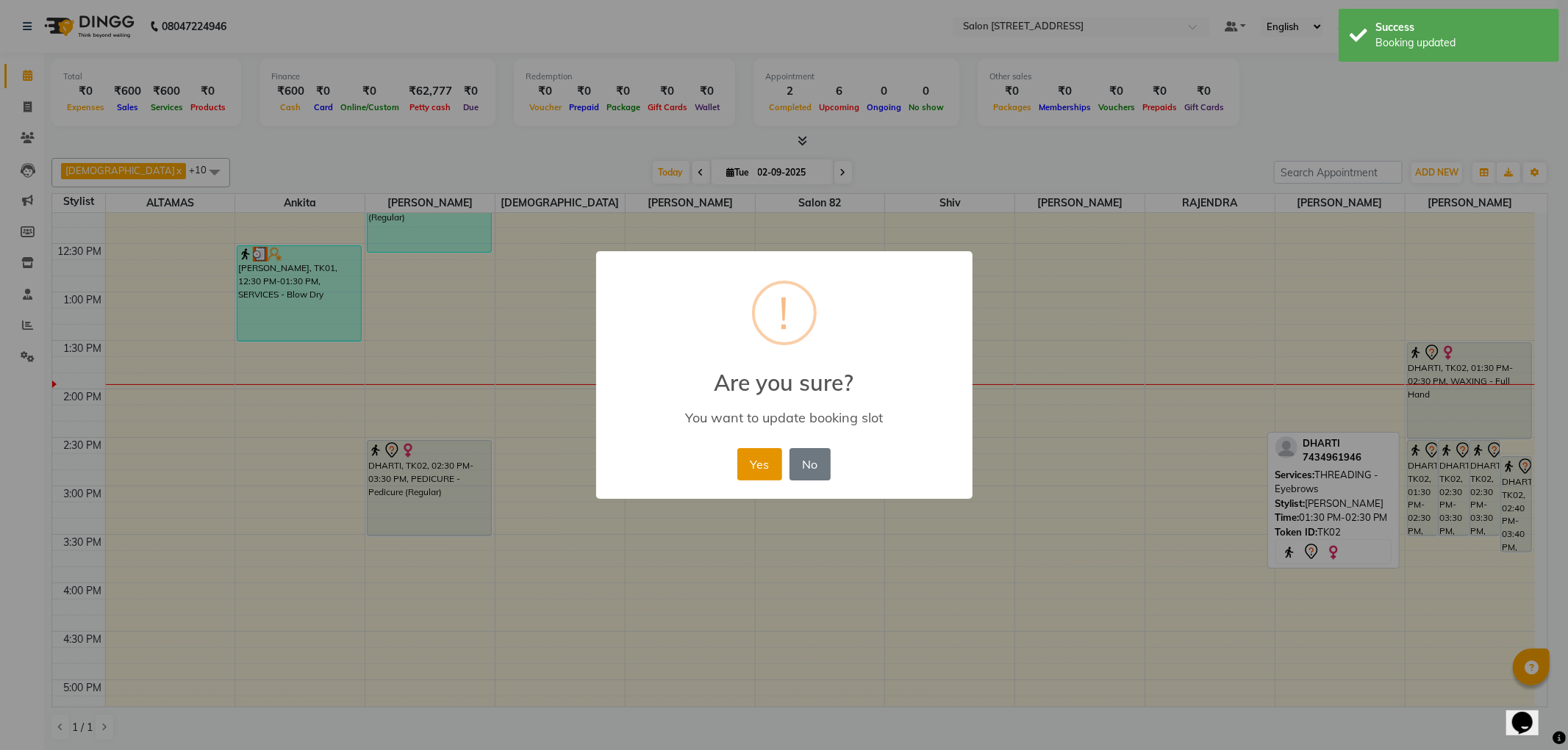
click at [755, 460] on button "Yes" at bounding box center [759, 464] width 45 height 33
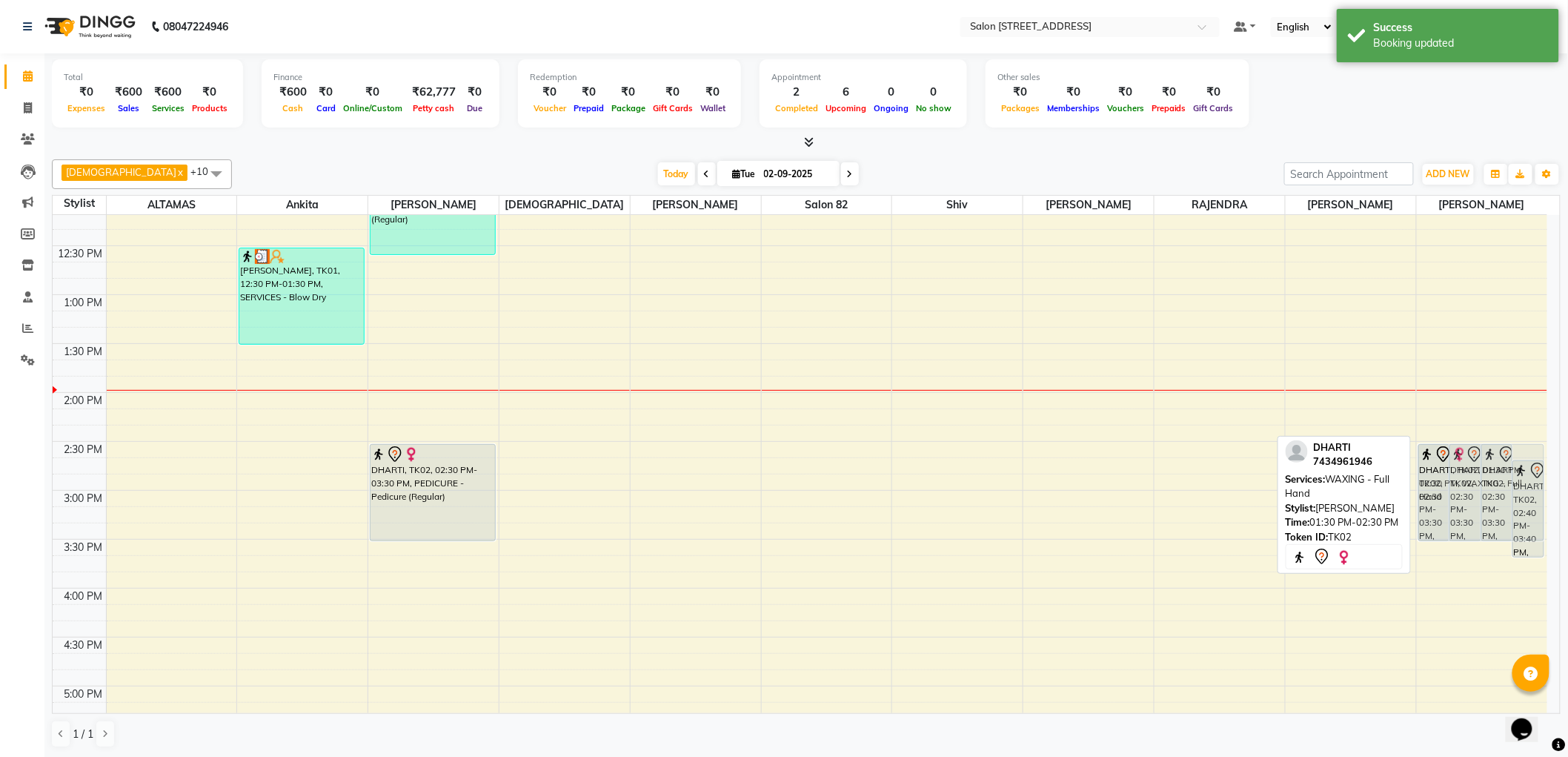
drag, startPoint x: 1470, startPoint y: 381, endPoint x: 1473, endPoint y: 476, distance: 95.0
click at [1475, 476] on div "DHARTI, TK02, 02:30 PM-03:30 PM, BLEACH - Back Bleach DHARTI, TK02, 02:30 PM-03…" at bounding box center [1483, 540] width 131 height 1272
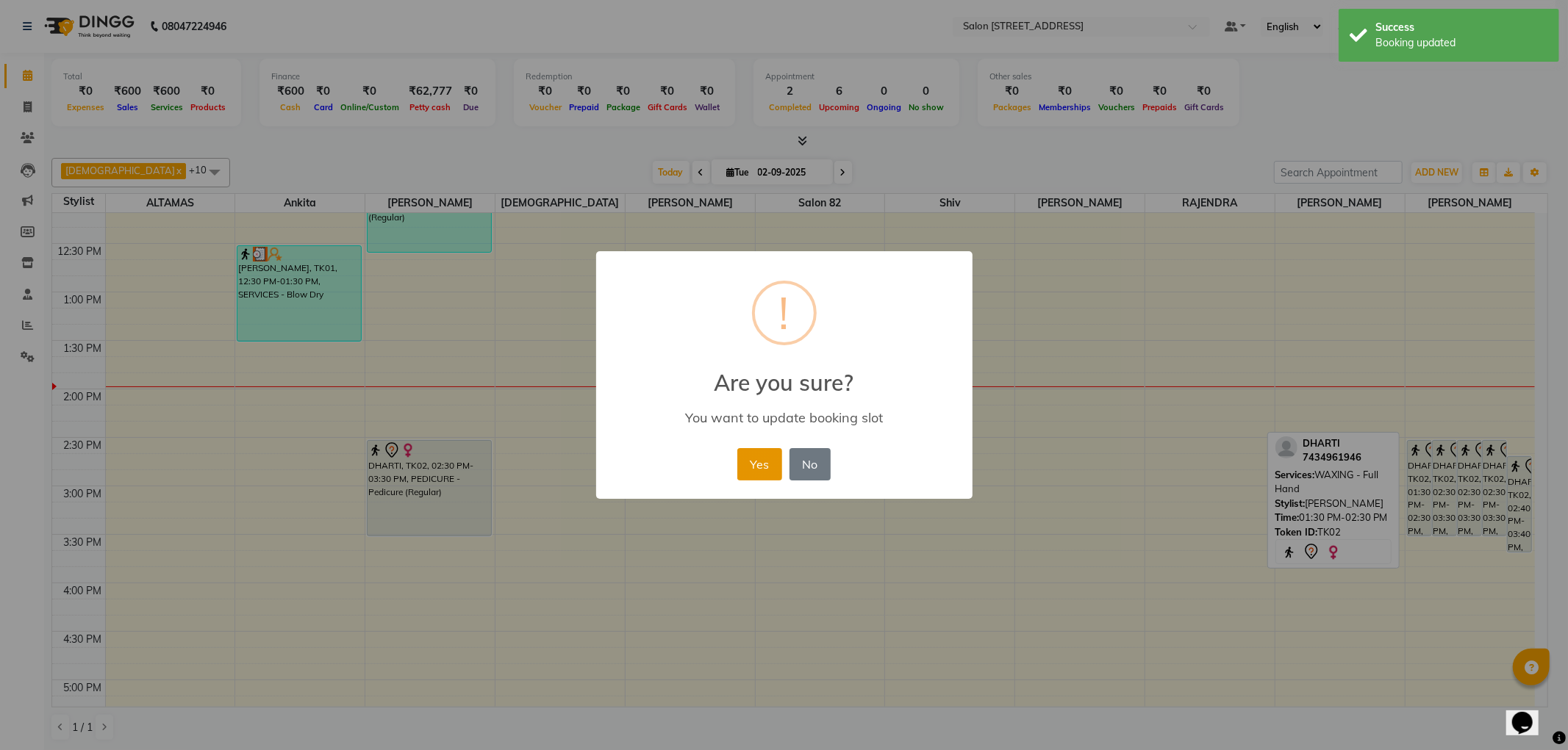
click at [747, 457] on button "Yes" at bounding box center [759, 464] width 45 height 33
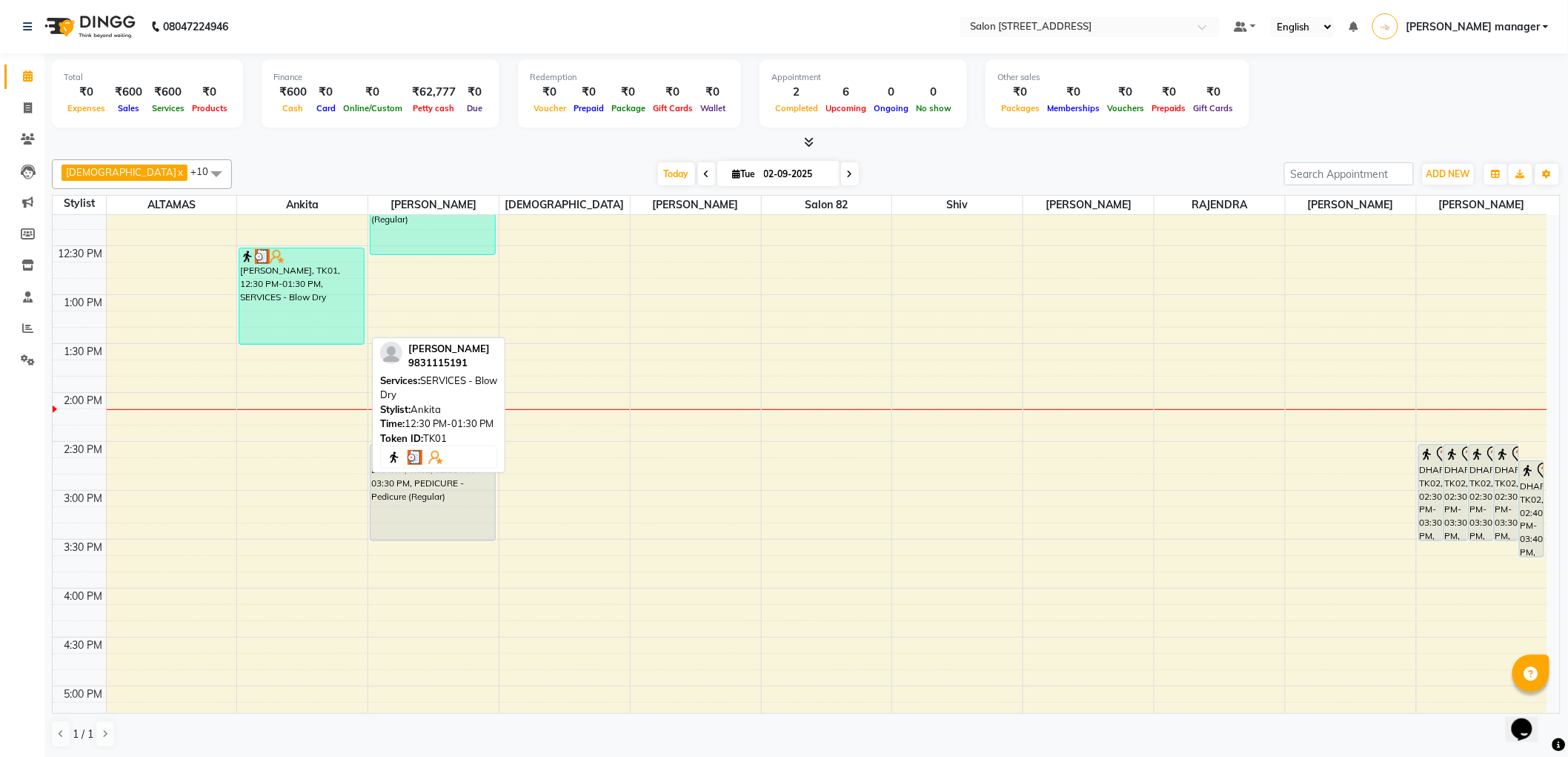
click at [314, 316] on div "[PERSON_NAME], TK01, 12:30 PM-01:30 PM, SERVICES - Blow Dry" at bounding box center [301, 296] width 124 height 95
click at [295, 261] on div at bounding box center [301, 256] width 122 height 15
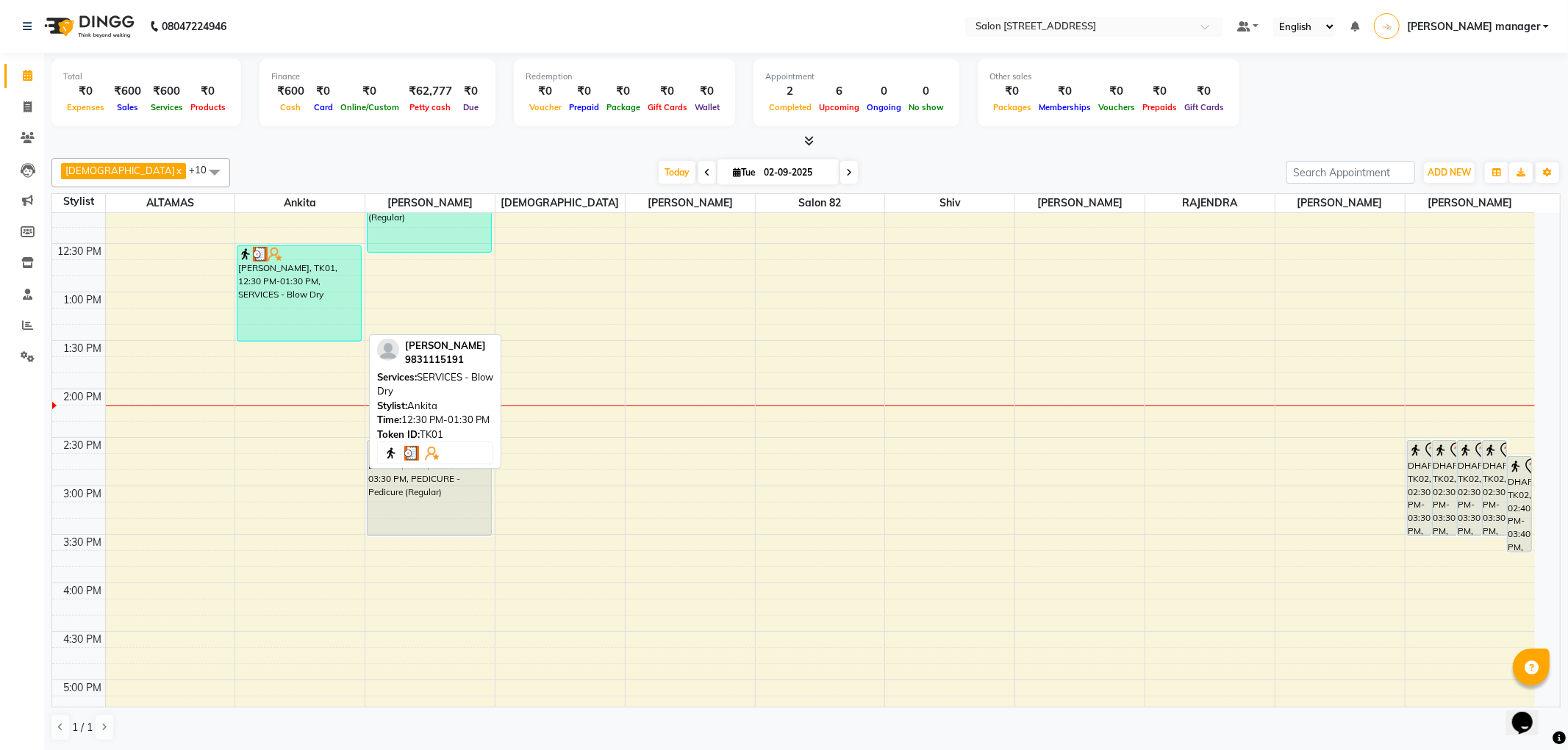
select select "3"
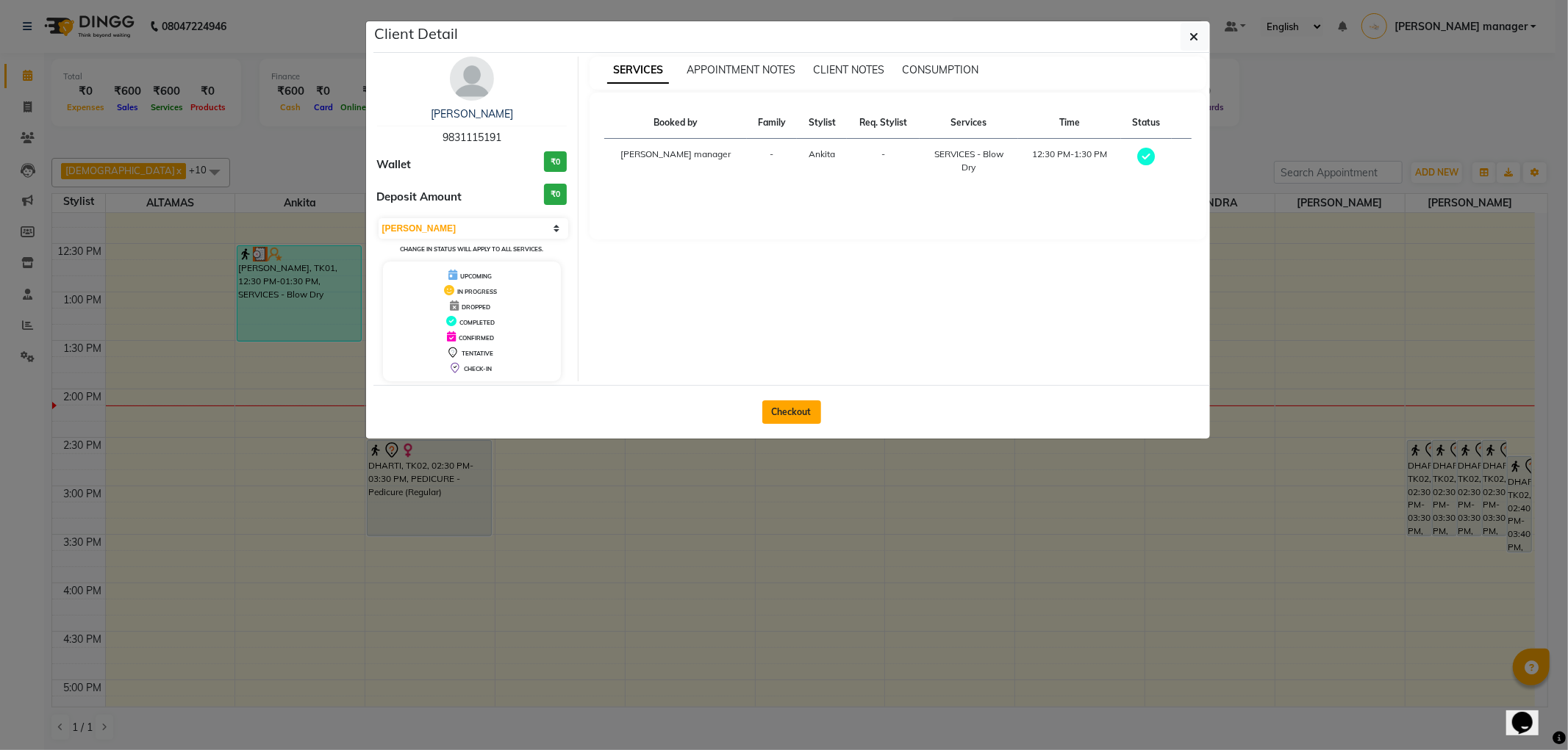
click at [798, 406] on button "Checkout" at bounding box center [791, 412] width 59 height 24
select select "service"
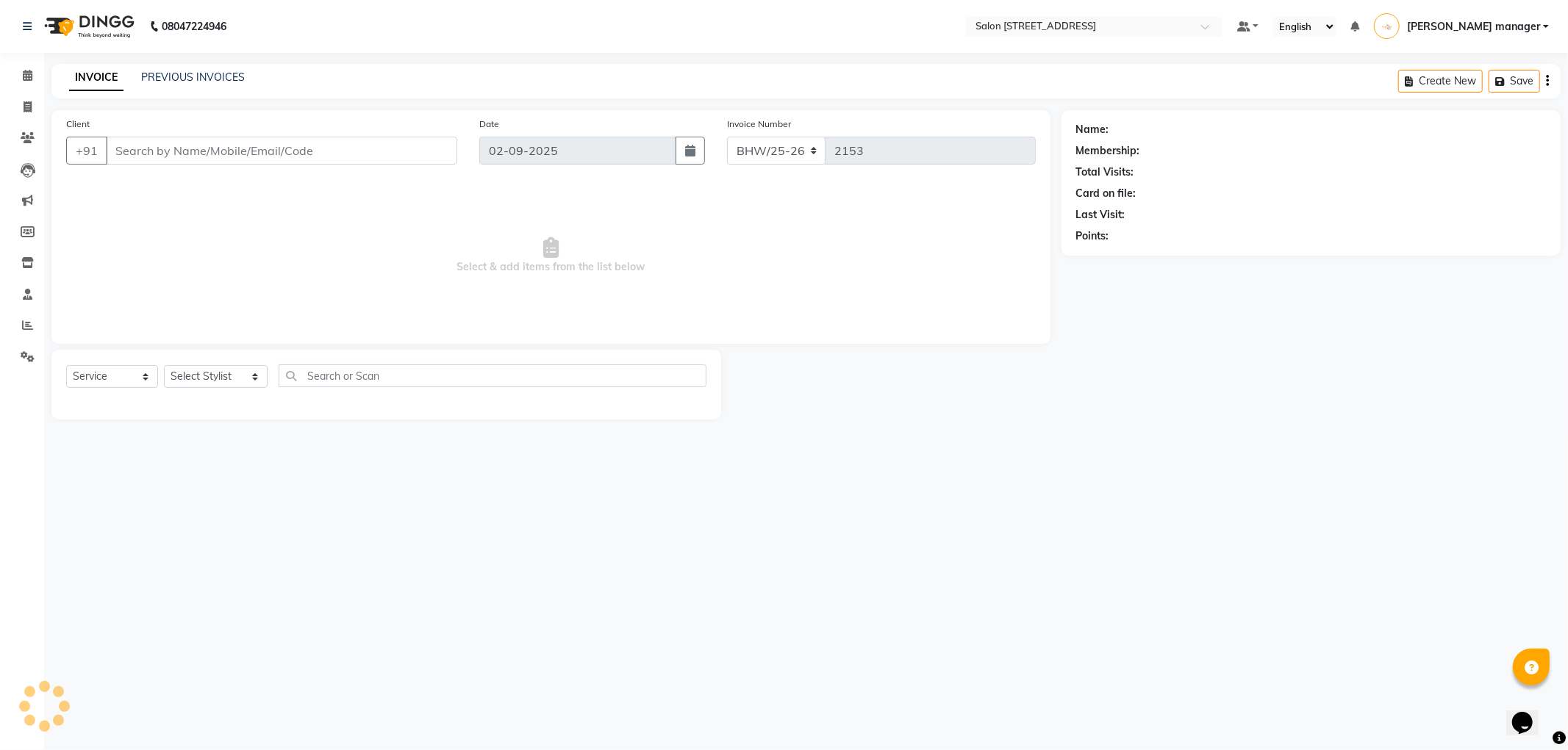
type input "9831115191"
select select "33695"
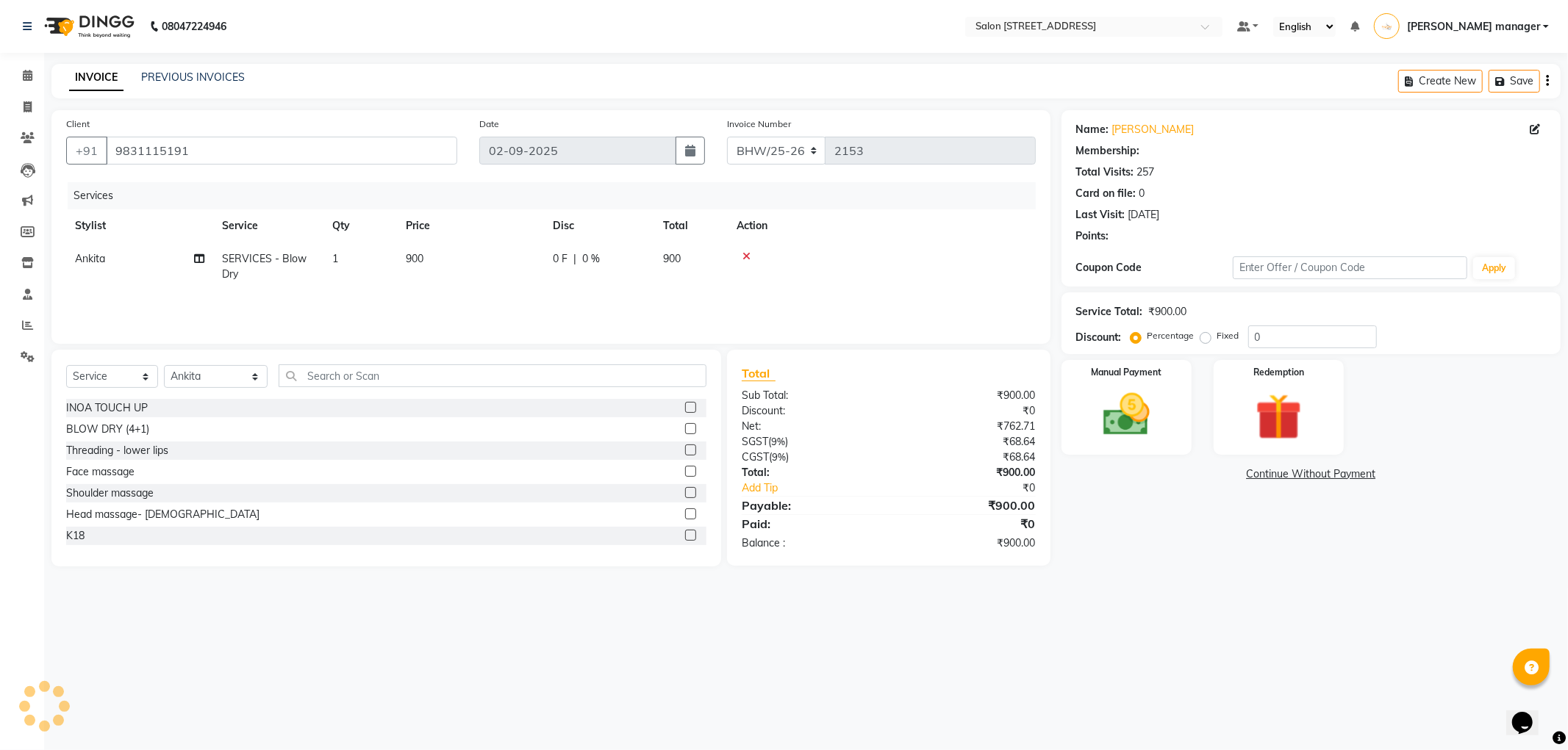
select select "1: Object"
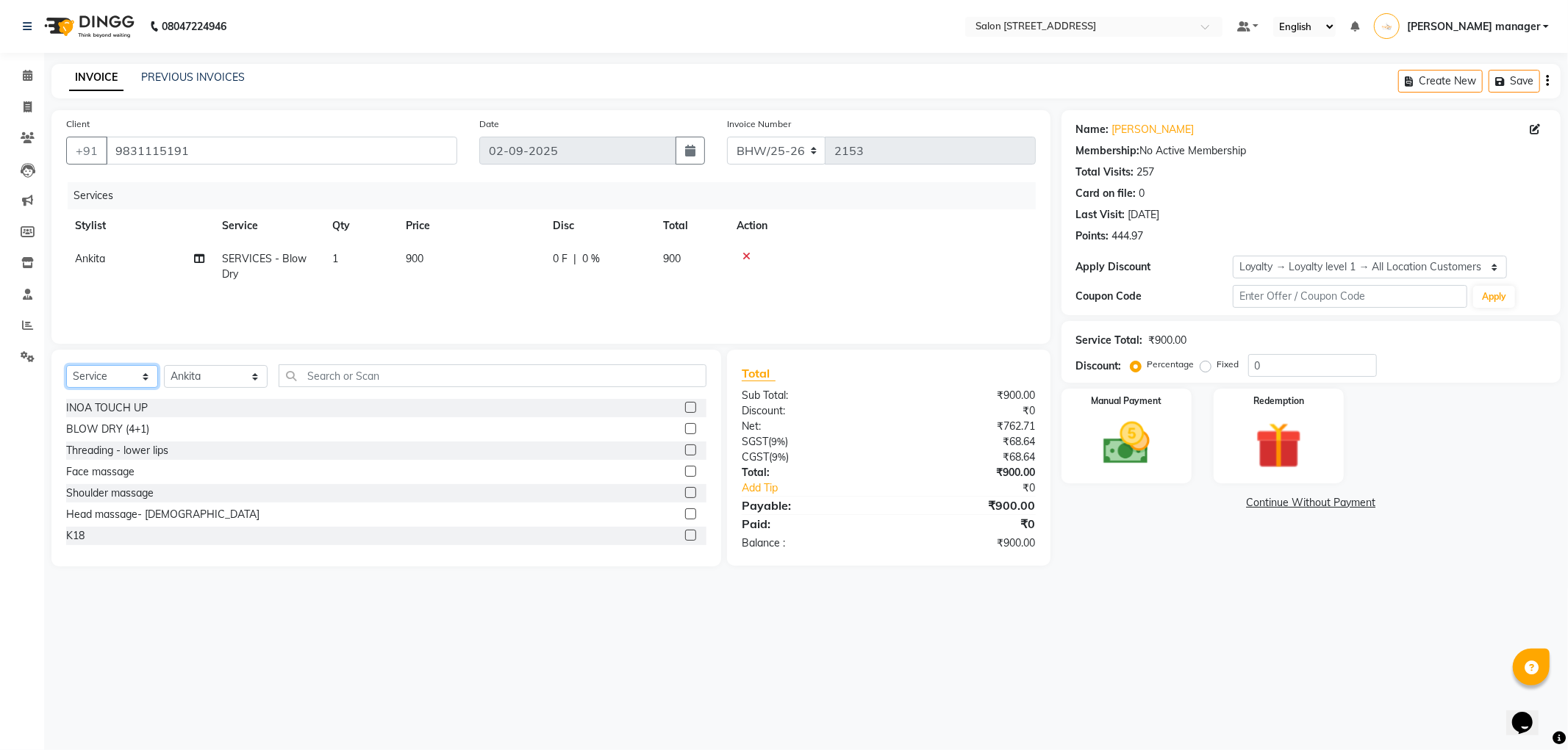
click at [133, 383] on select "Select Service Product Membership Package Voucher Prepaid Gift Card" at bounding box center [112, 377] width 92 height 23
select select "product"
click at [66, 366] on select "Select Service Product Membership Package Voucher Prepaid Gift Card" at bounding box center [112, 377] width 92 height 23
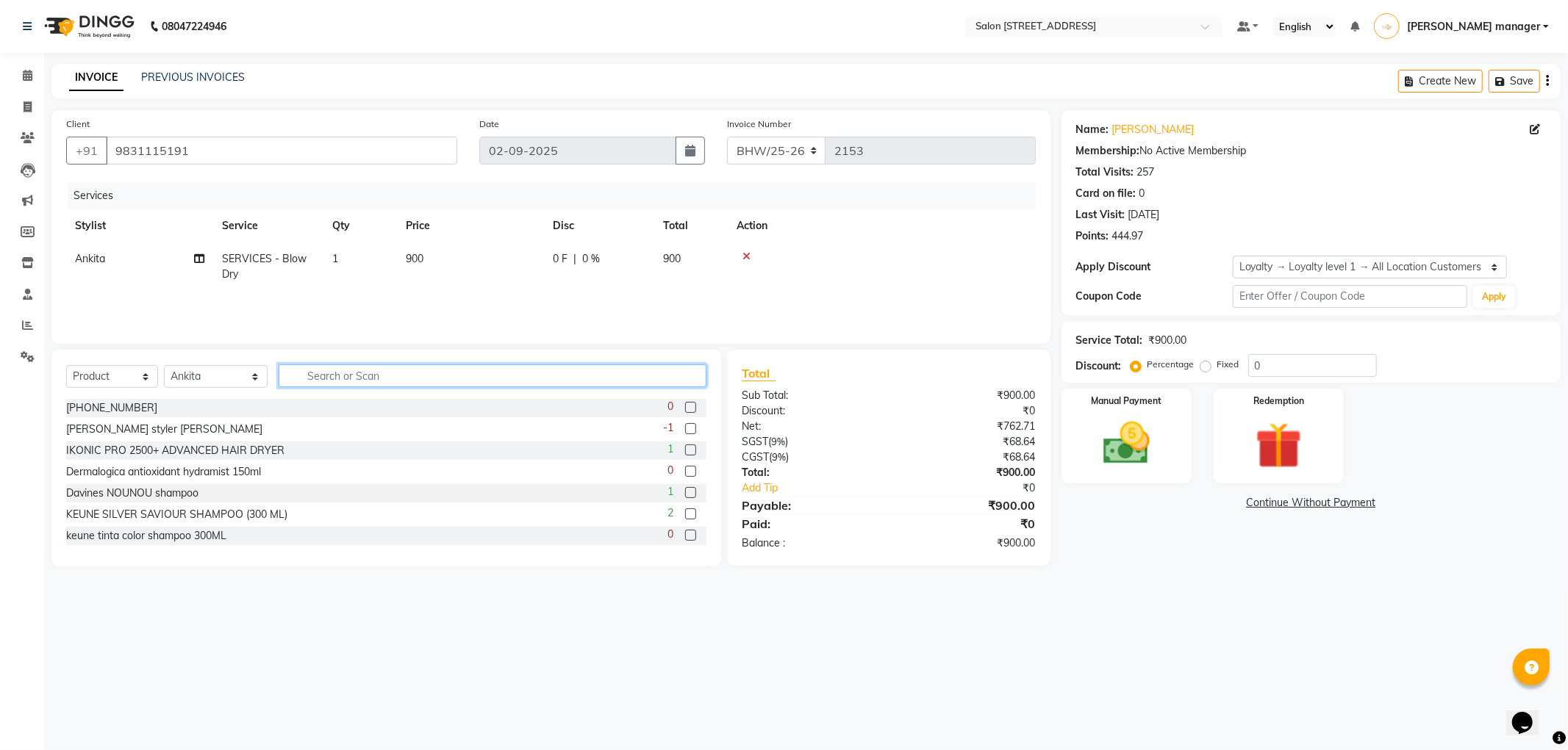
click at [341, 384] on input "text" at bounding box center [492, 376] width 427 height 23
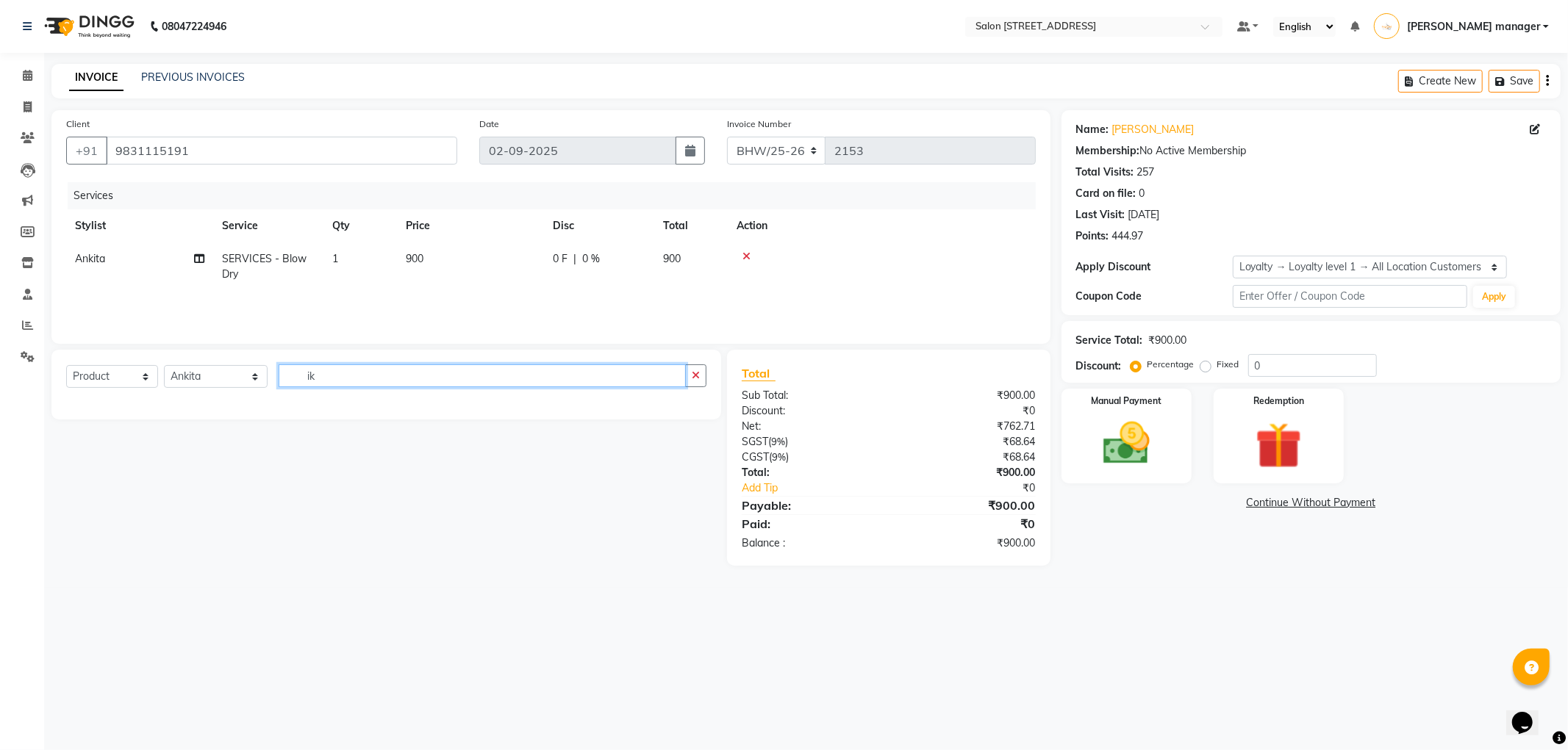
type input "i"
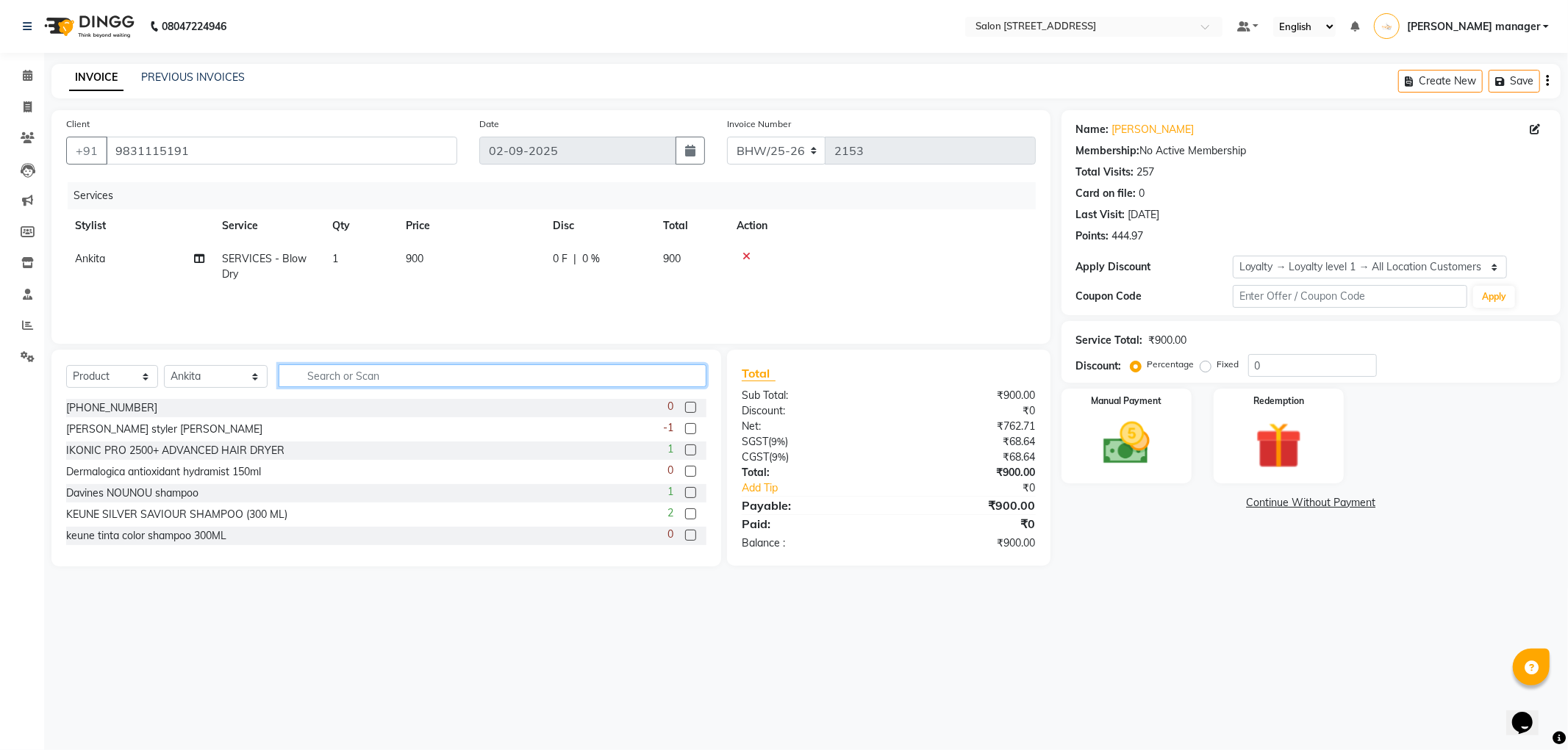
click at [321, 371] on input "text" at bounding box center [492, 376] width 427 height 23
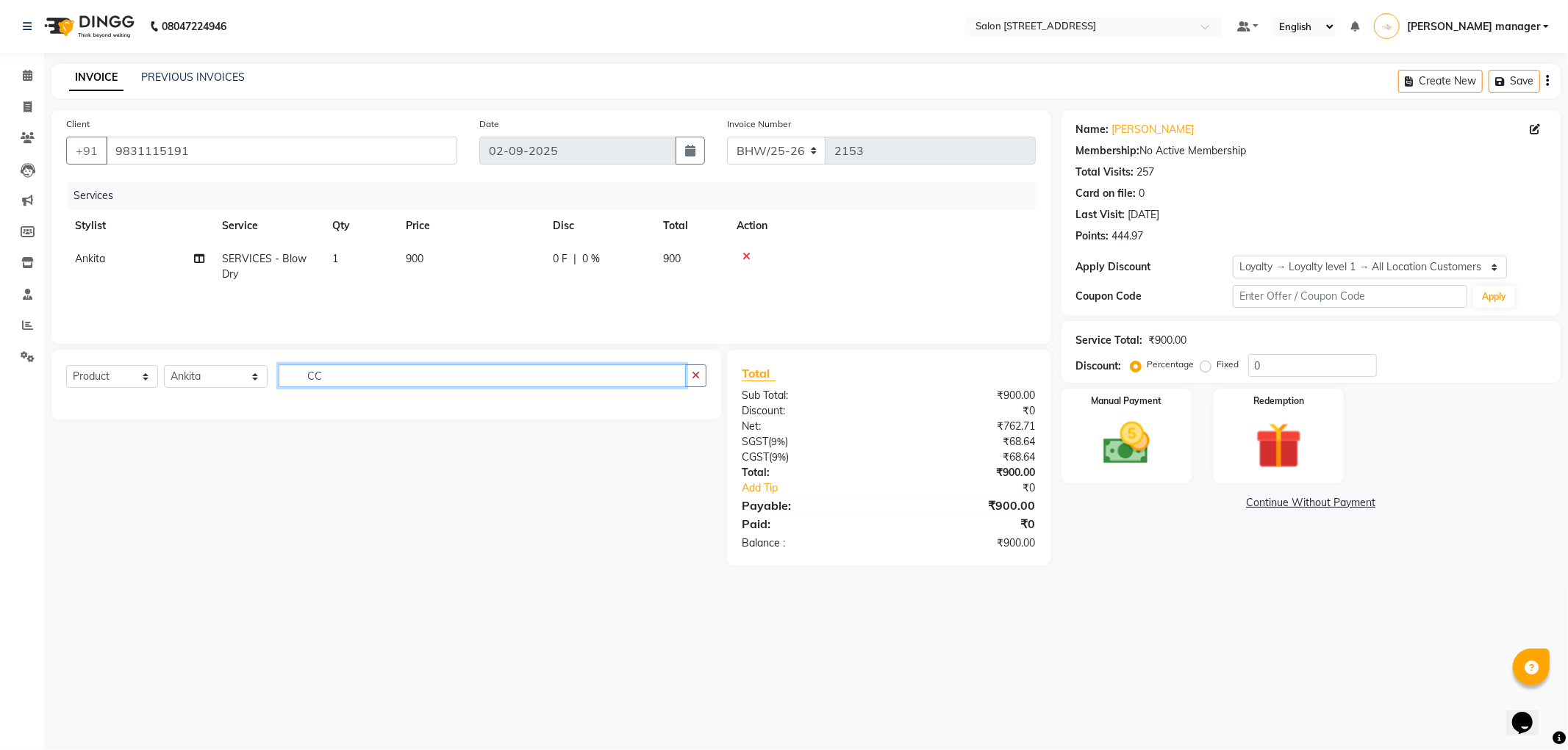
type input "C"
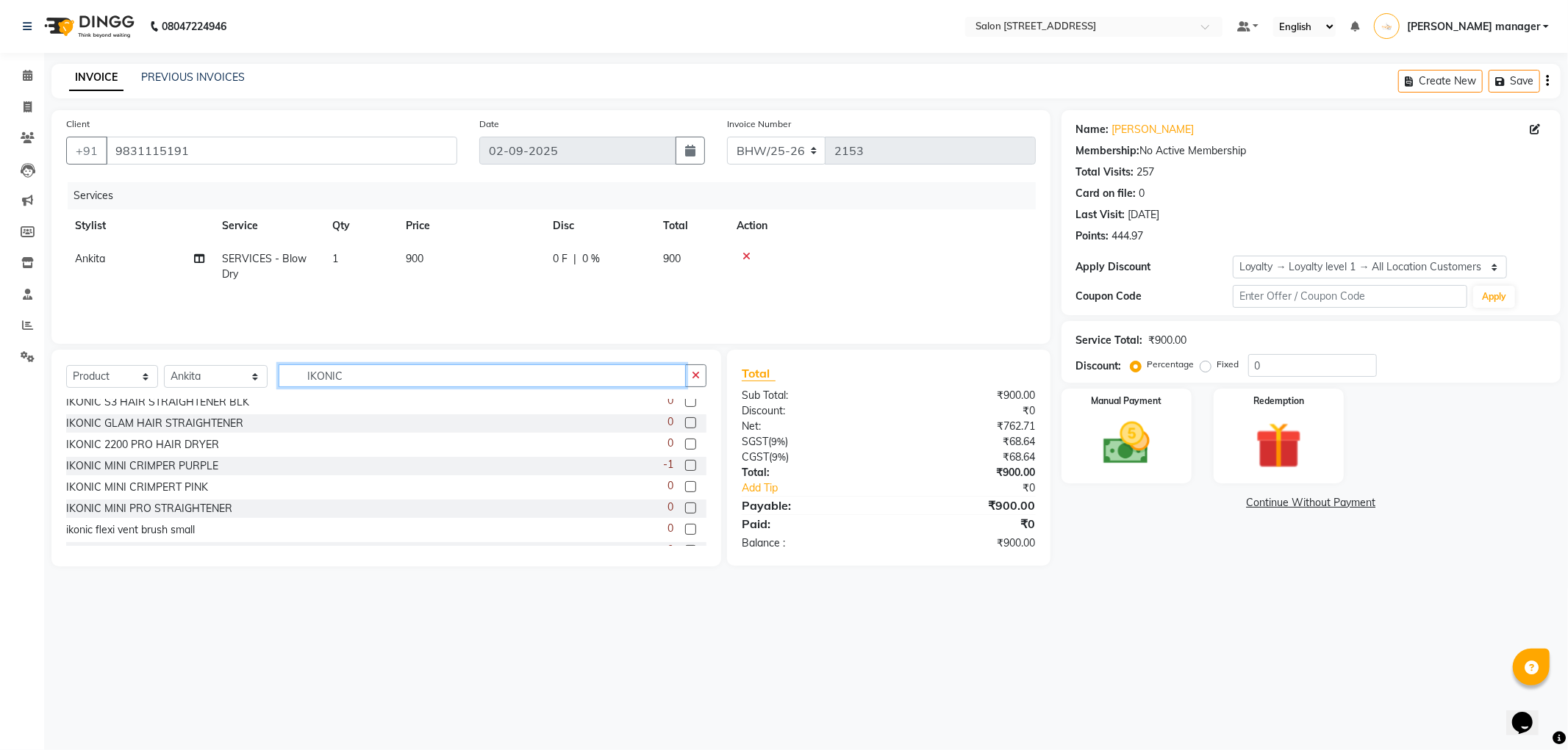
scroll to position [147, 0]
type input "IKONIC"
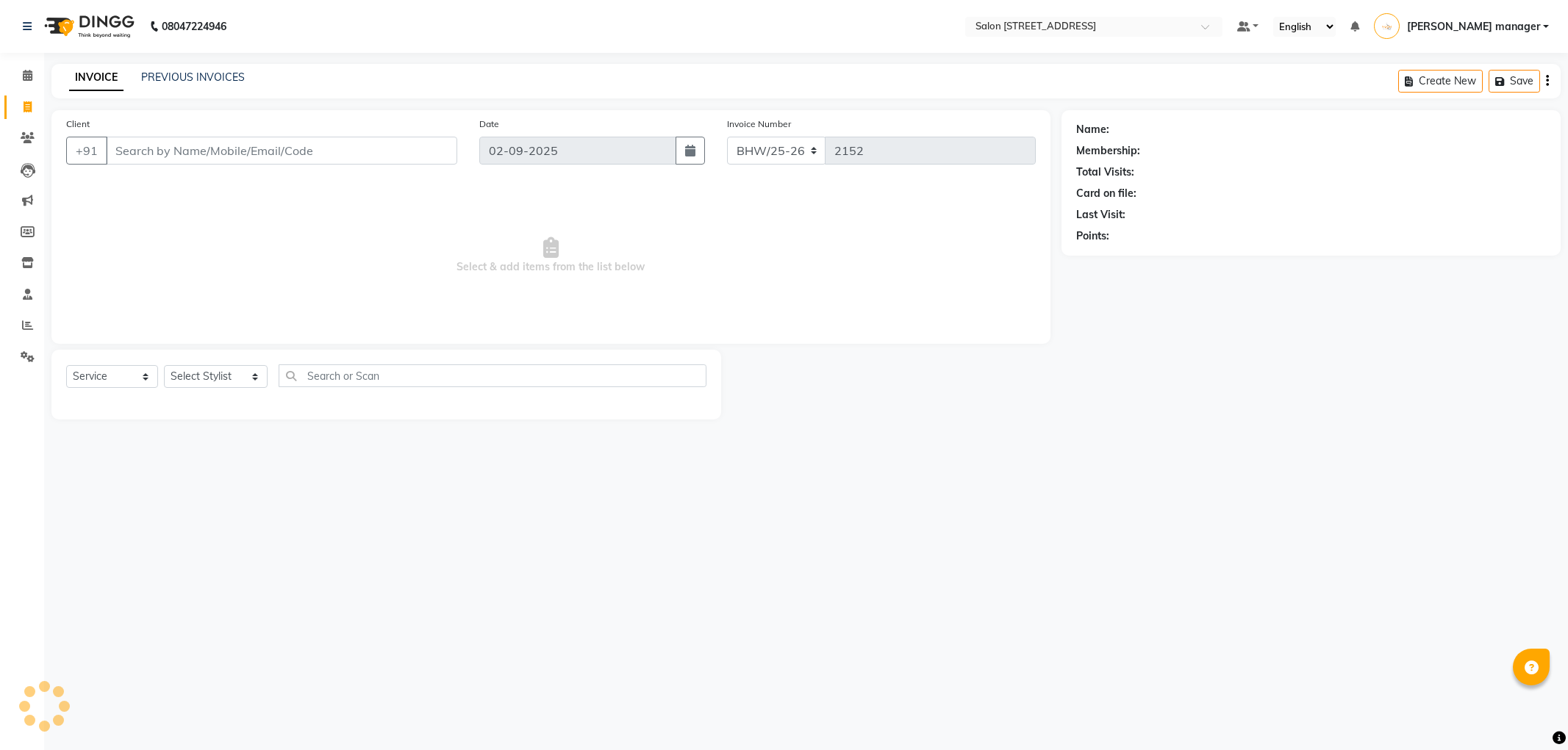
select select "service"
click at [358, 150] on input "Client" at bounding box center [282, 151] width 351 height 28
click at [236, 378] on select "Select Stylist [PERSON_NAME] [PERSON_NAME] [PERSON_NAME] BHAWANIPUR BUNNY [PERS…" at bounding box center [215, 377] width 103 height 23
select select "83810"
click at [164, 366] on select "Select Stylist [PERSON_NAME] [PERSON_NAME] [PERSON_NAME] BHAWANIPUR BUNNY [PERS…" at bounding box center [215, 377] width 103 height 23
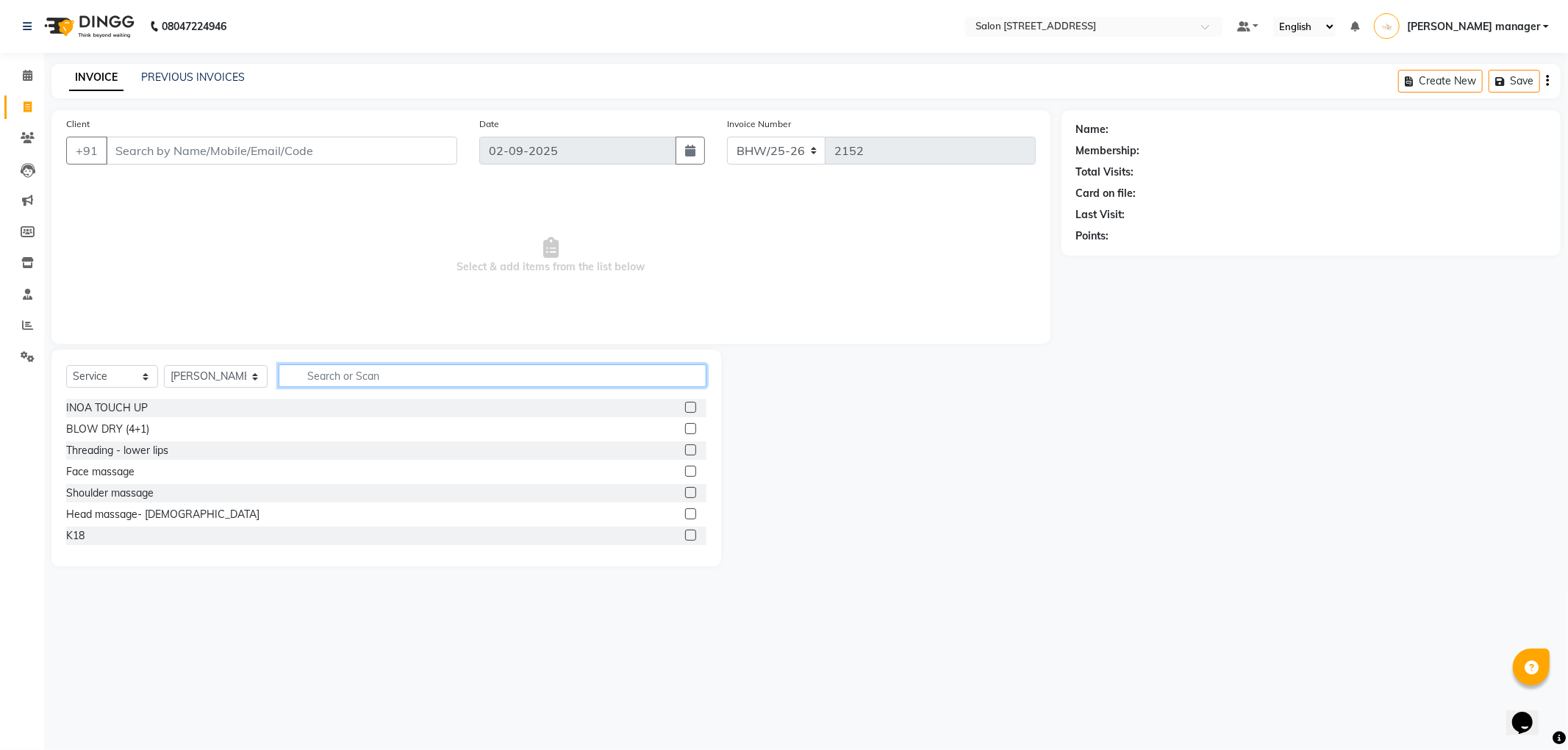
click at [313, 378] on input "text" at bounding box center [492, 376] width 427 height 23
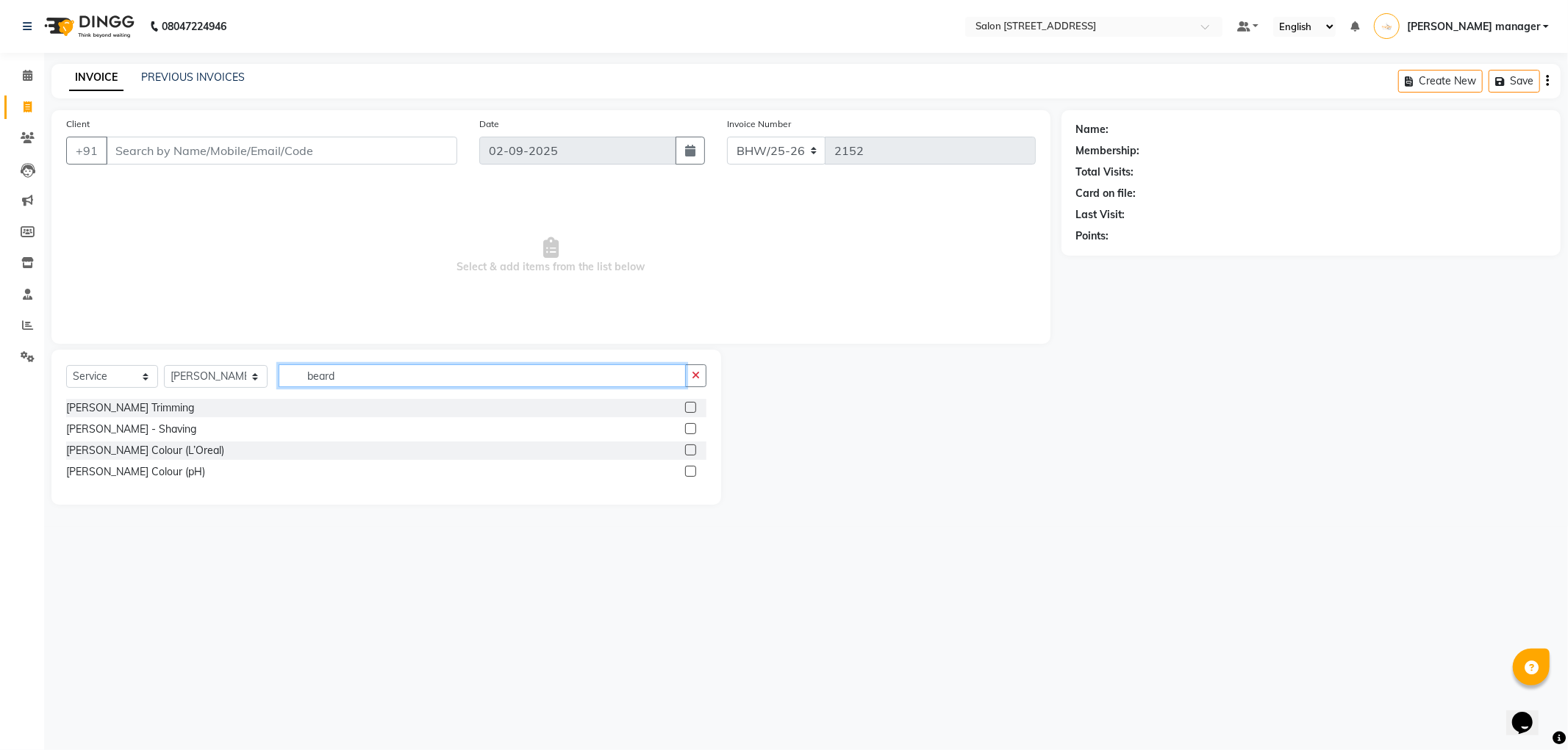
type input "beard"
click at [692, 407] on label at bounding box center [690, 407] width 11 height 11
click at [692, 407] on input "checkbox" at bounding box center [690, 408] width 10 height 10
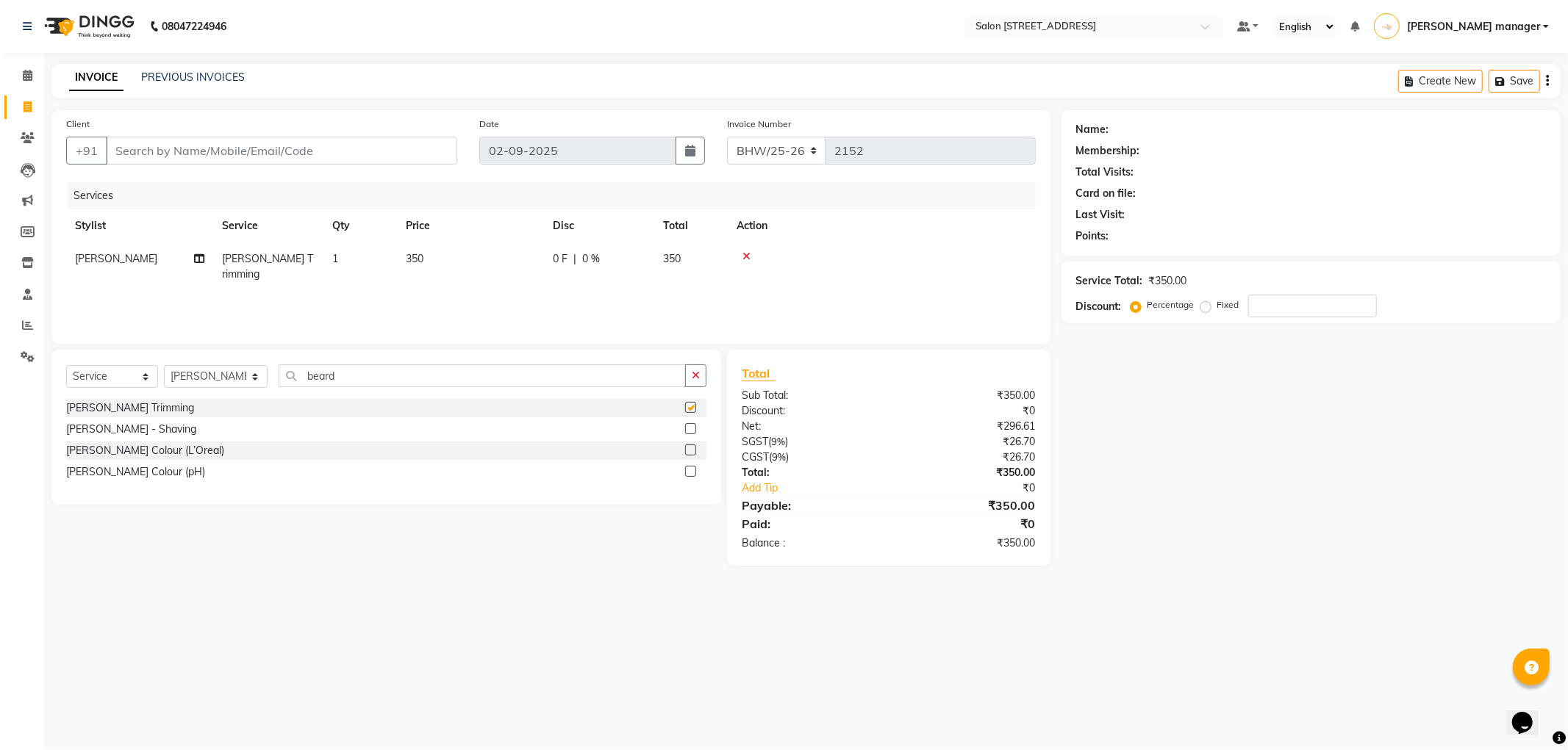
checkbox input "false"
click at [432, 260] on td "350" at bounding box center [470, 266] width 147 height 49
select select "83810"
click at [519, 256] on input "350" at bounding box center [539, 263] width 130 height 23
type input "3"
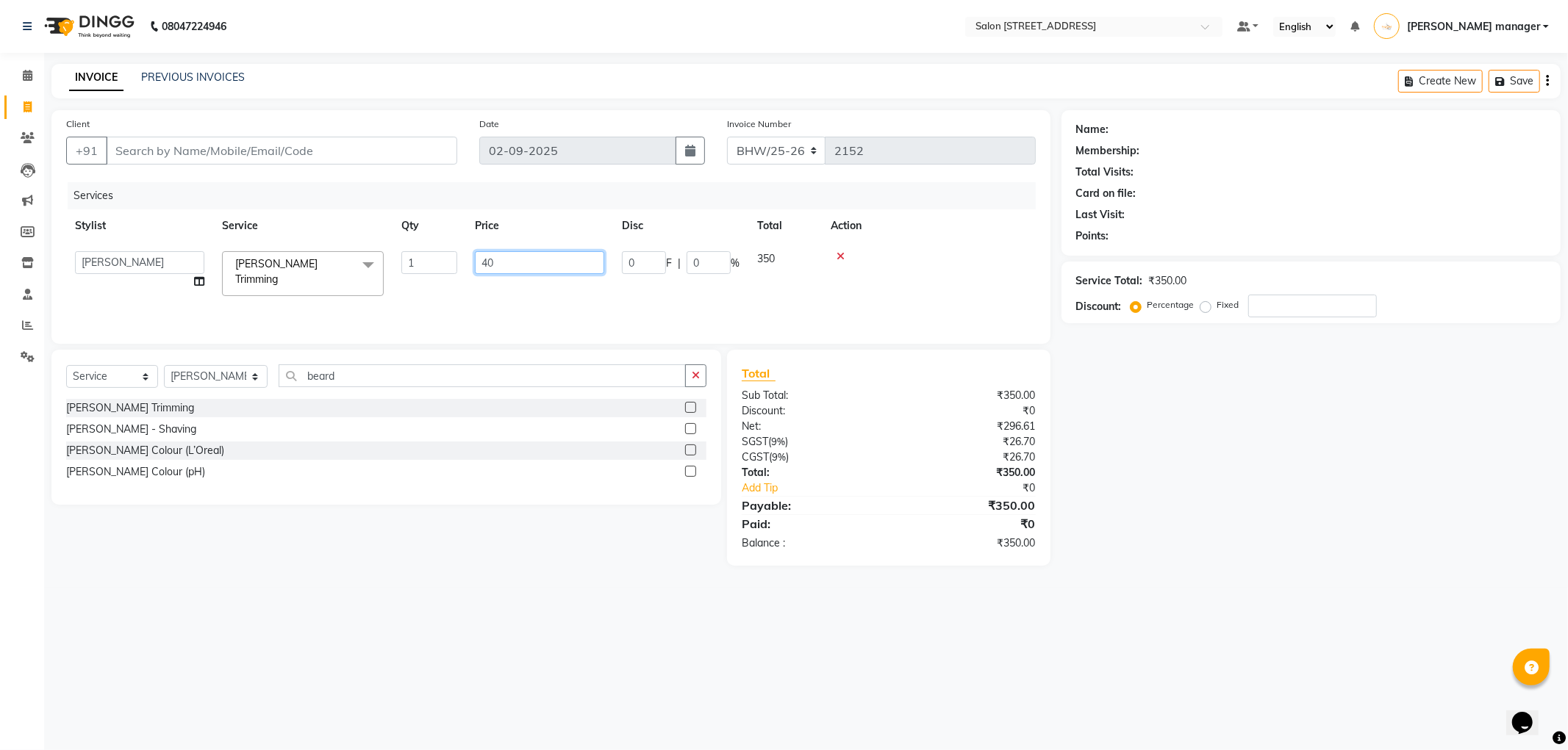
type input "400"
click at [335, 153] on input "Client" at bounding box center [282, 151] width 351 height 28
type input "9"
type input "0"
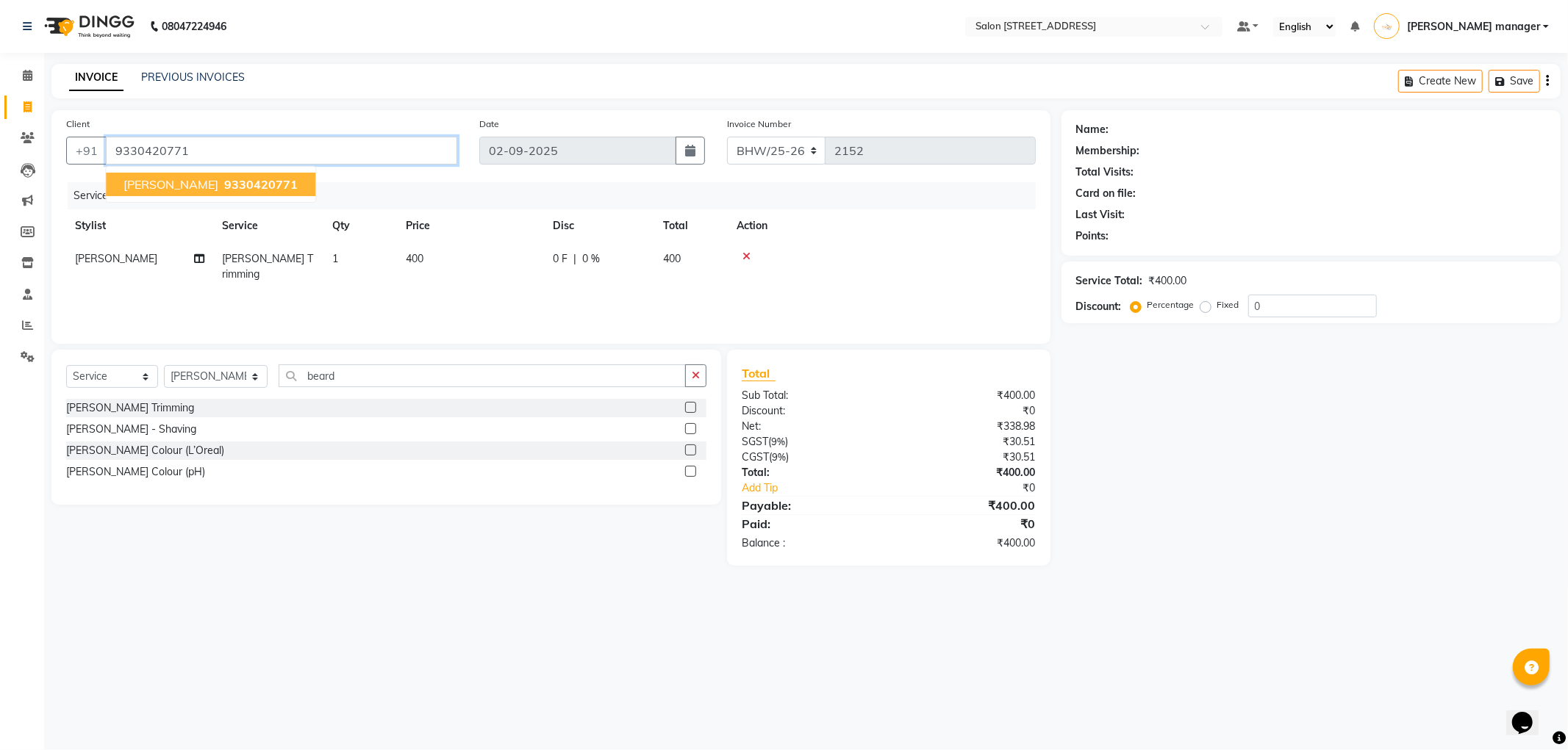
type input "9330420771"
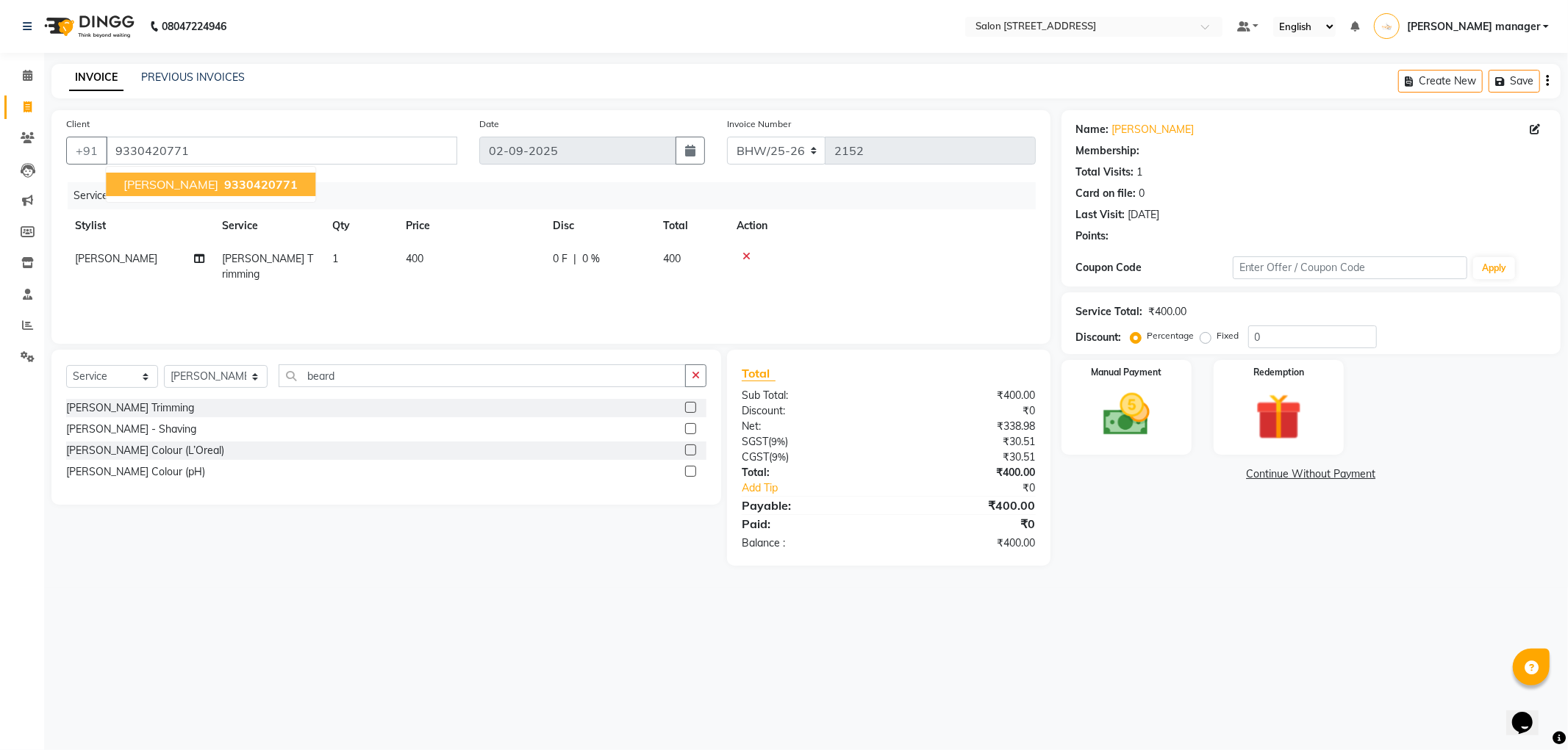
select select "1: Object"
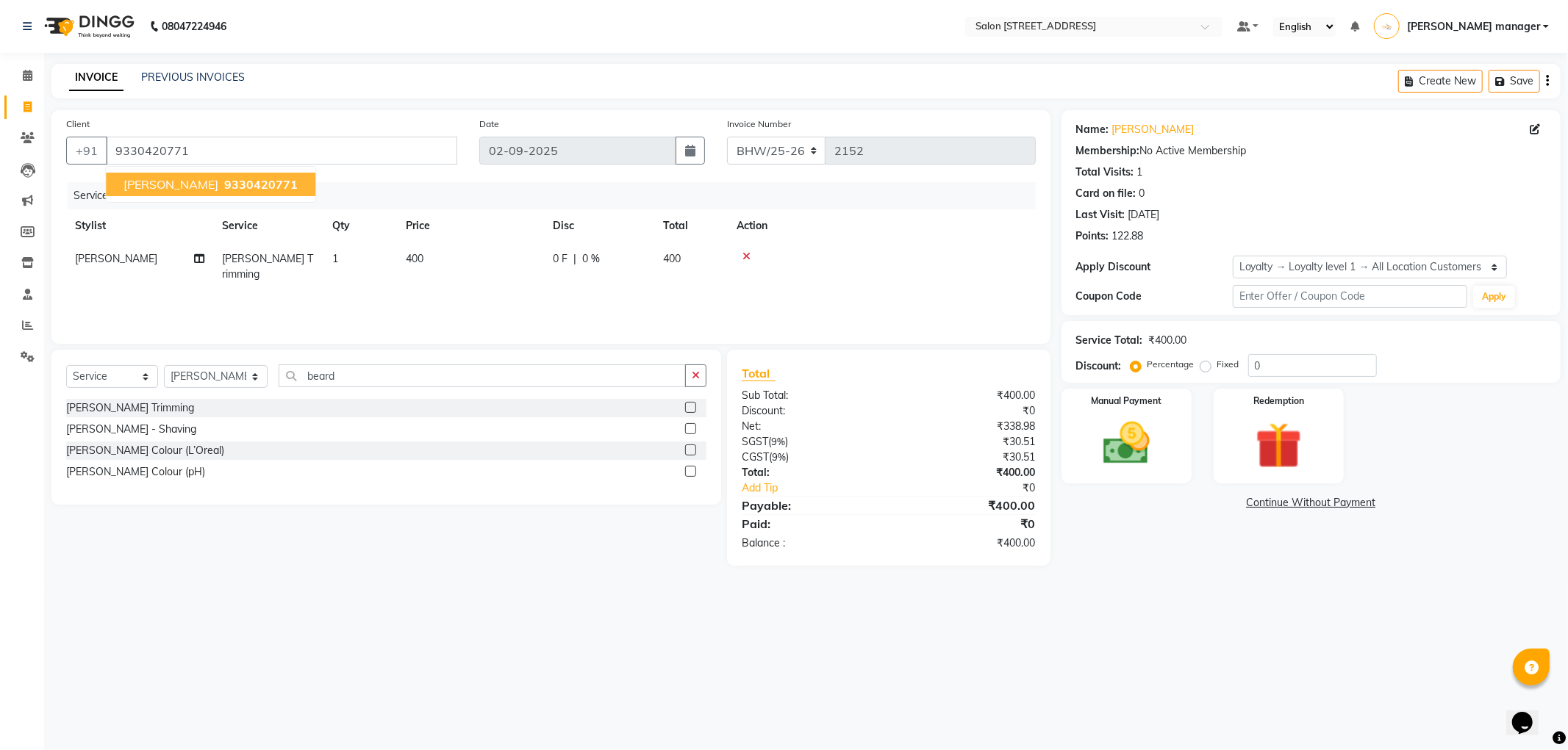
click at [177, 184] on span "gopal yadav" at bounding box center [170, 184] width 94 height 15
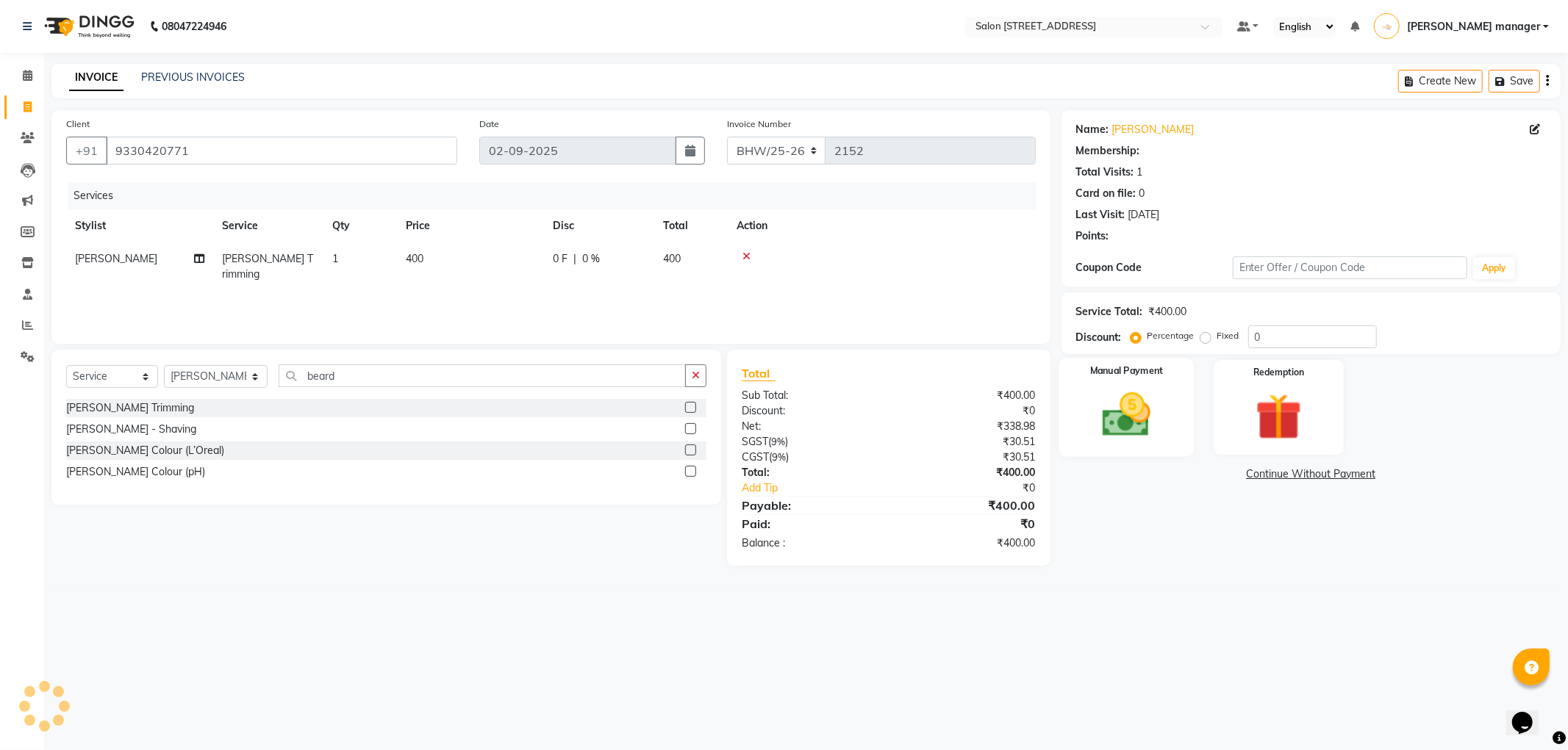
click at [1155, 442] on img at bounding box center [1126, 415] width 79 height 56
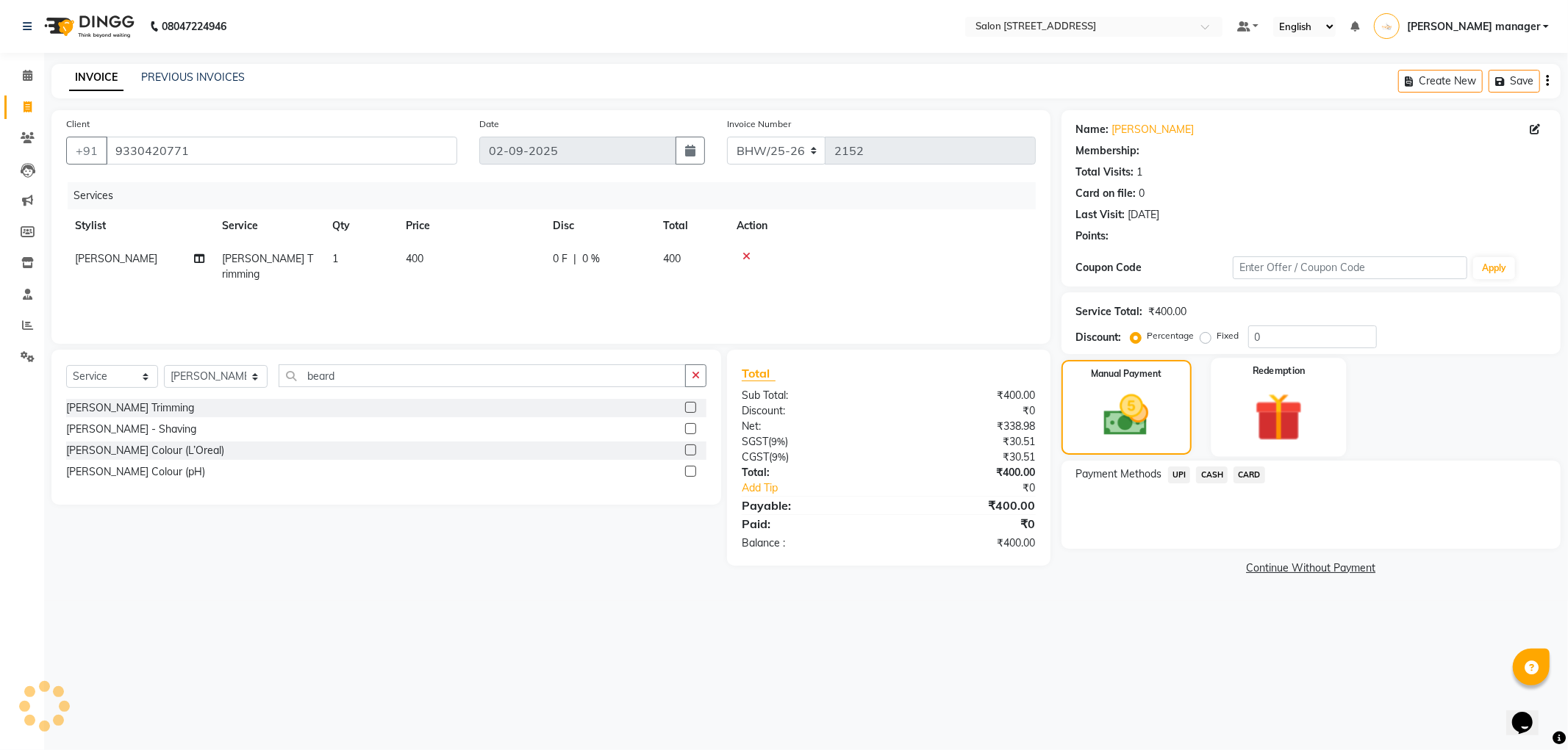
select select "1: Object"
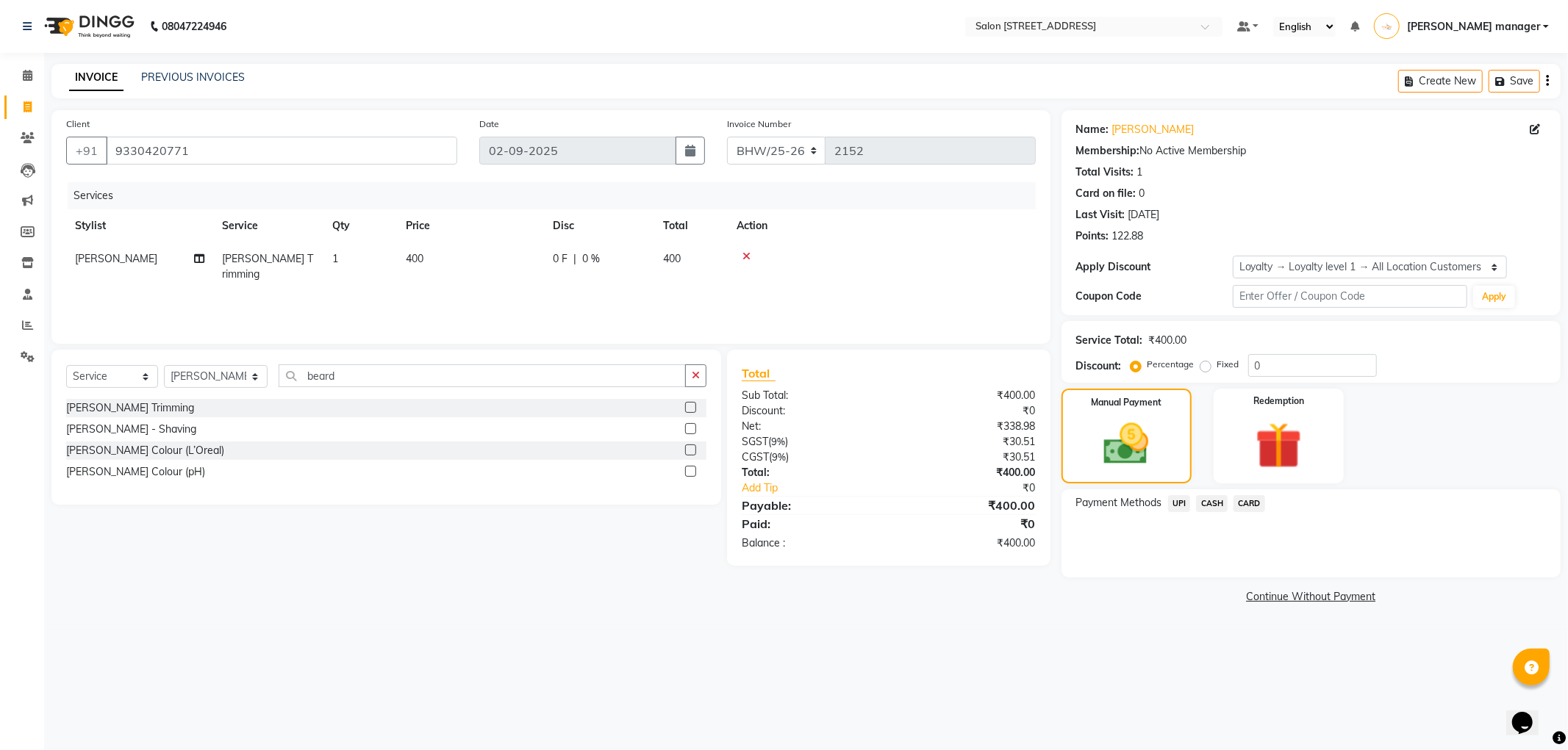
click at [1184, 506] on span "UPI" at bounding box center [1180, 503] width 23 height 17
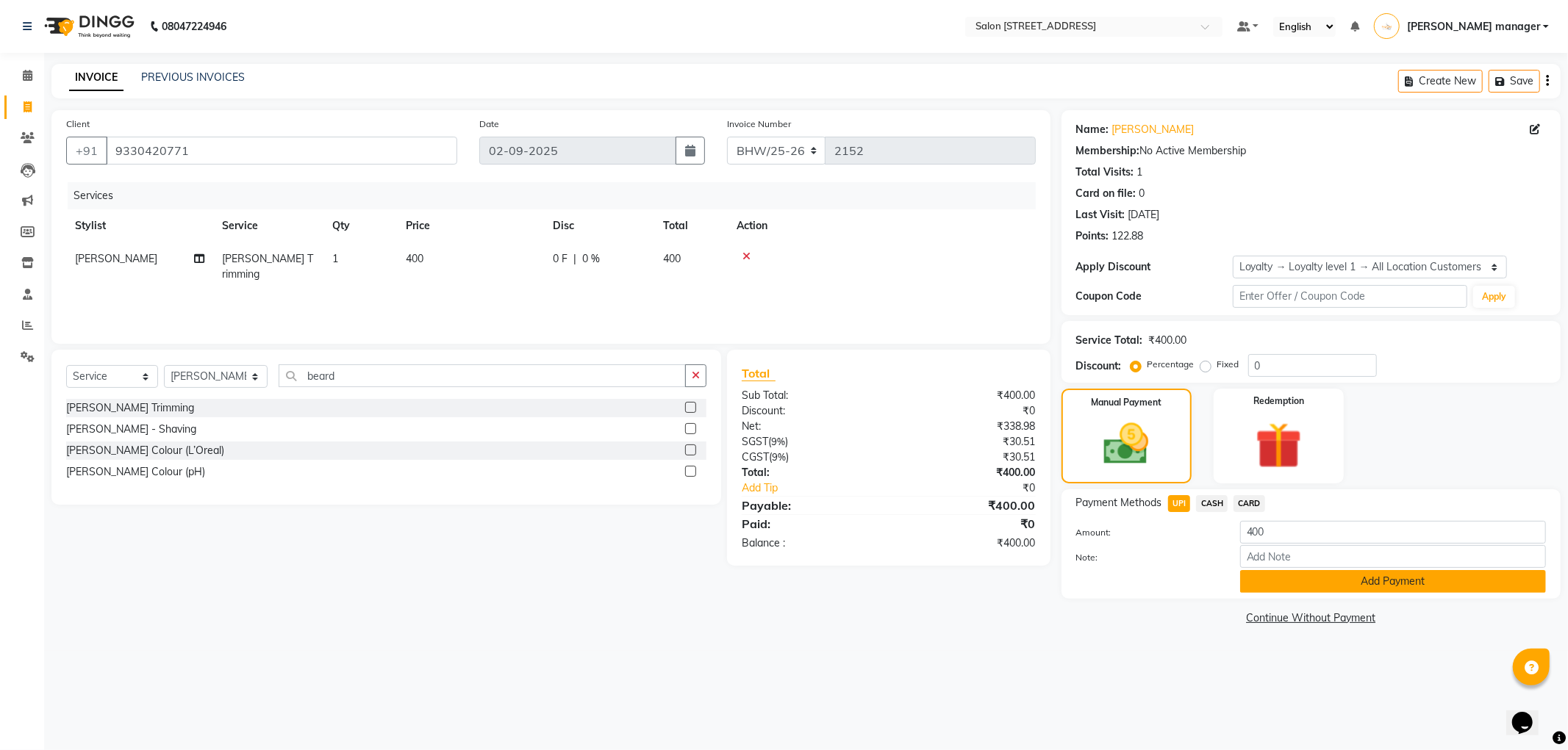
drag, startPoint x: 1335, startPoint y: 568, endPoint x: 1310, endPoint y: 569, distance: 25.0
click at [1327, 567] on div "Amount: 400 Note: Add Payment" at bounding box center [1311, 557] width 470 height 72
click at [1302, 578] on button "Add Payment" at bounding box center [1392, 581] width 305 height 23
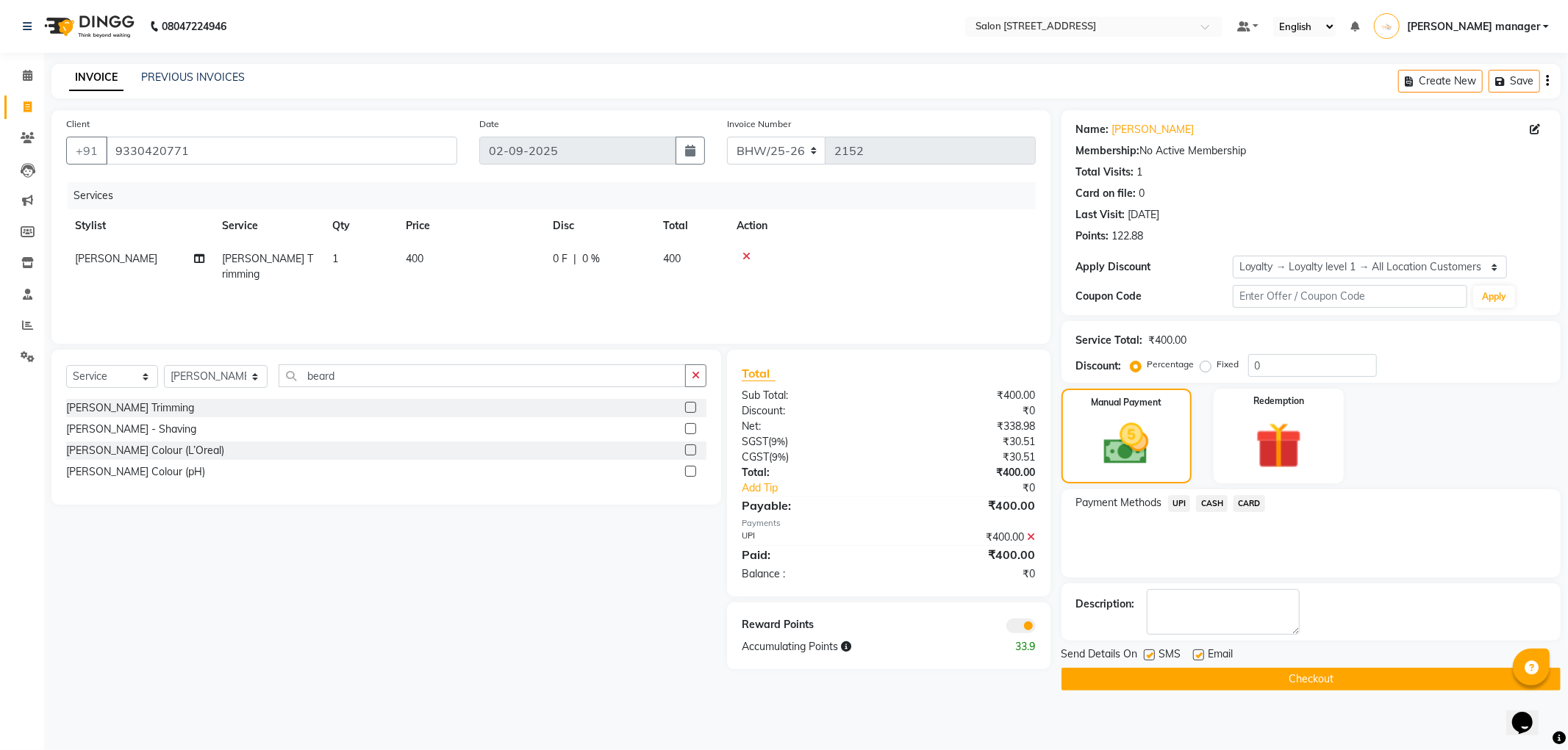
click at [1295, 676] on button "Checkout" at bounding box center [1310, 679] width 499 height 23
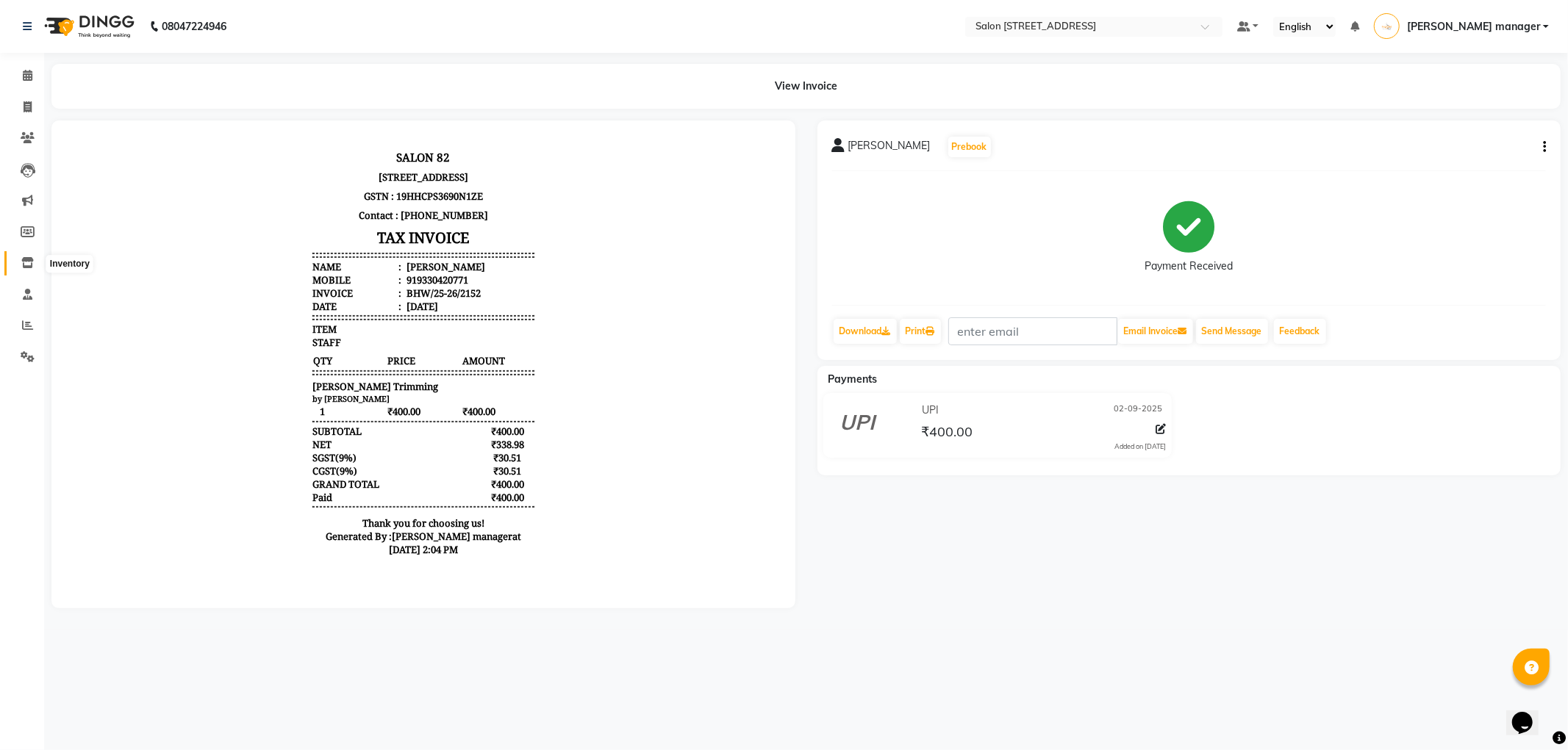
click at [32, 266] on icon at bounding box center [27, 262] width 12 height 11
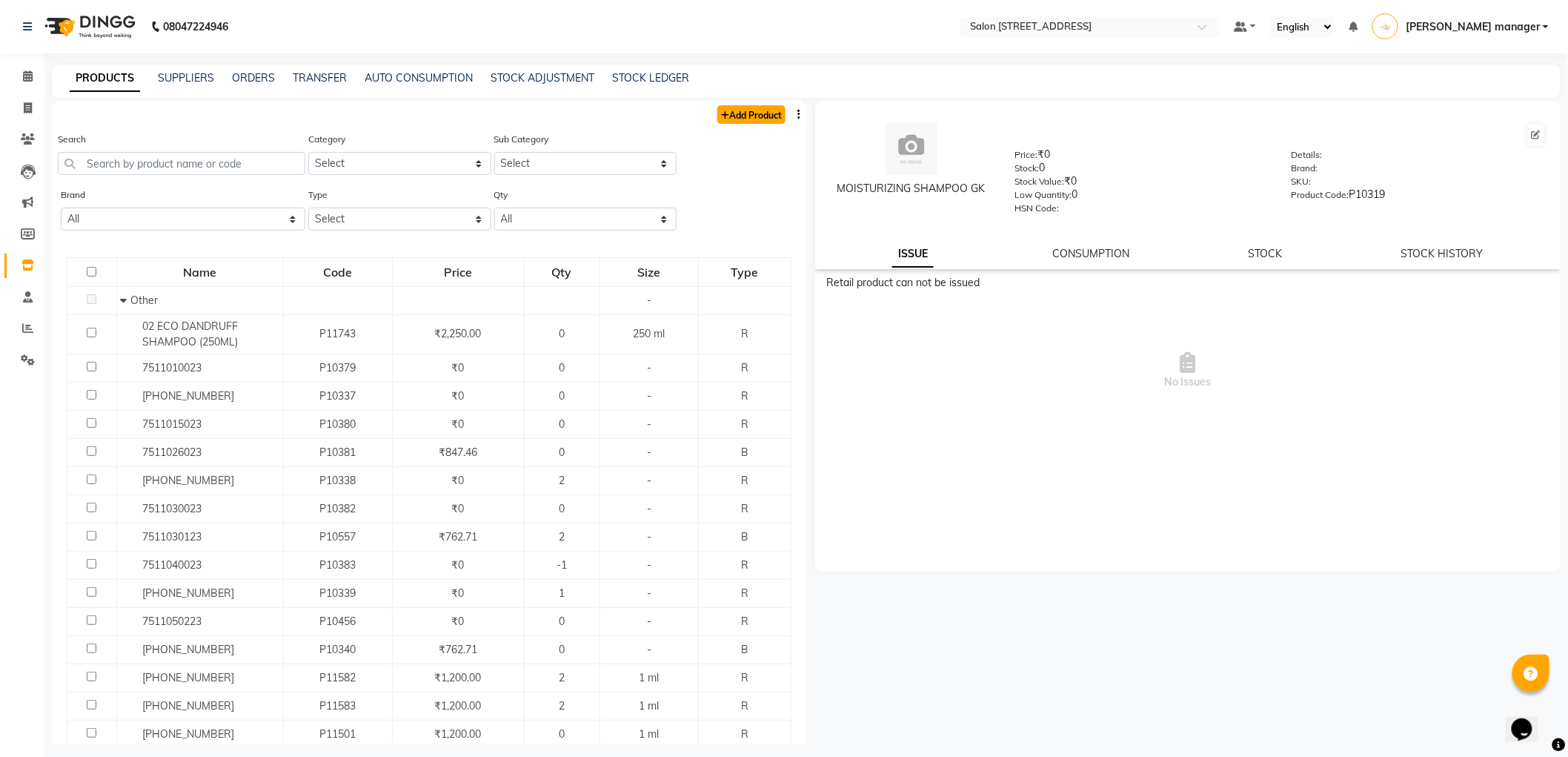
click at [754, 109] on link "Add Product" at bounding box center [752, 114] width 69 height 19
select select "true"
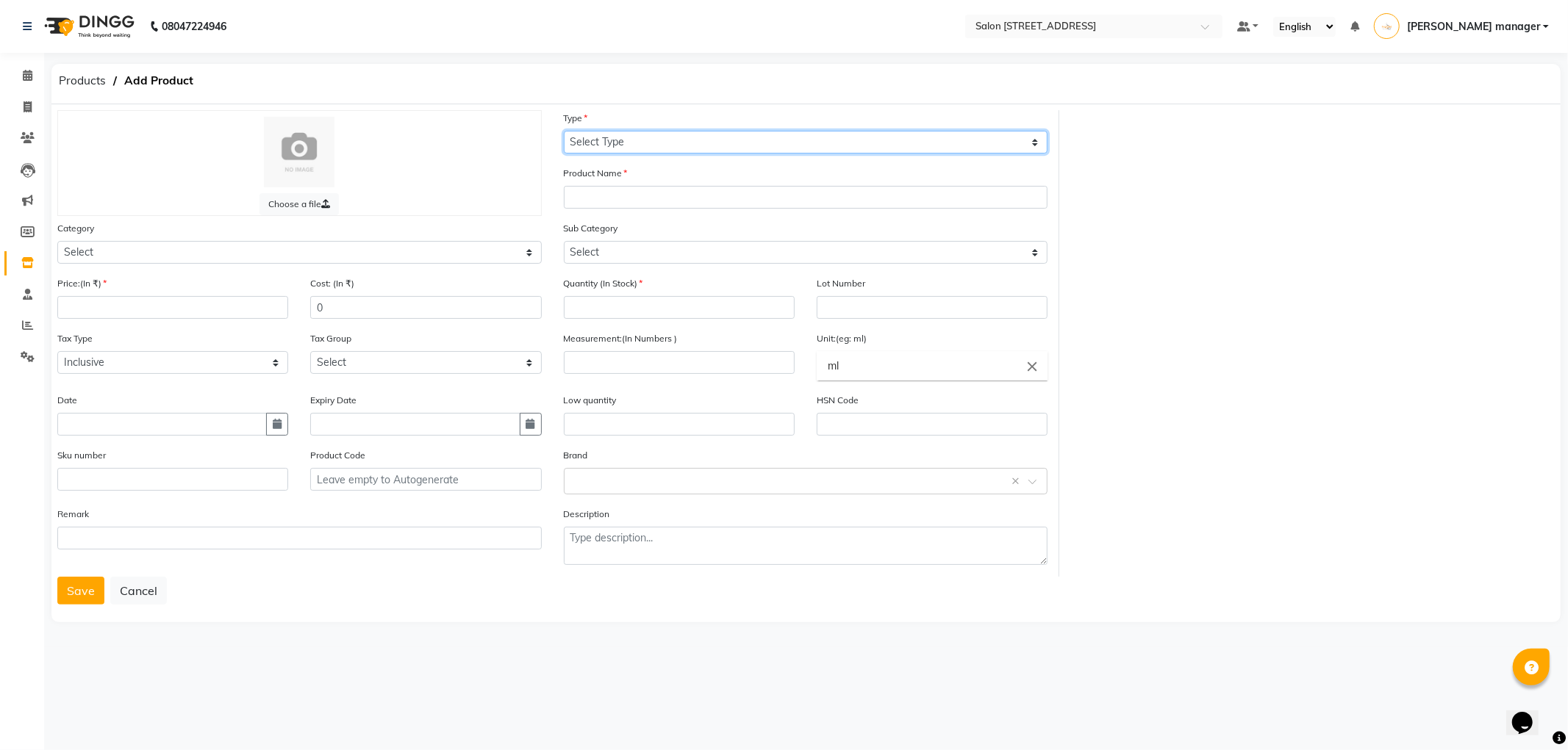
click at [681, 133] on select "Select Type Both Retail Consumable" at bounding box center [805, 142] width 485 height 23
select select "R"
click at [563, 131] on select "Select Type Both Retail Consumable" at bounding box center [805, 142] width 485 height 23
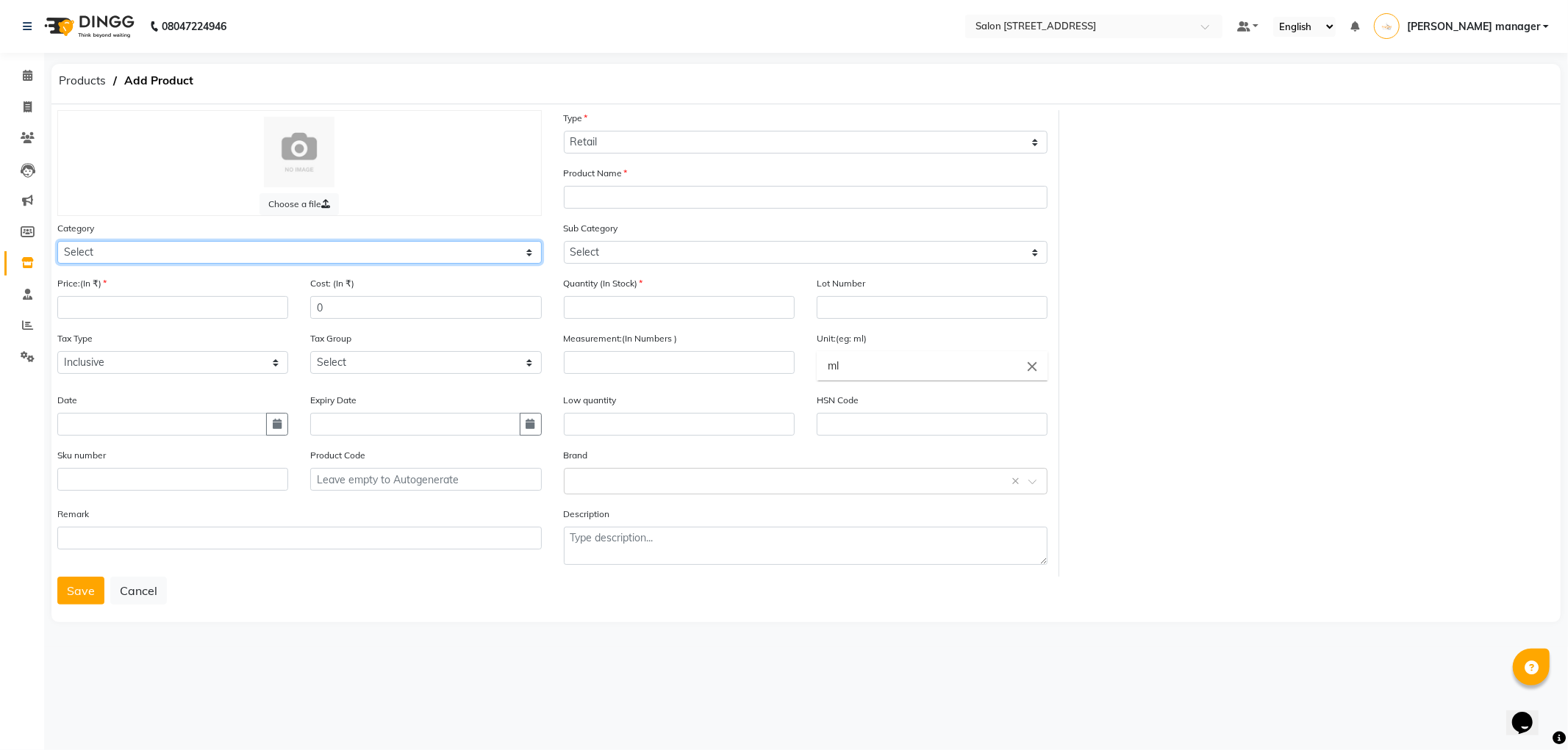
click at [160, 251] on select "Select Hair Skin Makeup Personal Care Appliances Beard Waxing Disposable Thread…" at bounding box center [299, 252] width 485 height 23
select select "761801100"
click at [57, 241] on select "Select Hair Skin Makeup Personal Care Appliances Beard Waxing Disposable Thread…" at bounding box center [299, 252] width 485 height 23
click at [125, 311] on input "number" at bounding box center [172, 307] width 230 height 23
type input "295"
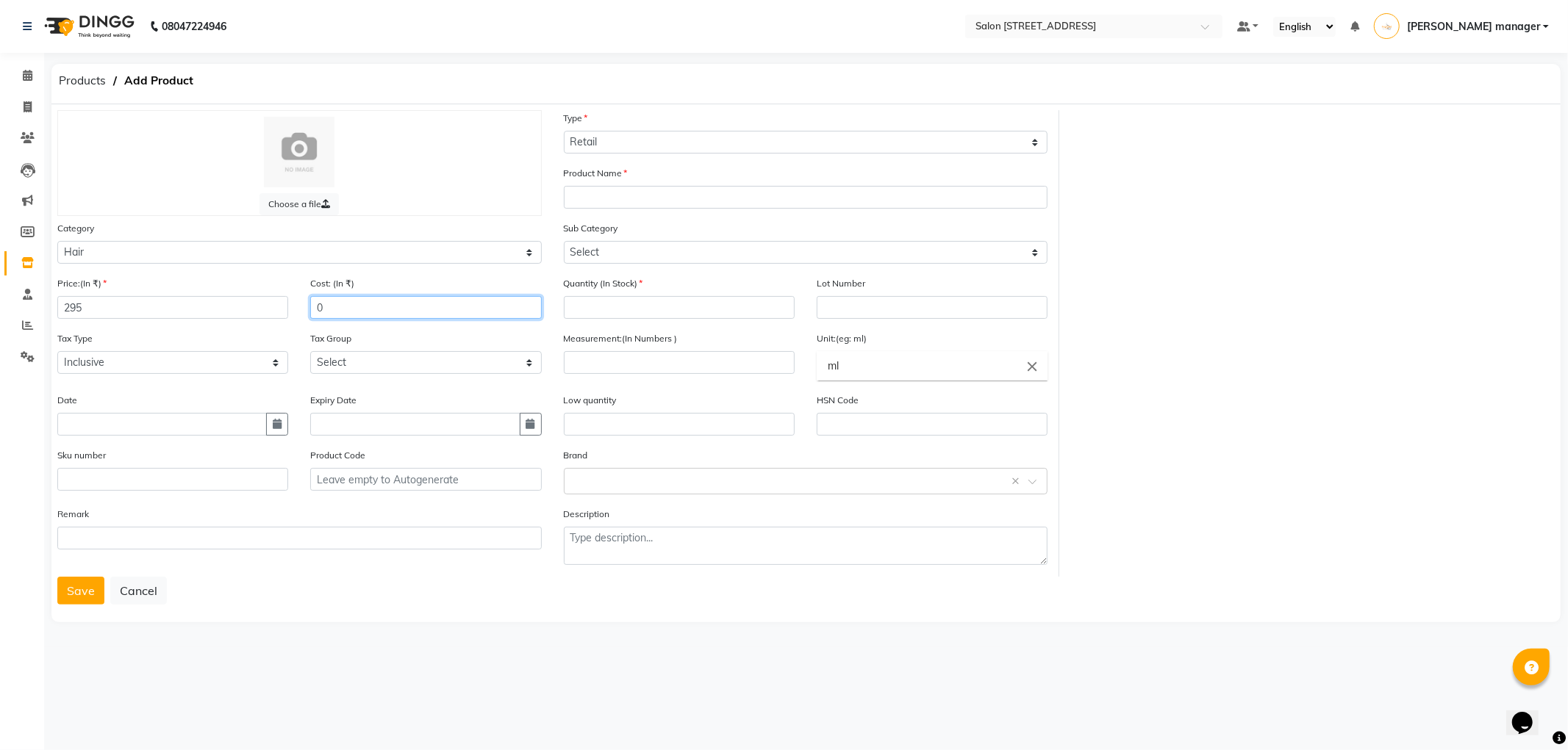
click at [449, 314] on input "0" at bounding box center [425, 307] width 230 height 23
type input "295"
click at [612, 316] on input "number" at bounding box center [678, 307] width 230 height 23
type input "2"
click at [736, 255] on select "Select Conditioner Cream Oil Serum Color Appliances Treatment Styling Kit & Com…" at bounding box center [805, 252] width 485 height 23
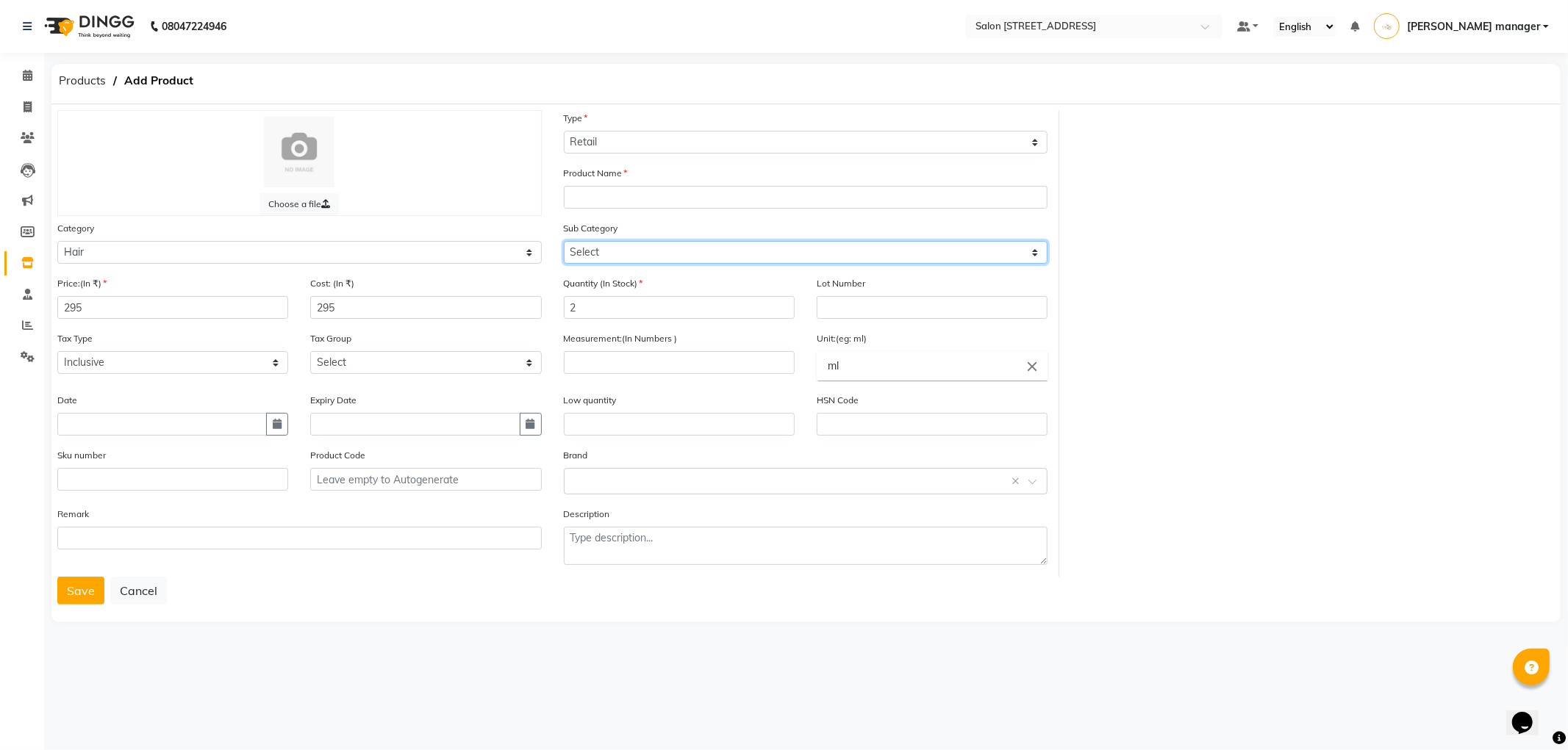
select select "761801111"
click at [563, 241] on select "Select Conditioner Cream Oil Serum Color Appliances Treatment Styling Kit & Com…" at bounding box center [805, 252] width 485 height 23
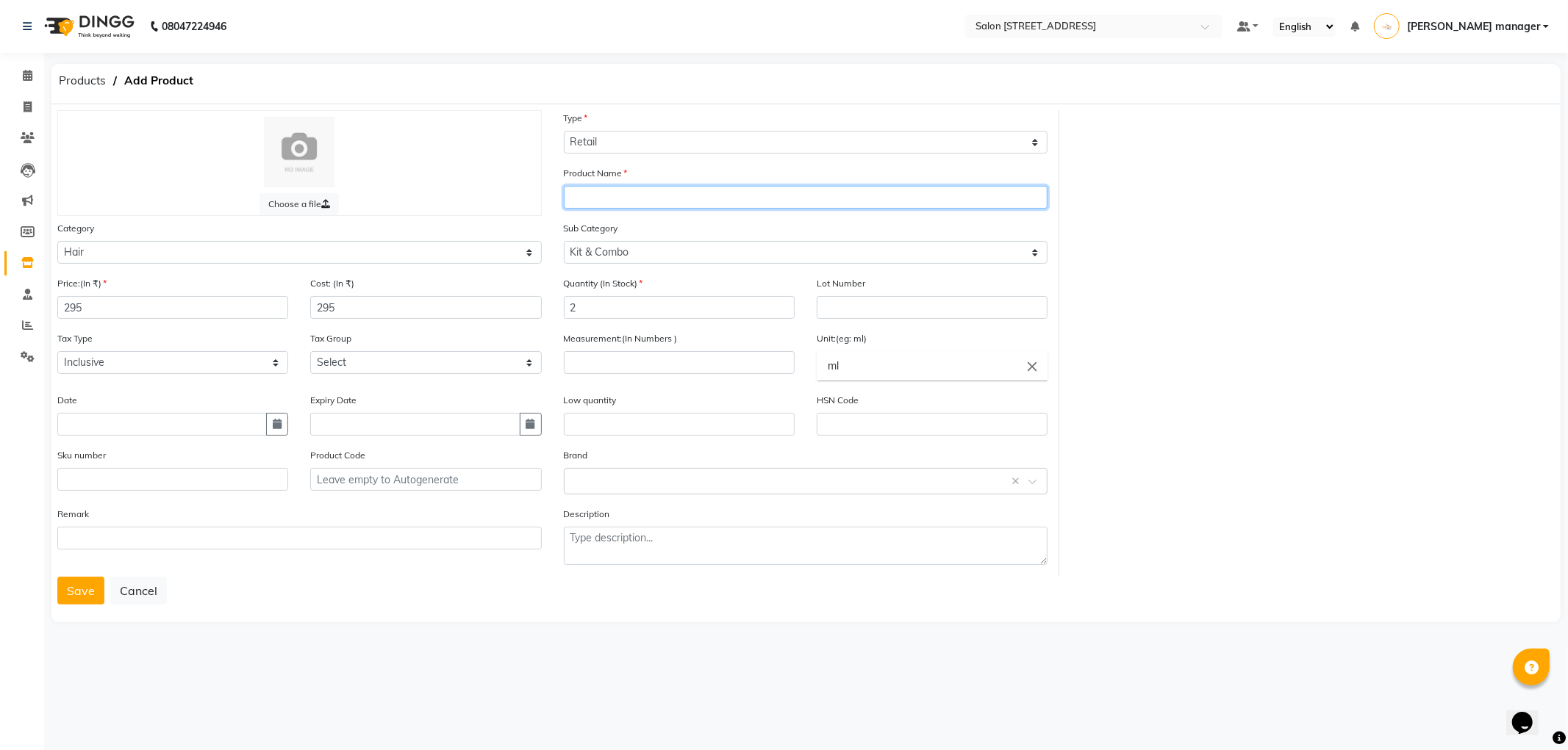
click at [695, 190] on input "text" at bounding box center [805, 198] width 485 height 23
type input "IKONIC CC-03 CARBON COMB"
click at [77, 596] on button "Save" at bounding box center [80, 590] width 47 height 28
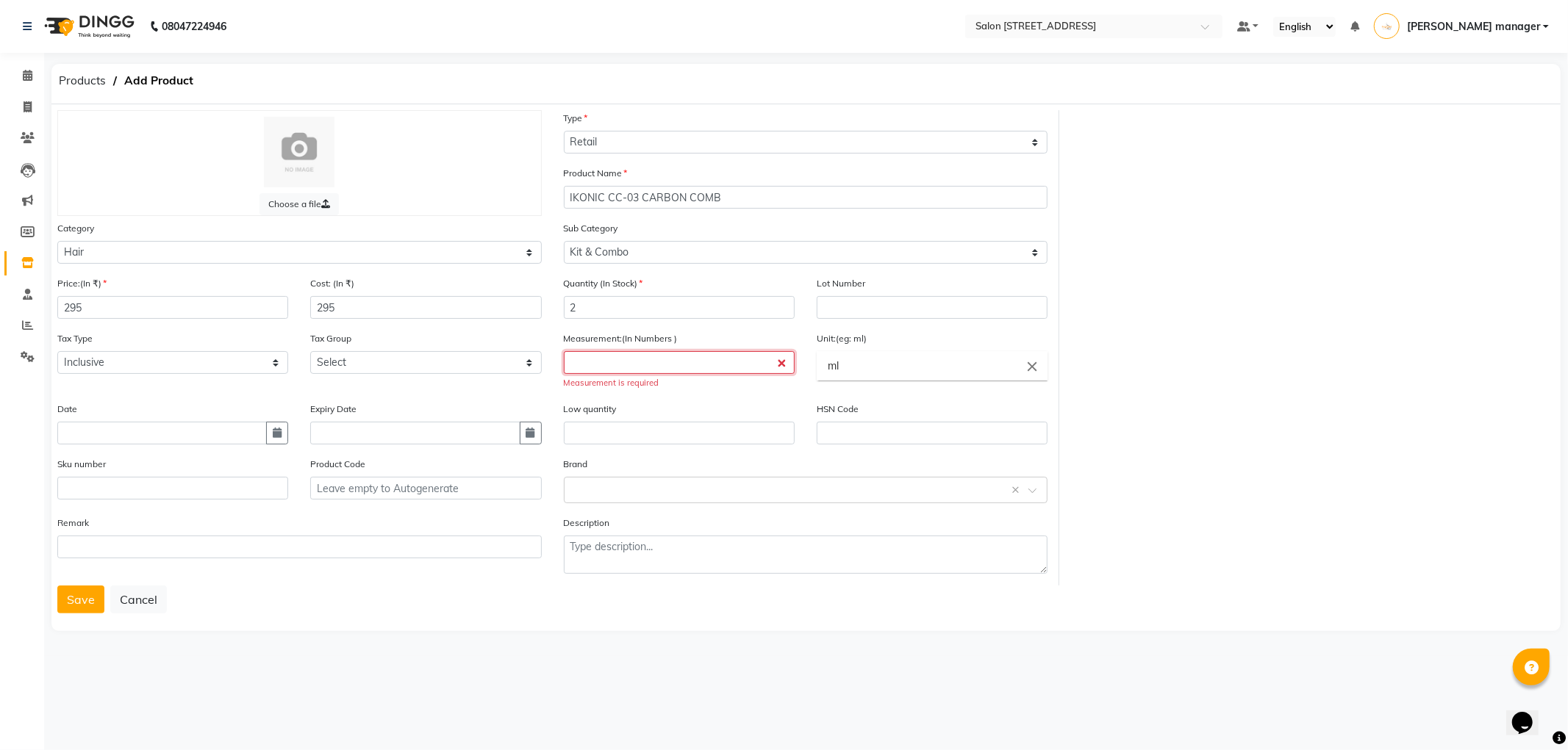
click at [736, 367] on input "number" at bounding box center [678, 363] width 230 height 23
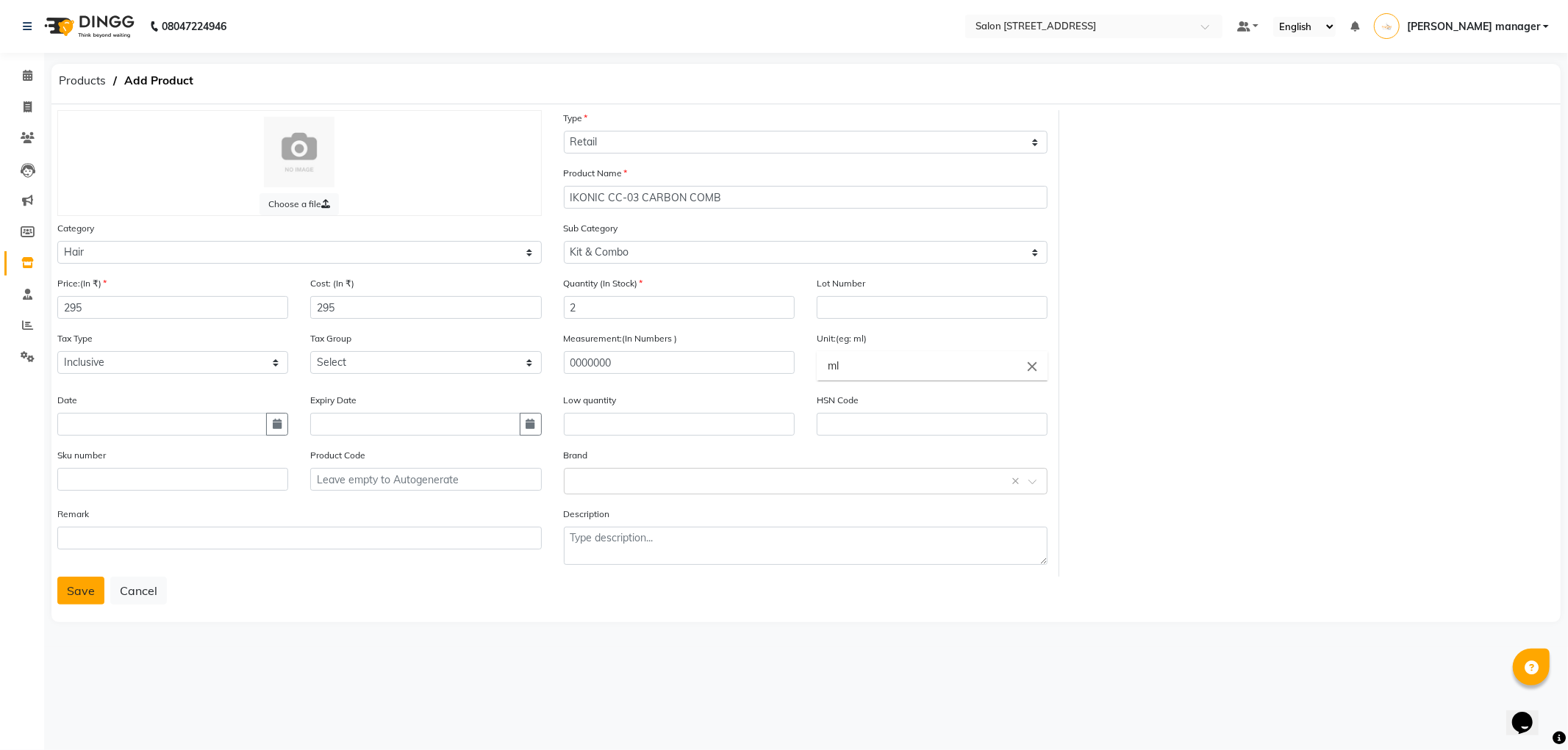
click at [66, 590] on button "Save" at bounding box center [80, 590] width 47 height 28
click at [77, 590] on button "Save" at bounding box center [80, 590] width 47 height 28
click at [89, 581] on button "Save" at bounding box center [80, 590] width 47 height 28
click at [60, 591] on button "Save" at bounding box center [80, 590] width 47 height 28
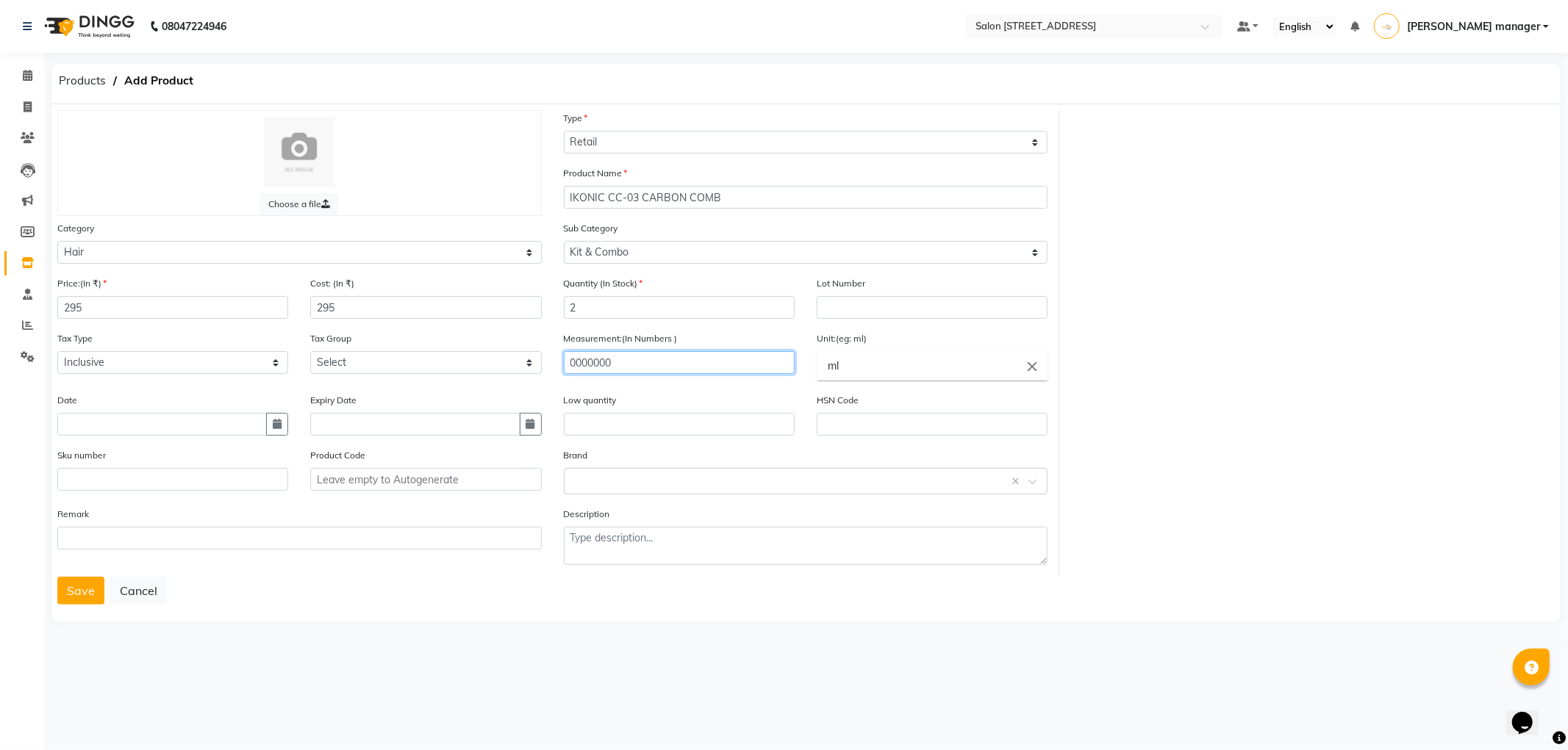
click at [704, 365] on input "0000000" at bounding box center [678, 363] width 230 height 23
type input "0"
click at [88, 597] on button "Save" at bounding box center [80, 590] width 47 height 28
click at [95, 583] on button "Save" at bounding box center [80, 590] width 47 height 28
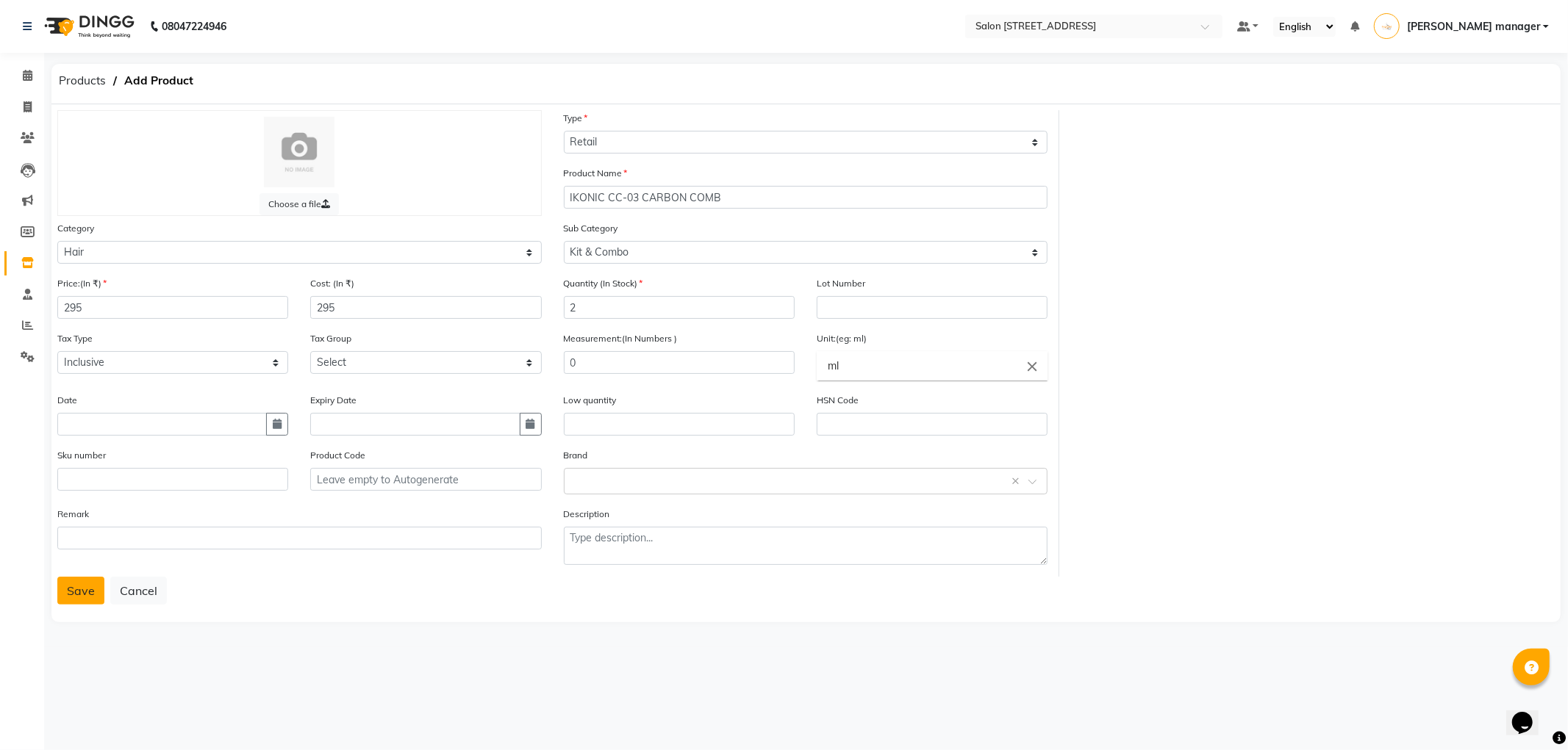
click at [95, 583] on button "Save" at bounding box center [80, 590] width 47 height 28
click at [72, 585] on button "Save" at bounding box center [80, 590] width 47 height 28
click at [687, 420] on input "text" at bounding box center [678, 424] width 230 height 23
click at [86, 579] on button "Save" at bounding box center [80, 590] width 47 height 28
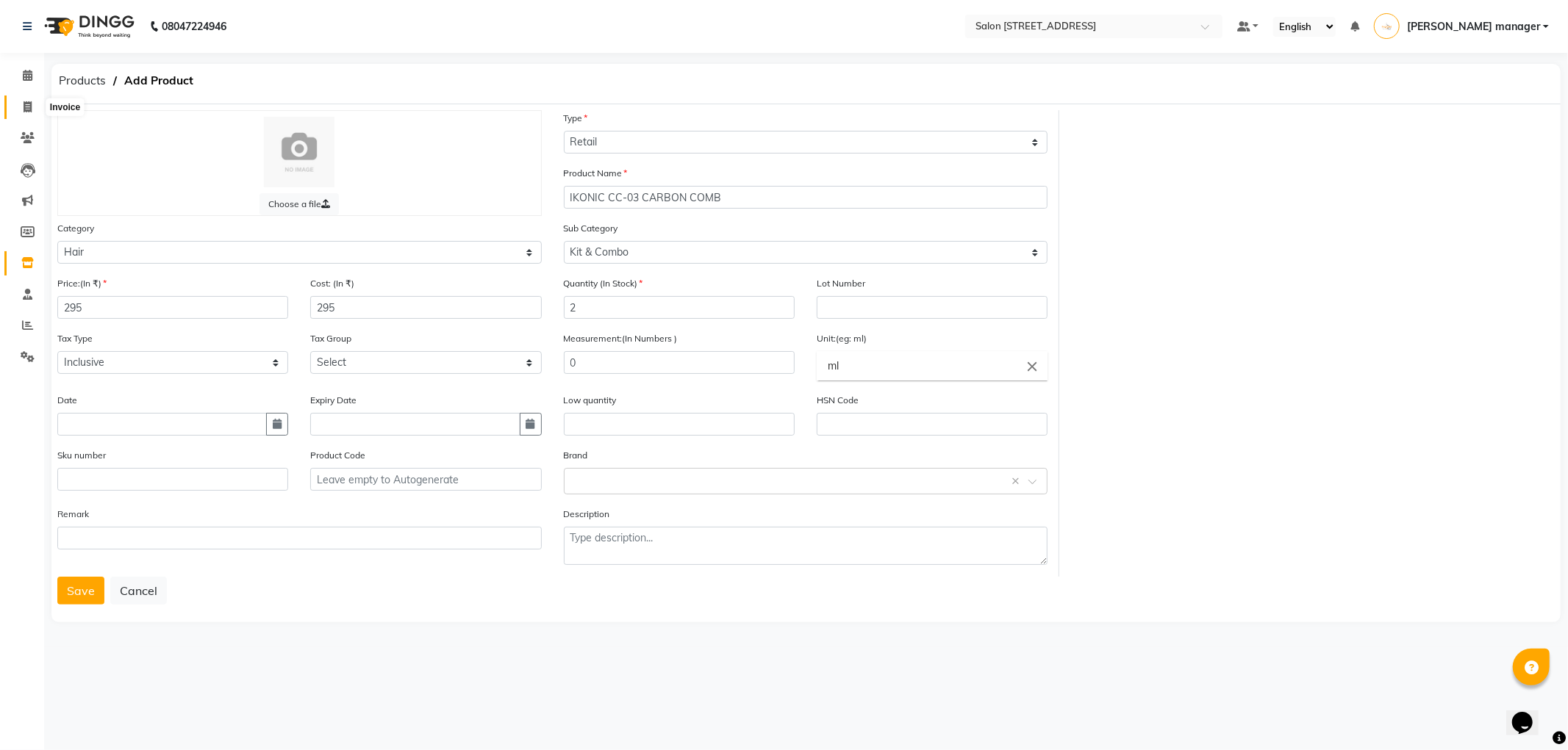
click at [26, 103] on icon at bounding box center [27, 107] width 8 height 11
select select "service"
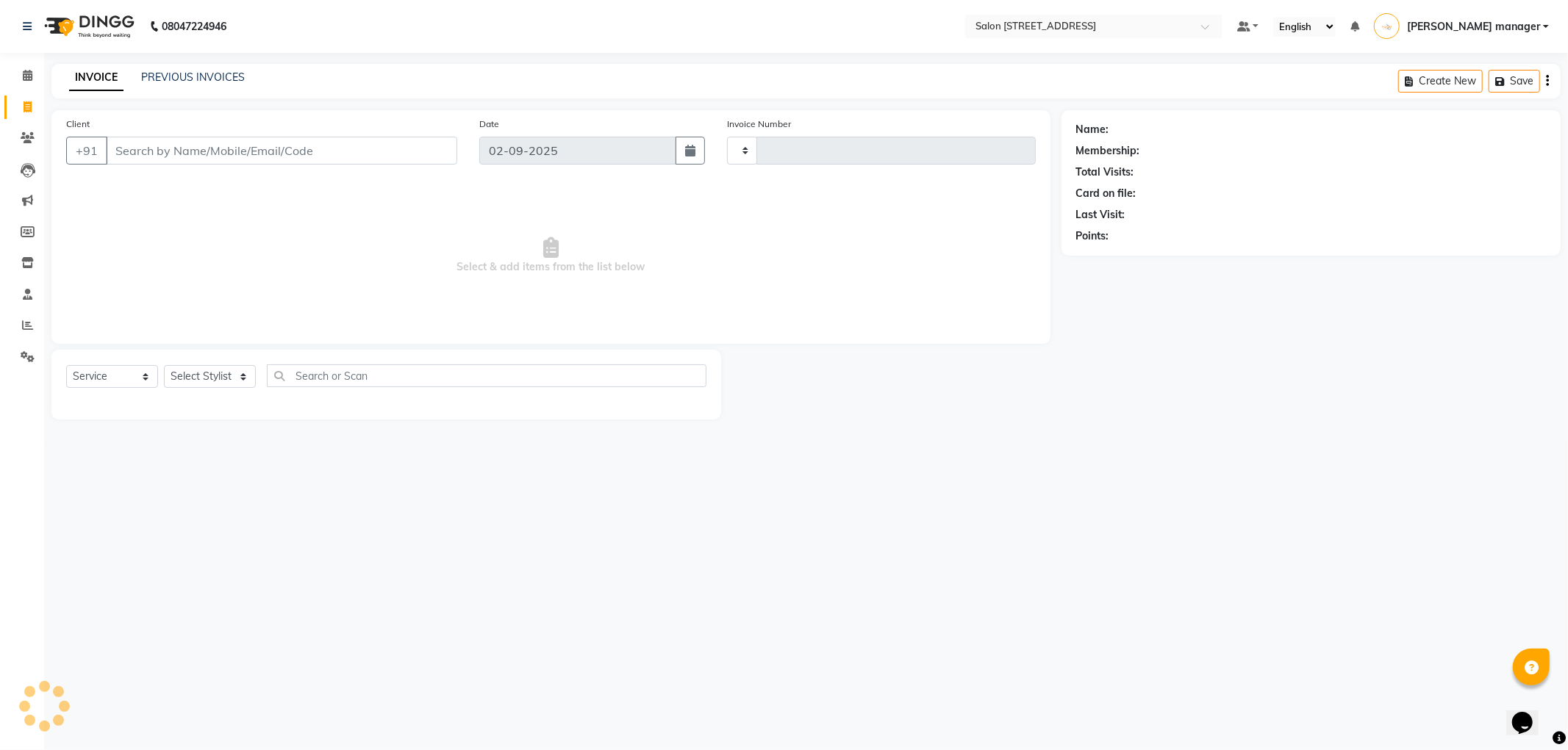
type input "2153"
select select "8704"
click at [122, 365] on select "Select Service Product Membership Package Voucher Prepaid Gift Card" at bounding box center [112, 377] width 92 height 23
select select "product"
click at [66, 366] on select "Select Service Product Membership Package Voucher Prepaid Gift Card" at bounding box center [112, 377] width 92 height 23
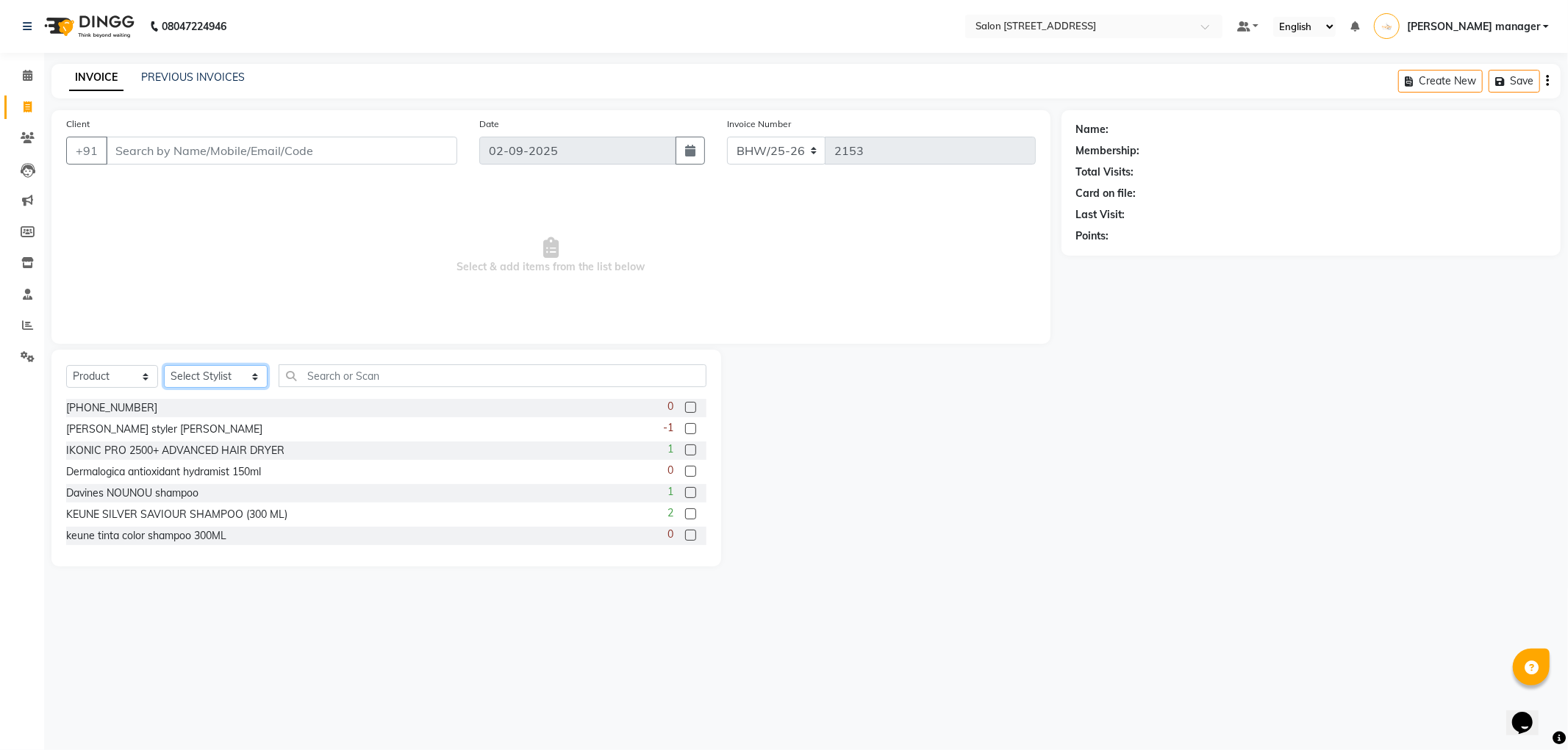
drag, startPoint x: 192, startPoint y: 375, endPoint x: 194, endPoint y: 399, distance: 24.1
click at [192, 375] on select "Select Stylist [PERSON_NAME] [PERSON_NAME] [PERSON_NAME] BHAWANIPUR BUNNY [PERS…" at bounding box center [215, 377] width 103 height 23
select select "85777"
click at [164, 366] on select "Select Stylist [PERSON_NAME] [PERSON_NAME] [PERSON_NAME] BHAWANIPUR BUNNY [PERS…" at bounding box center [215, 377] width 103 height 23
click at [305, 376] on input "text" at bounding box center [492, 376] width 427 height 23
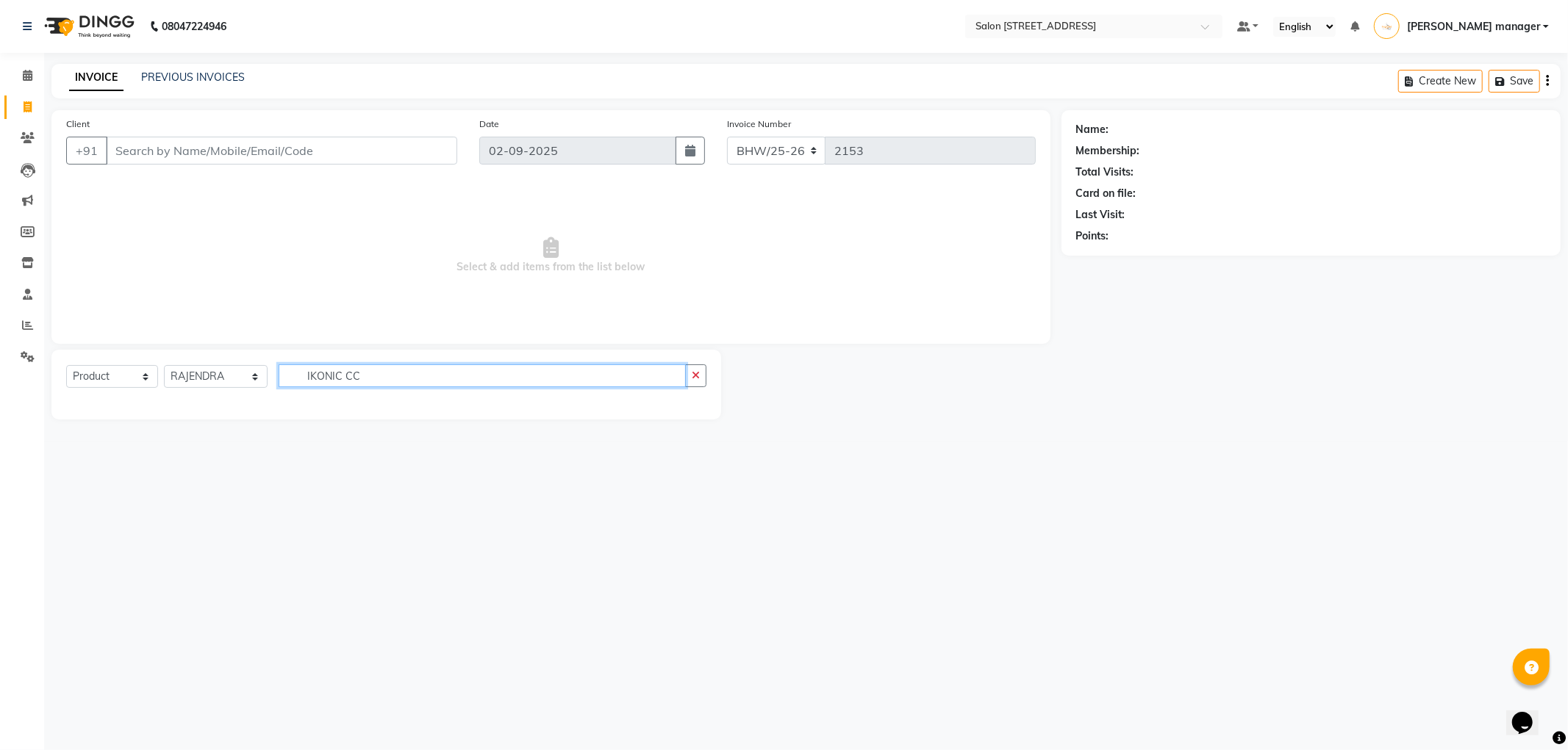
type input "IKONIC CC"
click at [30, 260] on icon at bounding box center [27, 262] width 12 height 11
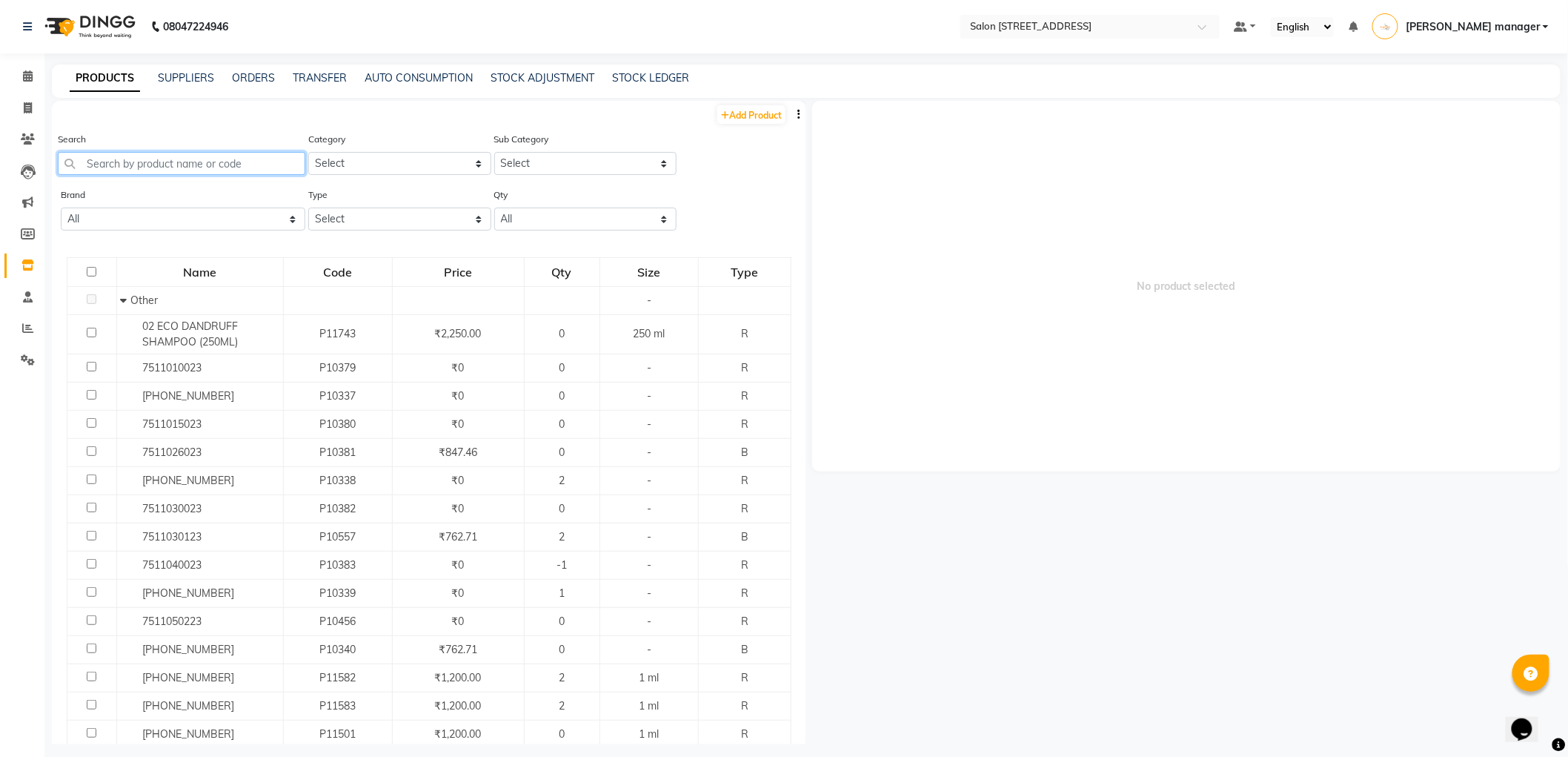
click at [166, 159] on input "text" at bounding box center [182, 164] width 248 height 23
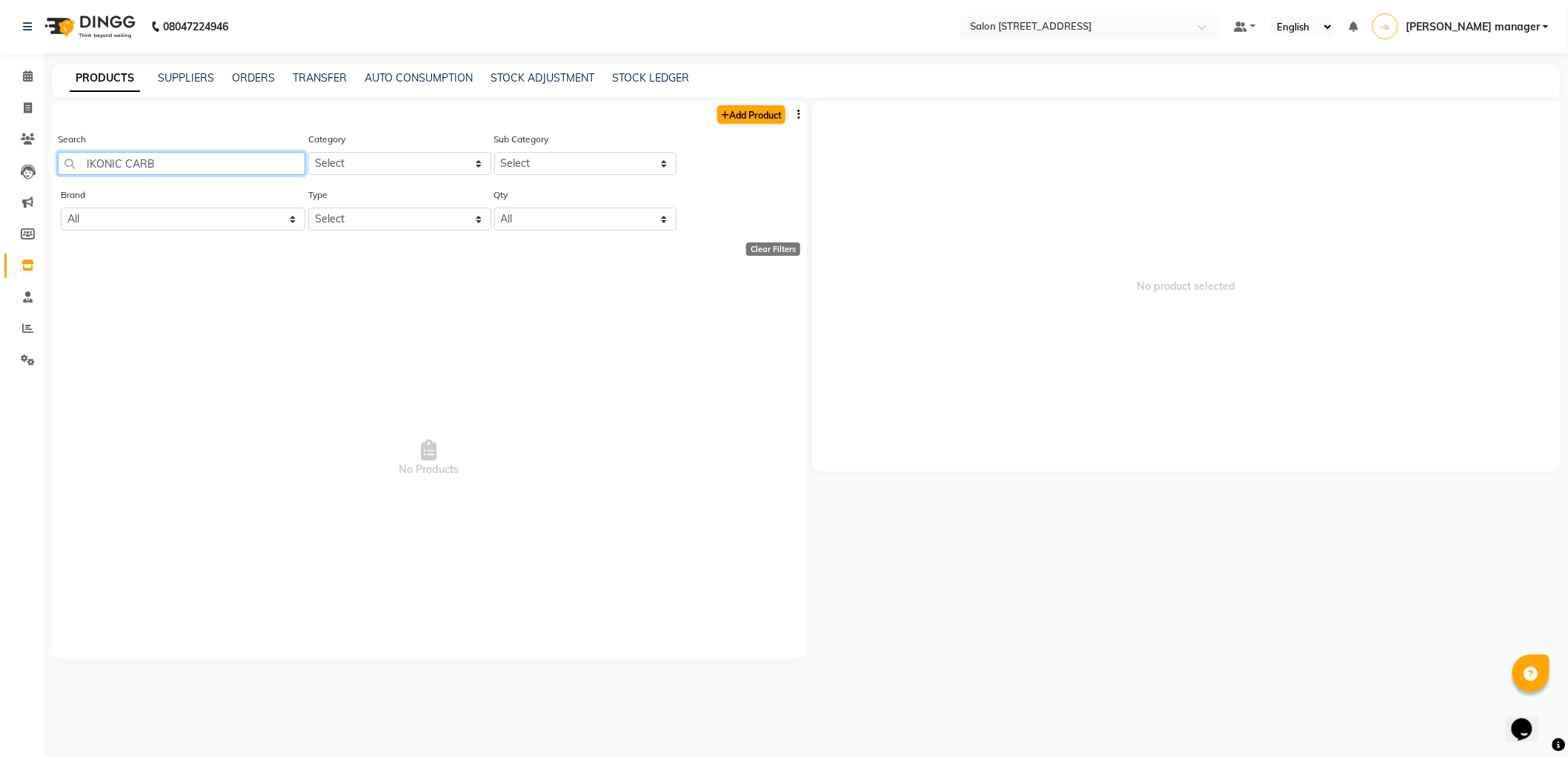
type input "IKONIC CARB"
click at [767, 107] on link "Add Product" at bounding box center [752, 114] width 69 height 19
select select "true"
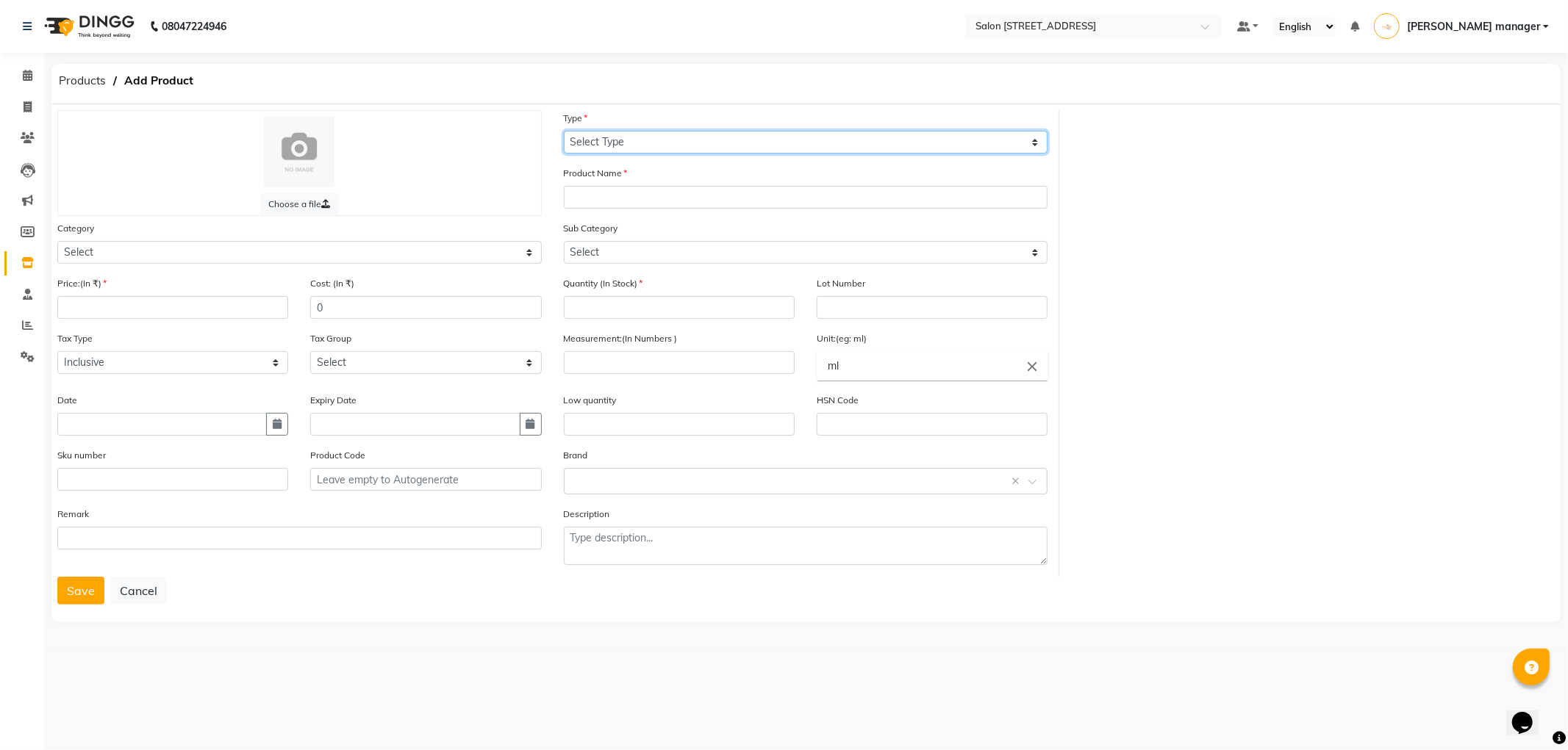
click at [659, 146] on select "Select Type Both Retail Consumable" at bounding box center [805, 142] width 485 height 23
select select "R"
click at [563, 131] on select "Select Type Both Retail Consumable" at bounding box center [805, 142] width 485 height 23
click at [135, 304] on input "number" at bounding box center [172, 307] width 230 height 23
type input "295"
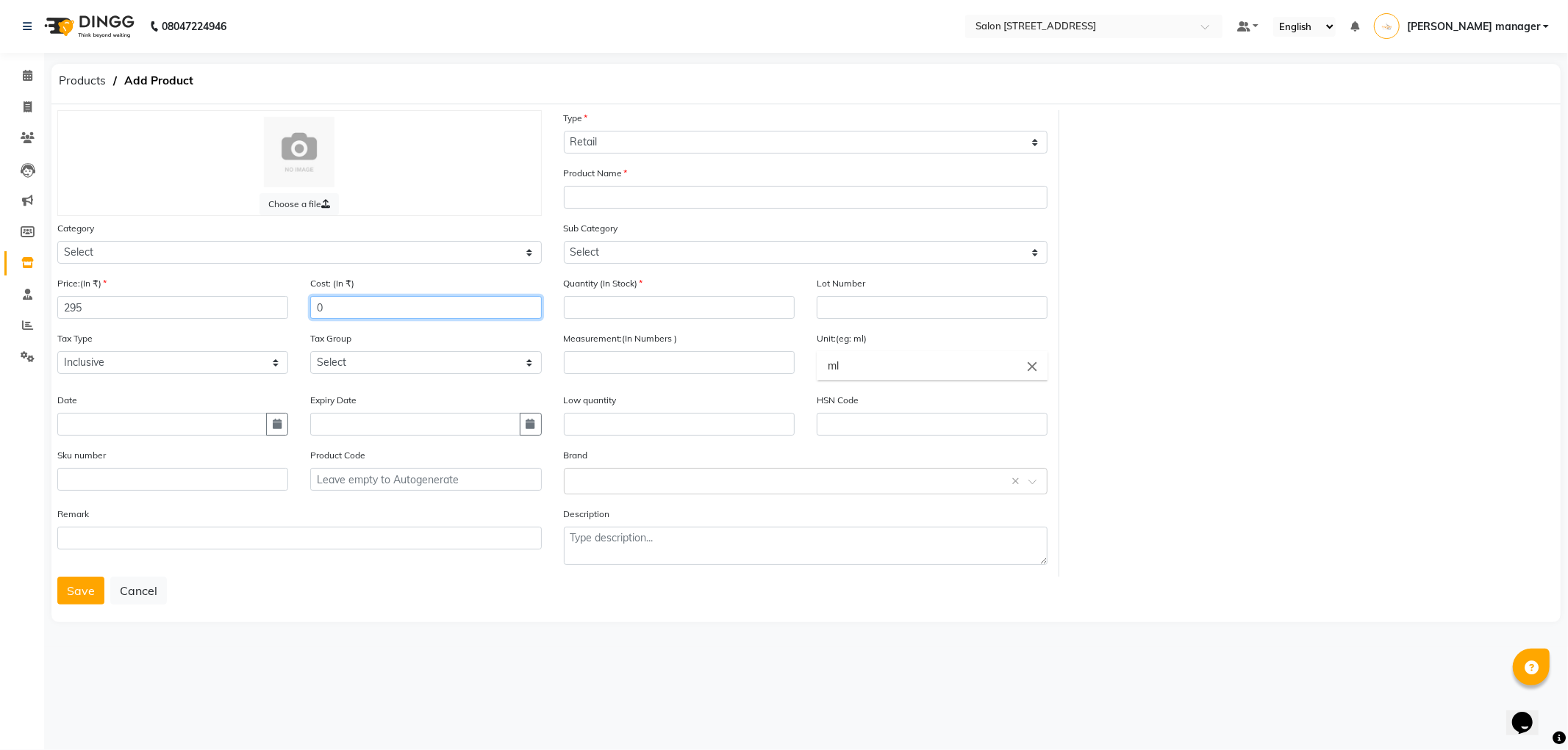
click at [340, 312] on input "0" at bounding box center [425, 307] width 230 height 23
type input "295"
click at [743, 314] on input "number" at bounding box center [678, 307] width 230 height 23
type input "2"
click at [616, 362] on input "number" at bounding box center [678, 363] width 230 height 23
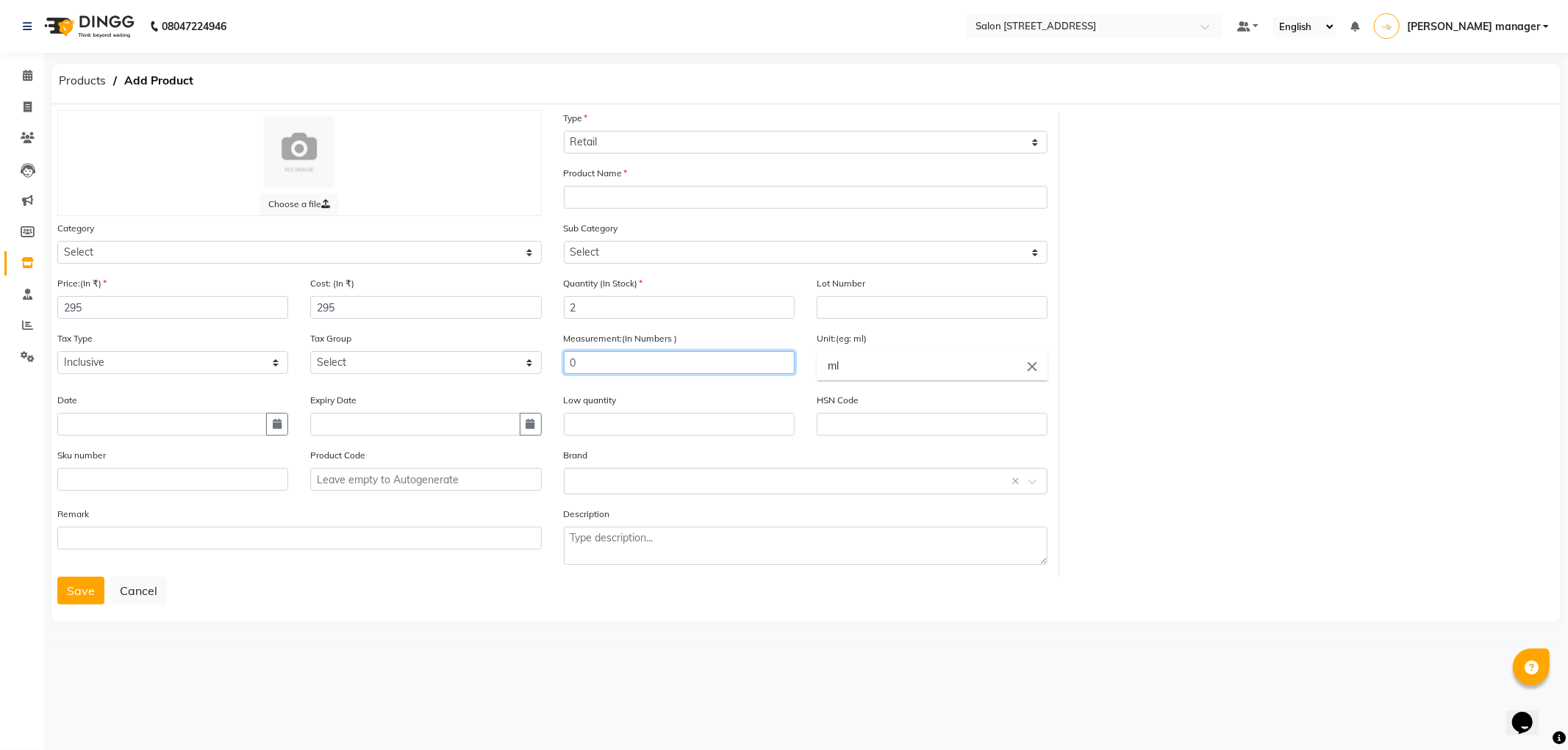
type input "0"
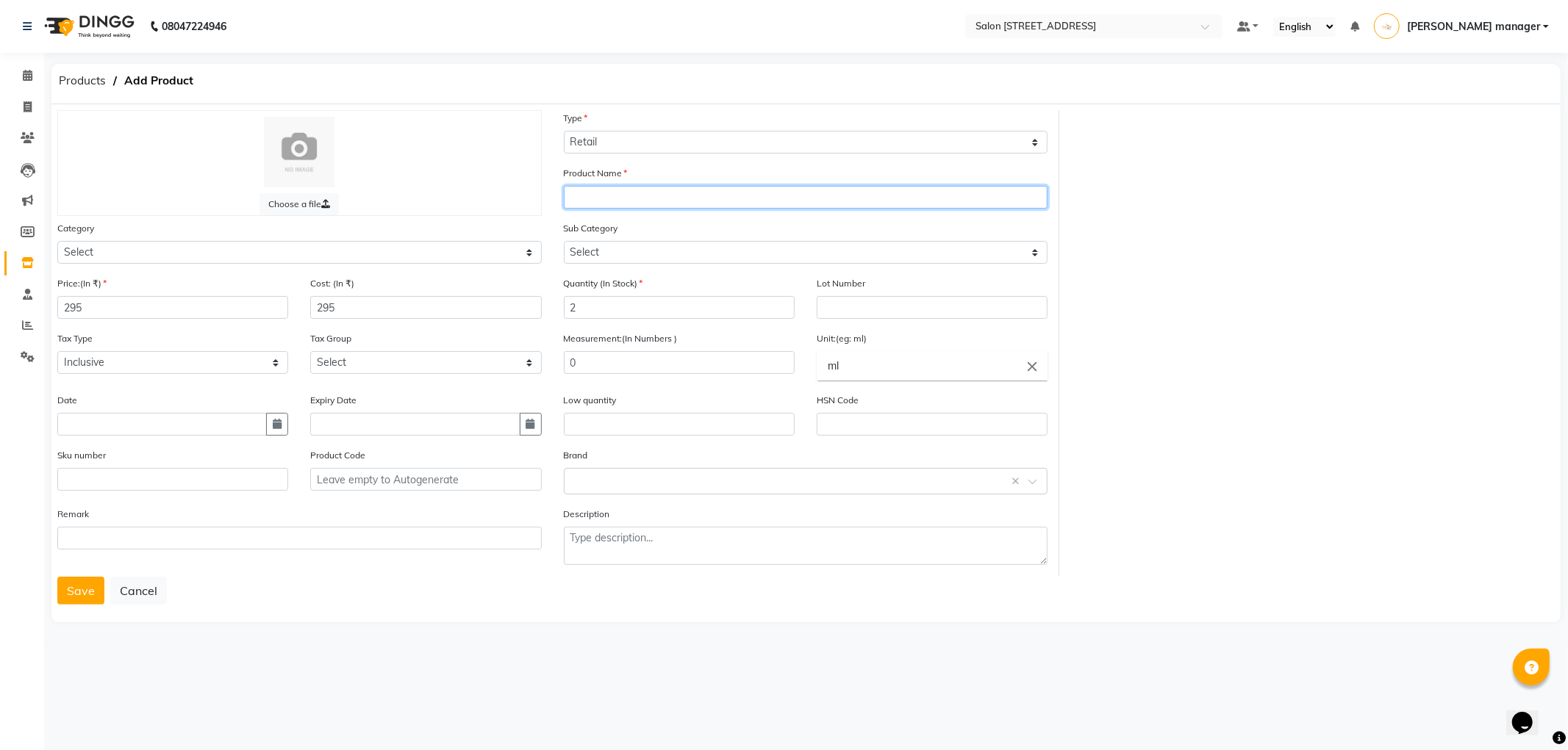
click at [655, 191] on input "text" at bounding box center [805, 198] width 485 height 23
type input "IKONIC CC-03"
click at [79, 583] on button "Save" at bounding box center [80, 590] width 47 height 28
click at [77, 585] on button "Save" at bounding box center [80, 590] width 47 height 28
click at [74, 598] on button "Save" at bounding box center [80, 590] width 47 height 28
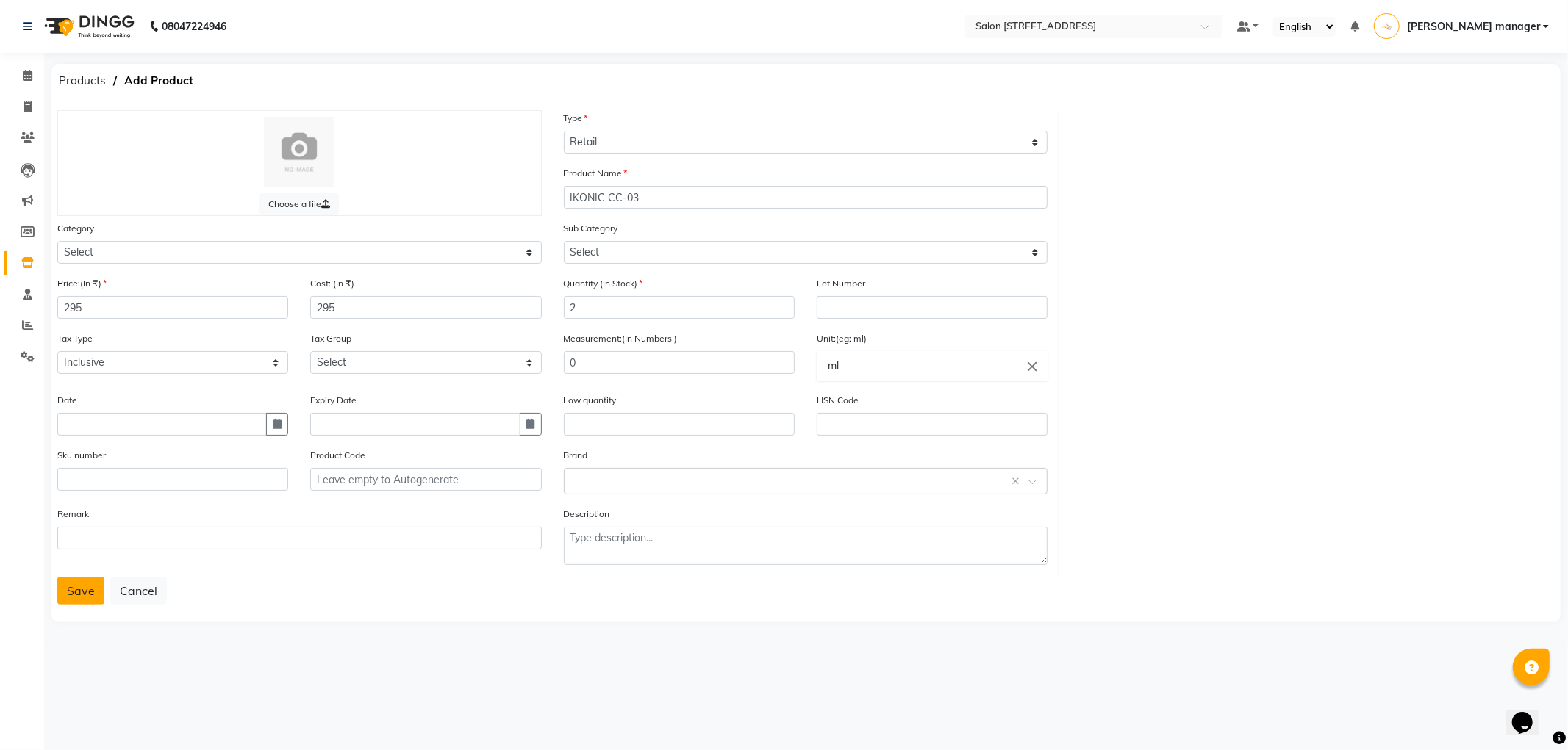
click at [74, 598] on button "Save" at bounding box center [80, 590] width 47 height 28
click at [75, 598] on button "Save" at bounding box center [80, 590] width 47 height 28
click at [655, 478] on input "text" at bounding box center [791, 479] width 439 height 15
click at [90, 586] on button "Save" at bounding box center [80, 590] width 47 height 28
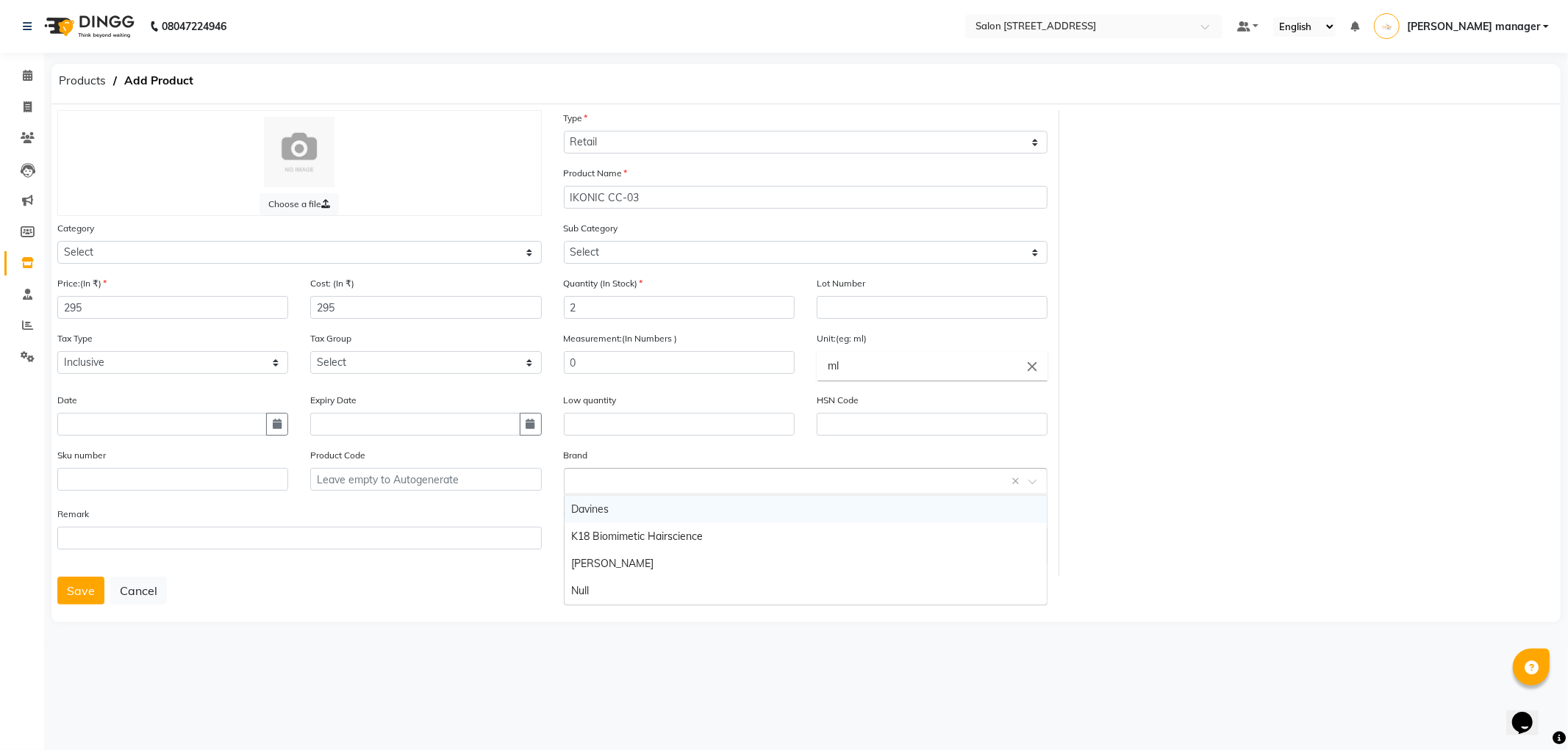
click at [701, 477] on input "text" at bounding box center [791, 479] width 439 height 15
click at [667, 353] on input "0" at bounding box center [678, 363] width 230 height 23
click at [149, 474] on input "text" at bounding box center [172, 479] width 230 height 23
click at [179, 481] on input "text" at bounding box center [172, 479] width 230 height 23
click at [347, 475] on input "text" at bounding box center [425, 479] width 230 height 23
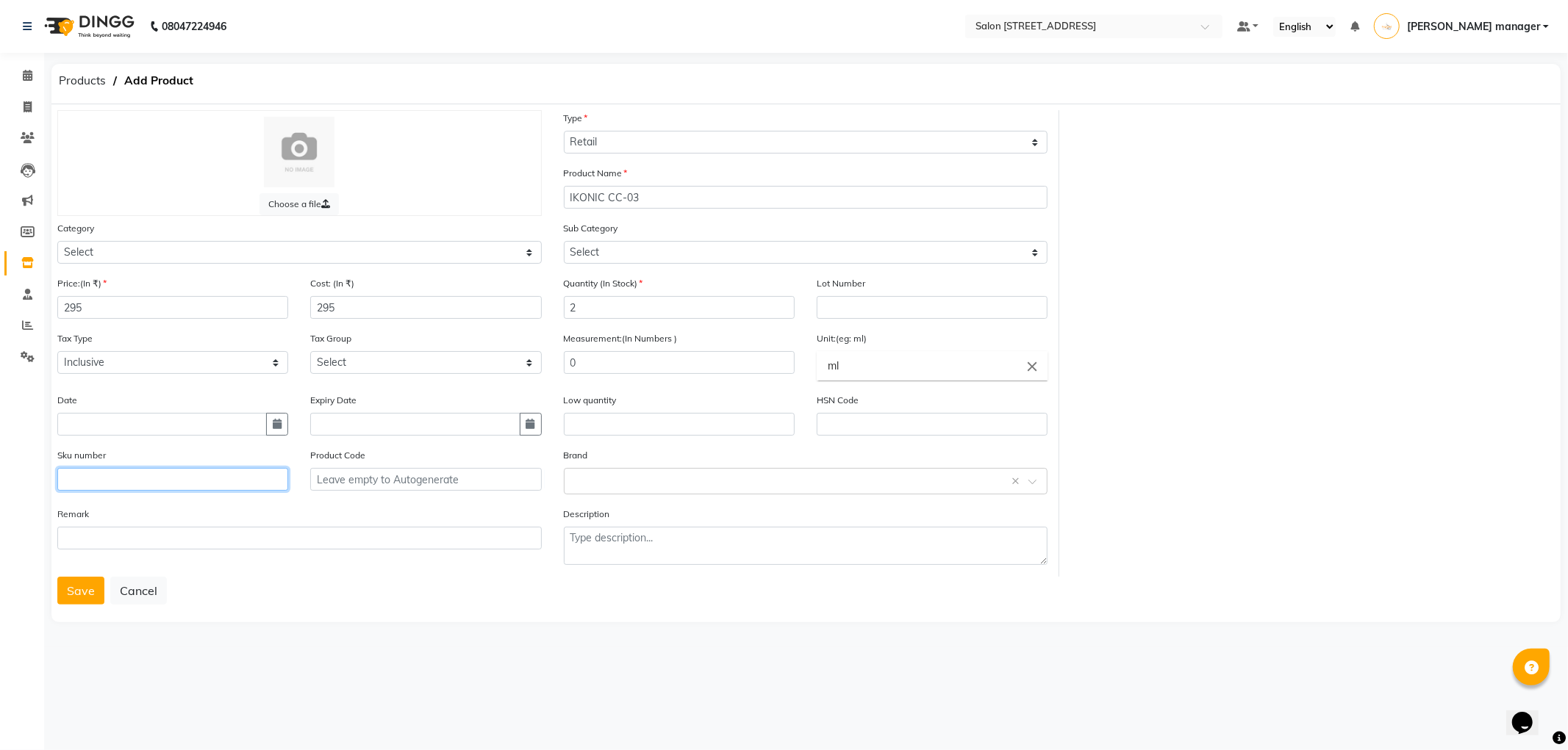
click at [192, 484] on input "text" at bounding box center [172, 479] width 230 height 23
click at [416, 357] on select "Select GST" at bounding box center [425, 363] width 230 height 23
click at [431, 365] on select "Select GST" at bounding box center [425, 363] width 230 height 23
click at [462, 362] on select "Select GST" at bounding box center [425, 363] width 230 height 23
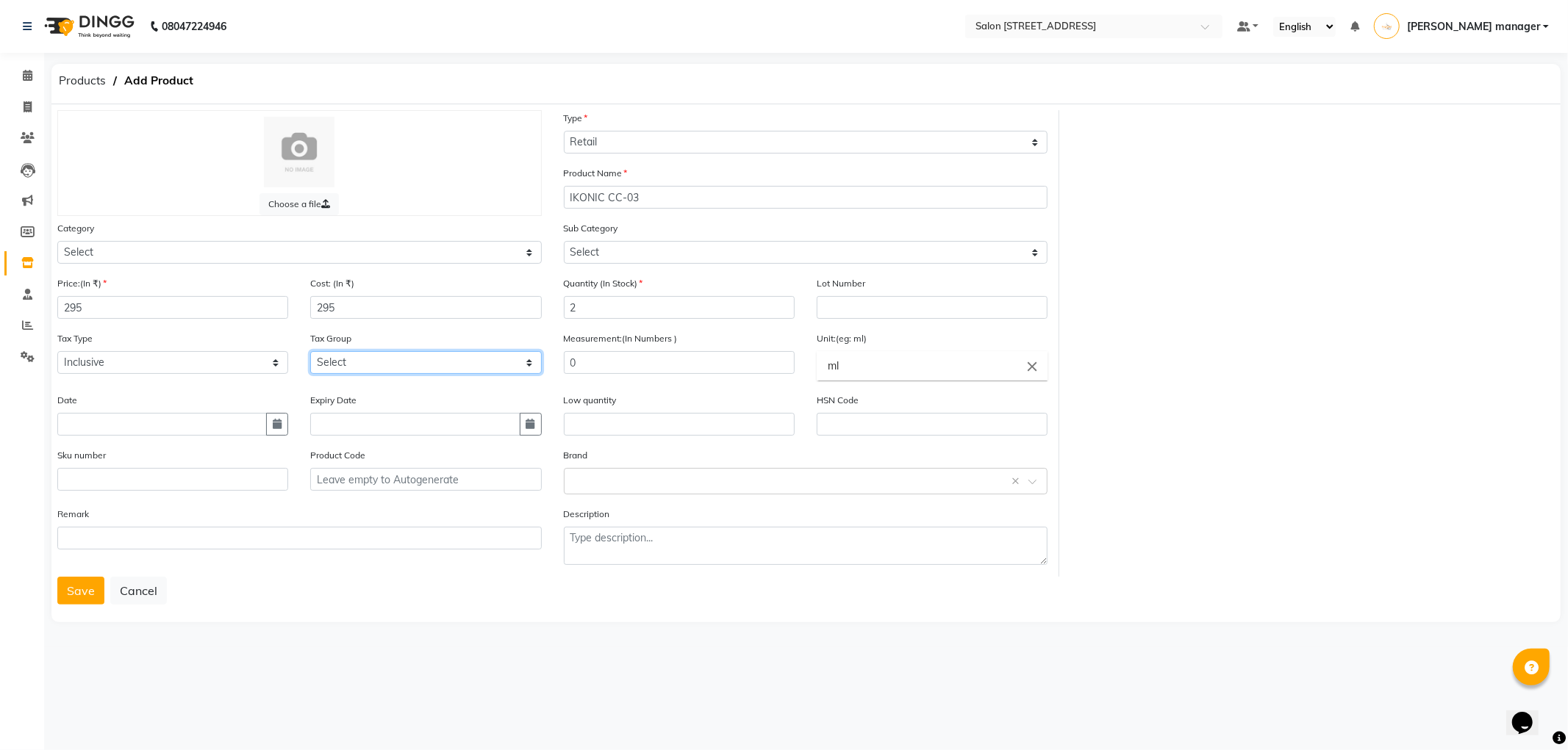
click at [529, 364] on select "Select GST" at bounding box center [425, 363] width 230 height 23
click at [527, 362] on select "Select GST" at bounding box center [425, 363] width 230 height 23
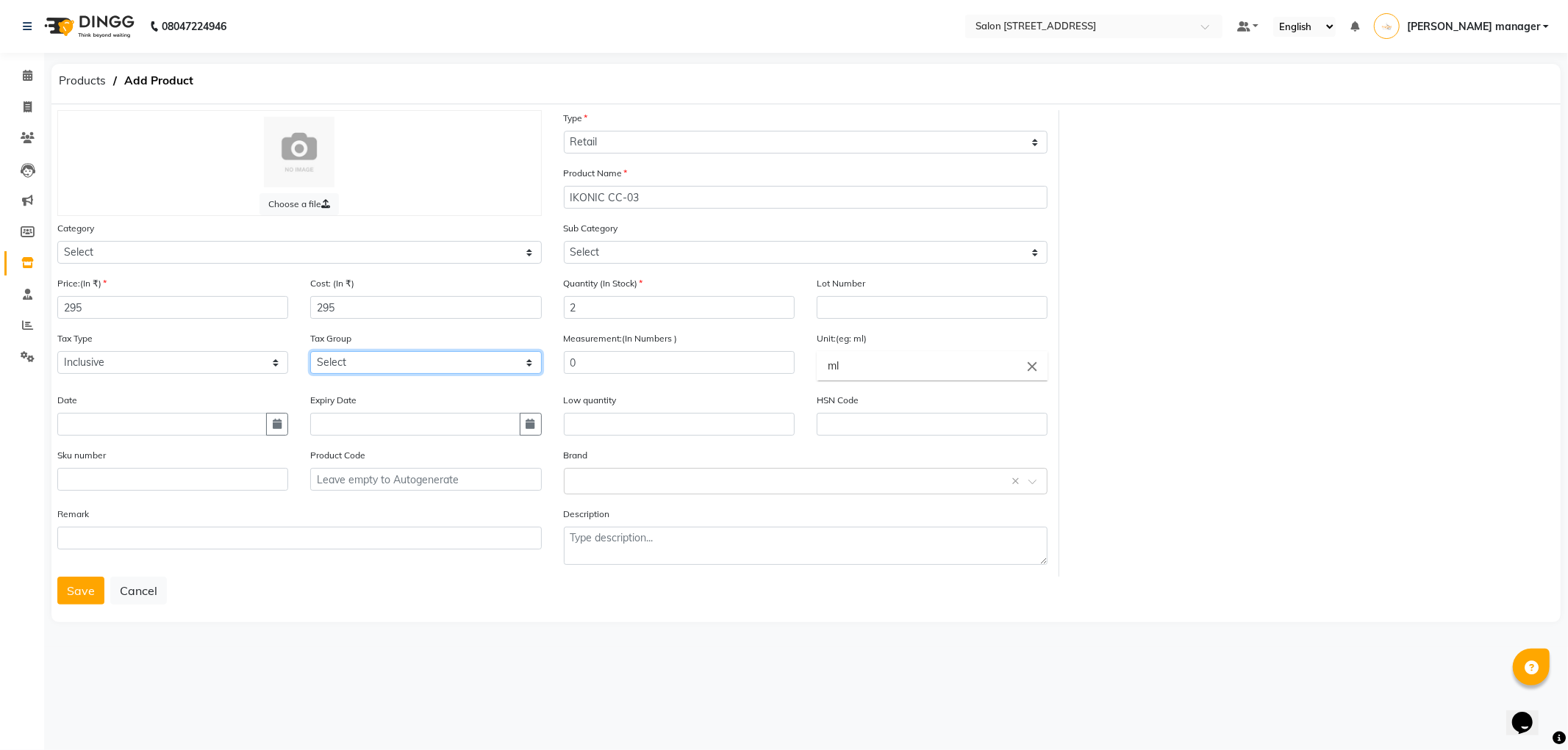
click at [511, 362] on select "Select GST" at bounding box center [425, 363] width 230 height 23
click at [526, 362] on select "Select GST" at bounding box center [425, 363] width 230 height 23
click at [510, 363] on select "Select GST" at bounding box center [425, 363] width 230 height 23
click at [529, 362] on select "Select GST" at bounding box center [425, 363] width 230 height 23
click at [517, 362] on select "Select GST" at bounding box center [425, 363] width 230 height 23
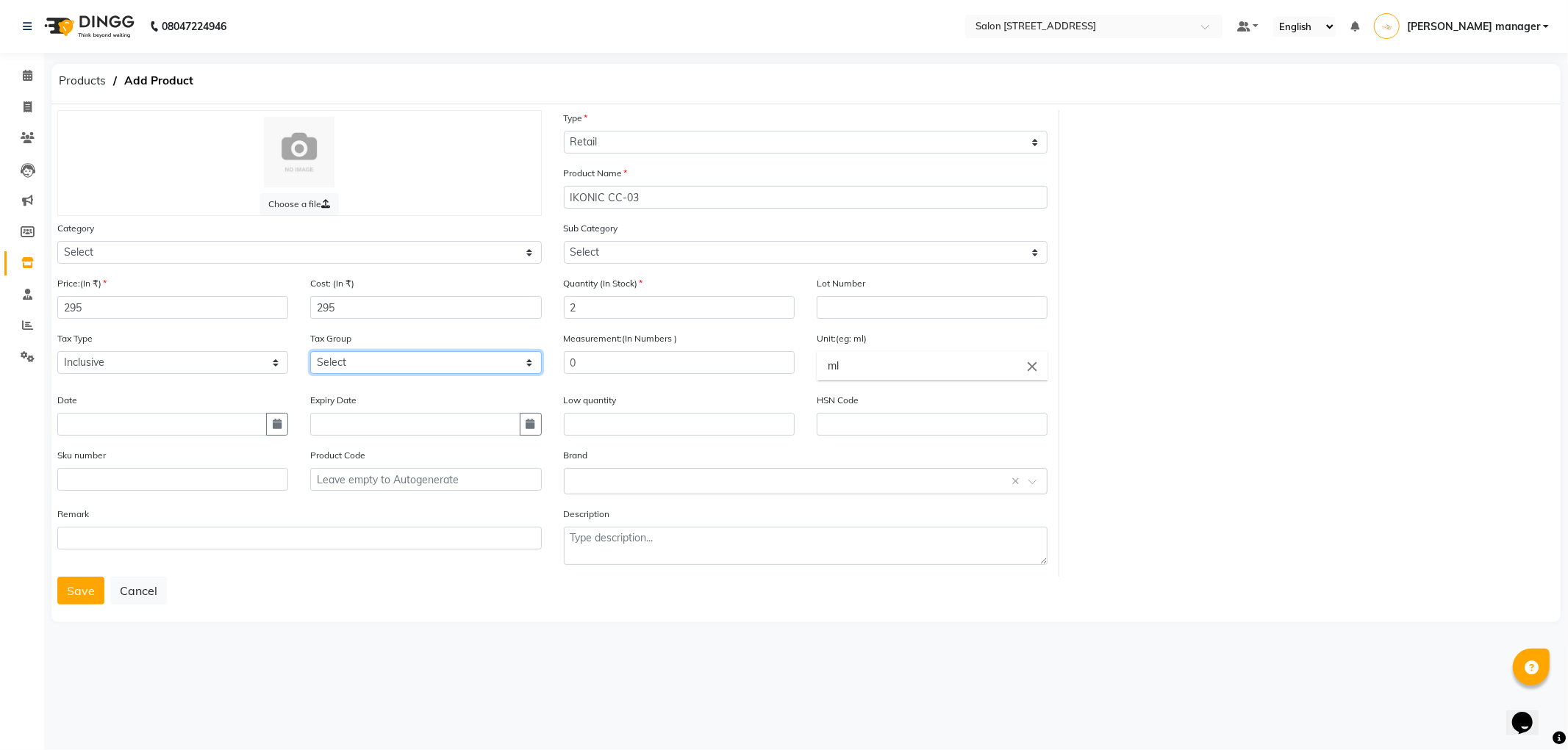
click at [358, 370] on select "Select GST" at bounding box center [425, 363] width 230 height 23
click at [373, 356] on select "Select GST" at bounding box center [425, 363] width 230 height 23
click at [96, 365] on select "Select Inclusive Exclusive" at bounding box center [172, 363] width 230 height 23
click at [173, 370] on select "Select Inclusive Exclusive" at bounding box center [172, 363] width 230 height 23
click at [81, 585] on button "Save" at bounding box center [80, 590] width 47 height 28
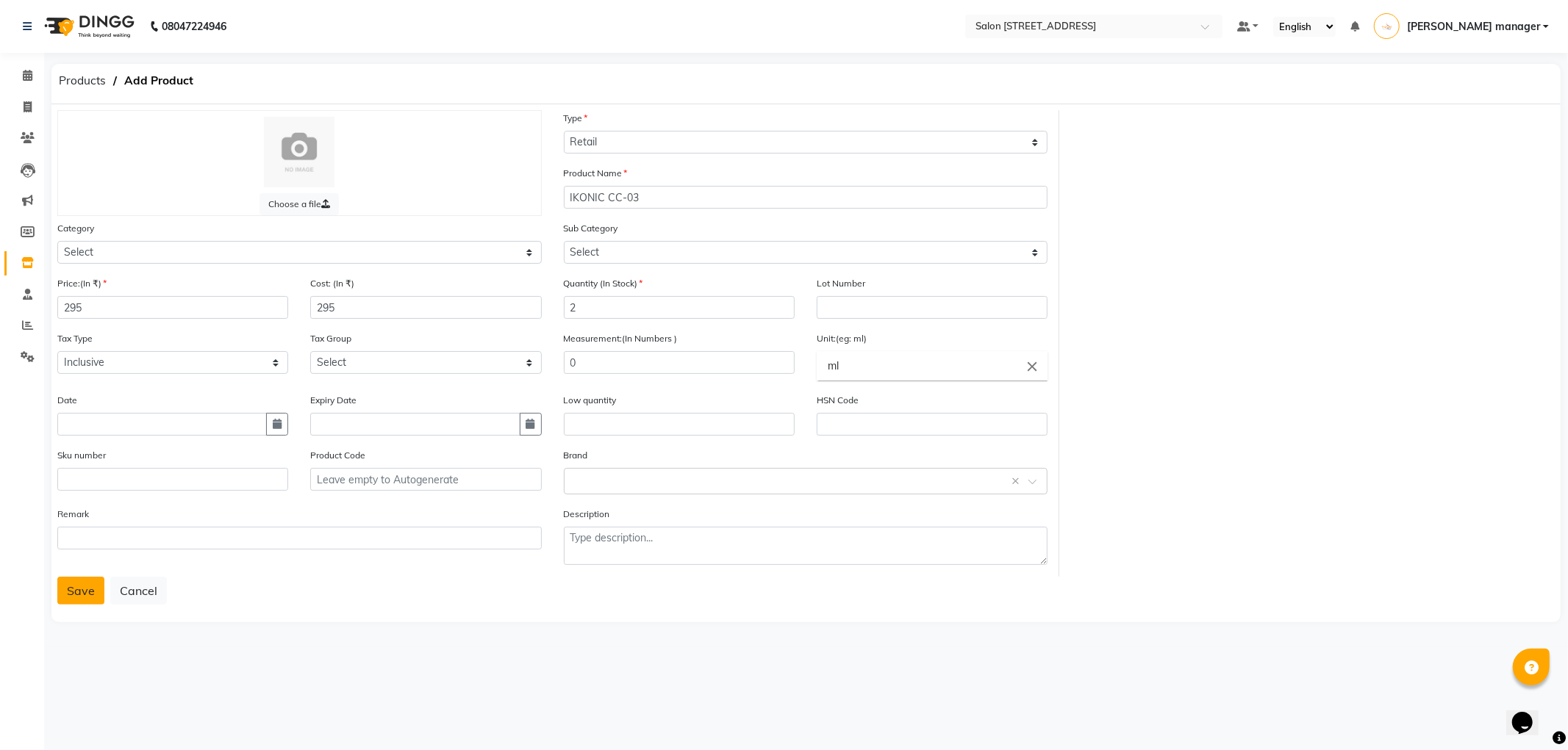
click at [72, 593] on button "Save" at bounding box center [80, 590] width 47 height 28
click at [24, 105] on icon at bounding box center [27, 107] width 8 height 11
select select "service"
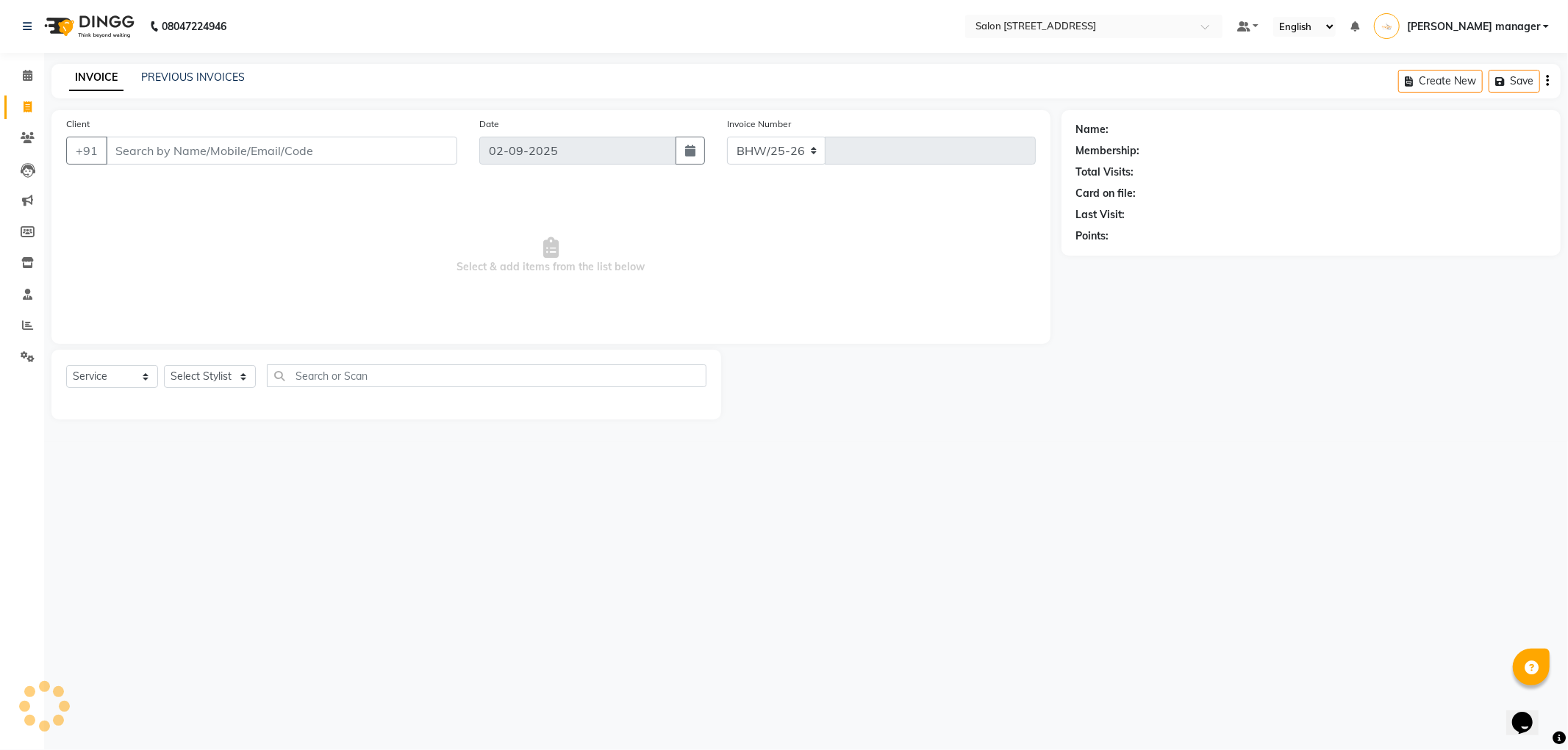
select select "8704"
type input "2154"
